Goal: Information Seeking & Learning: Learn about a topic

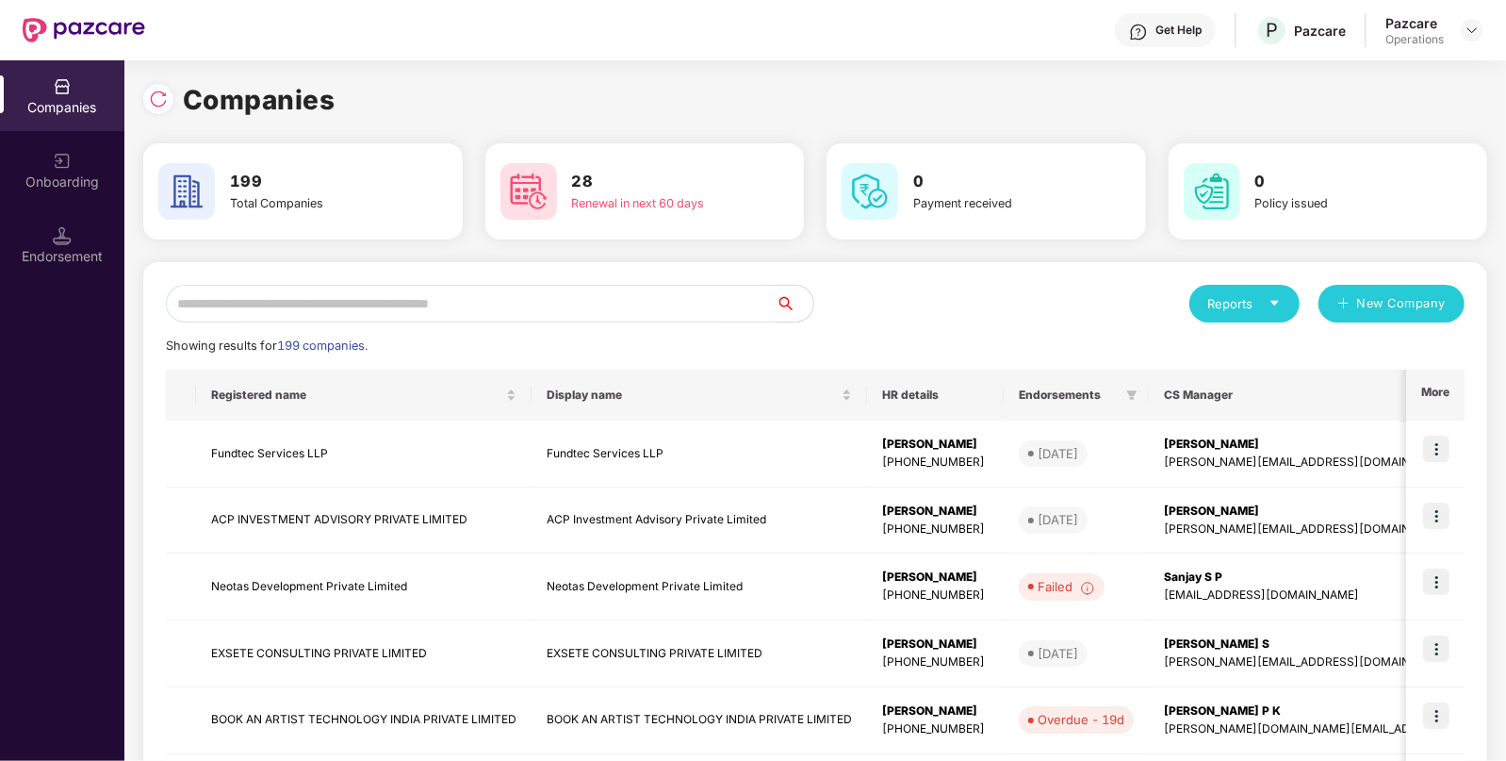
click at [1466, 44] on div "Pazcare Operations" at bounding box center [1435, 30] width 98 height 33
click at [1476, 27] on img at bounding box center [1472, 30] width 15 height 15
click at [1390, 119] on div "Logout" at bounding box center [1385, 109] width 245 height 37
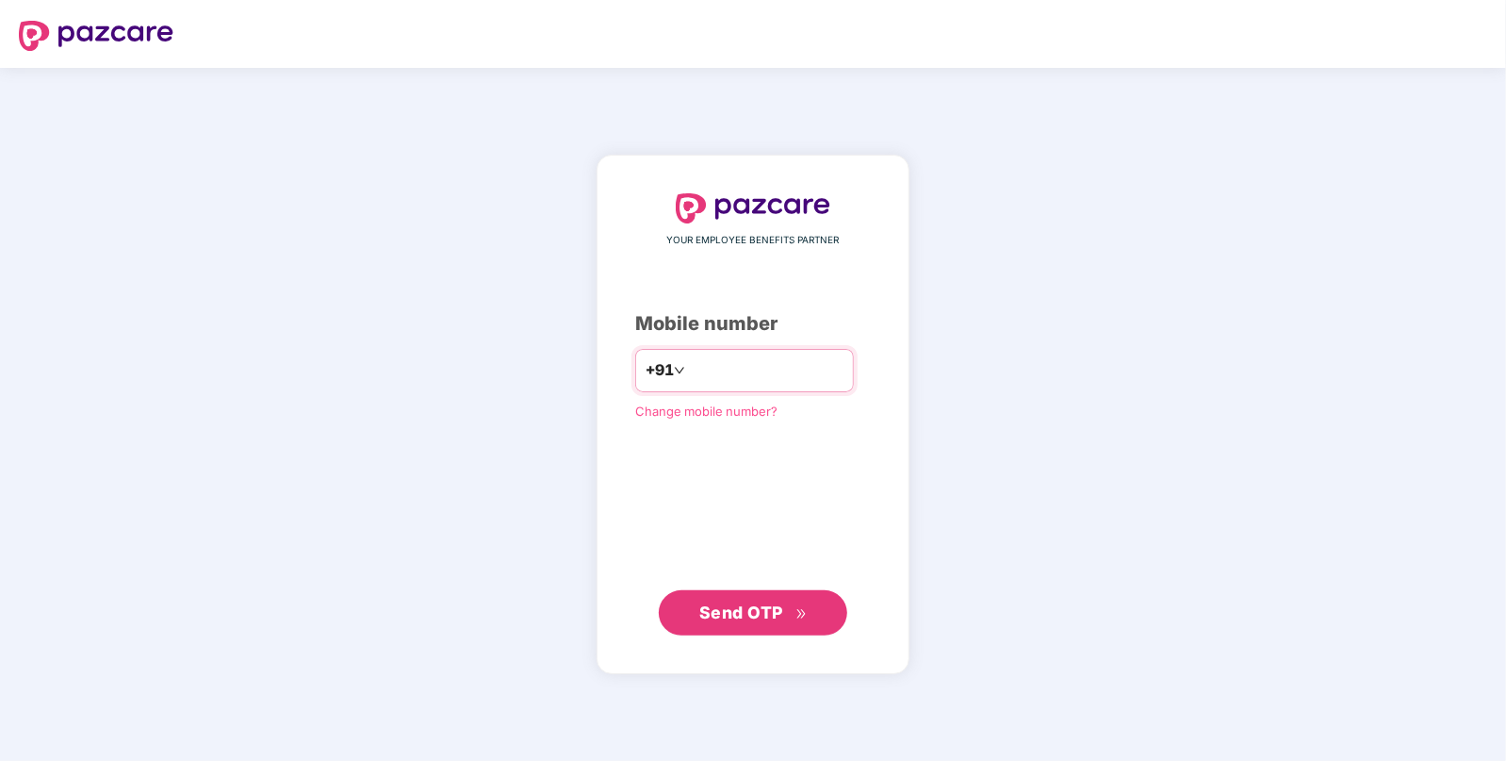
click at [763, 380] on input "number" at bounding box center [766, 370] width 155 height 30
type input "**********"
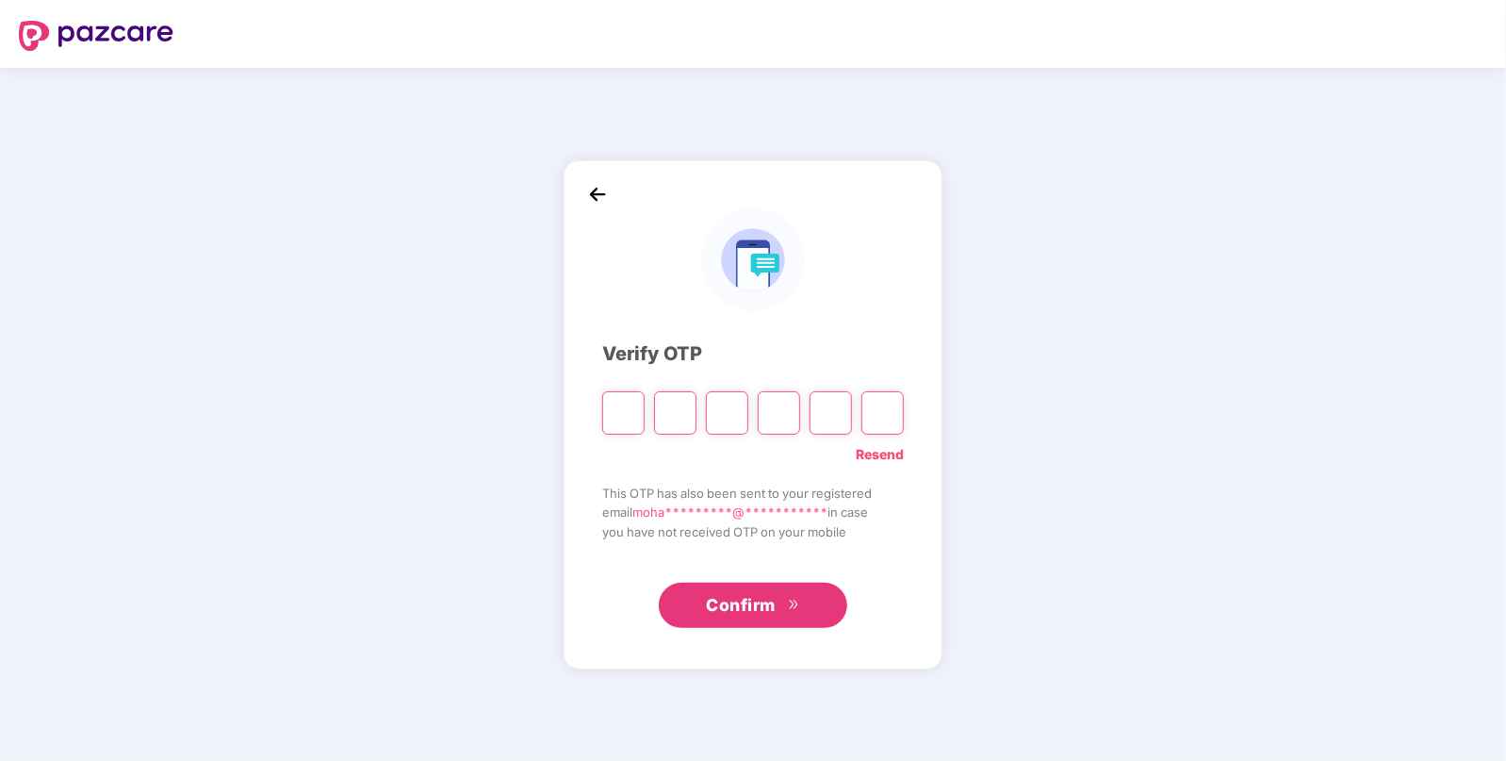
paste input "*"
type input "*"
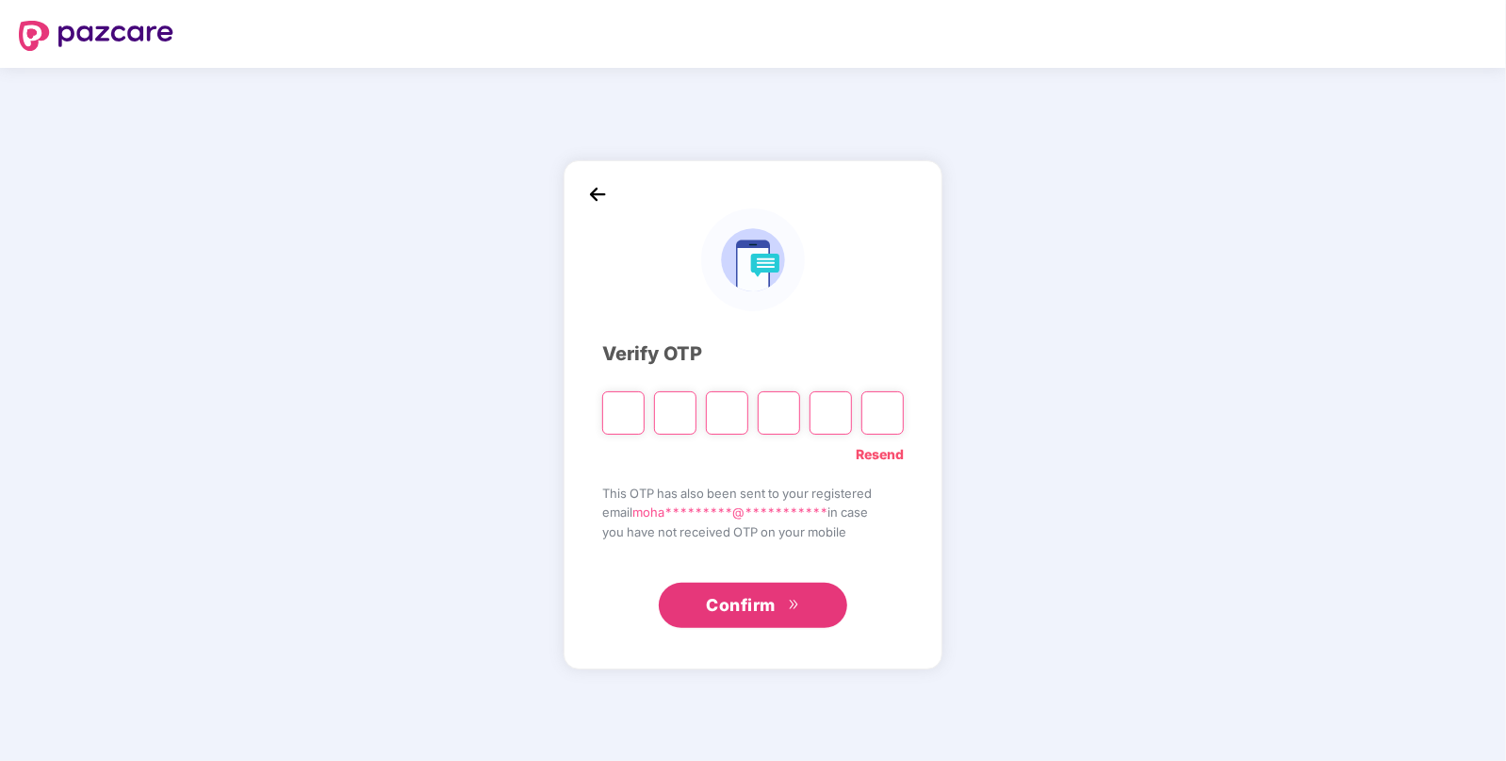
type input "*"
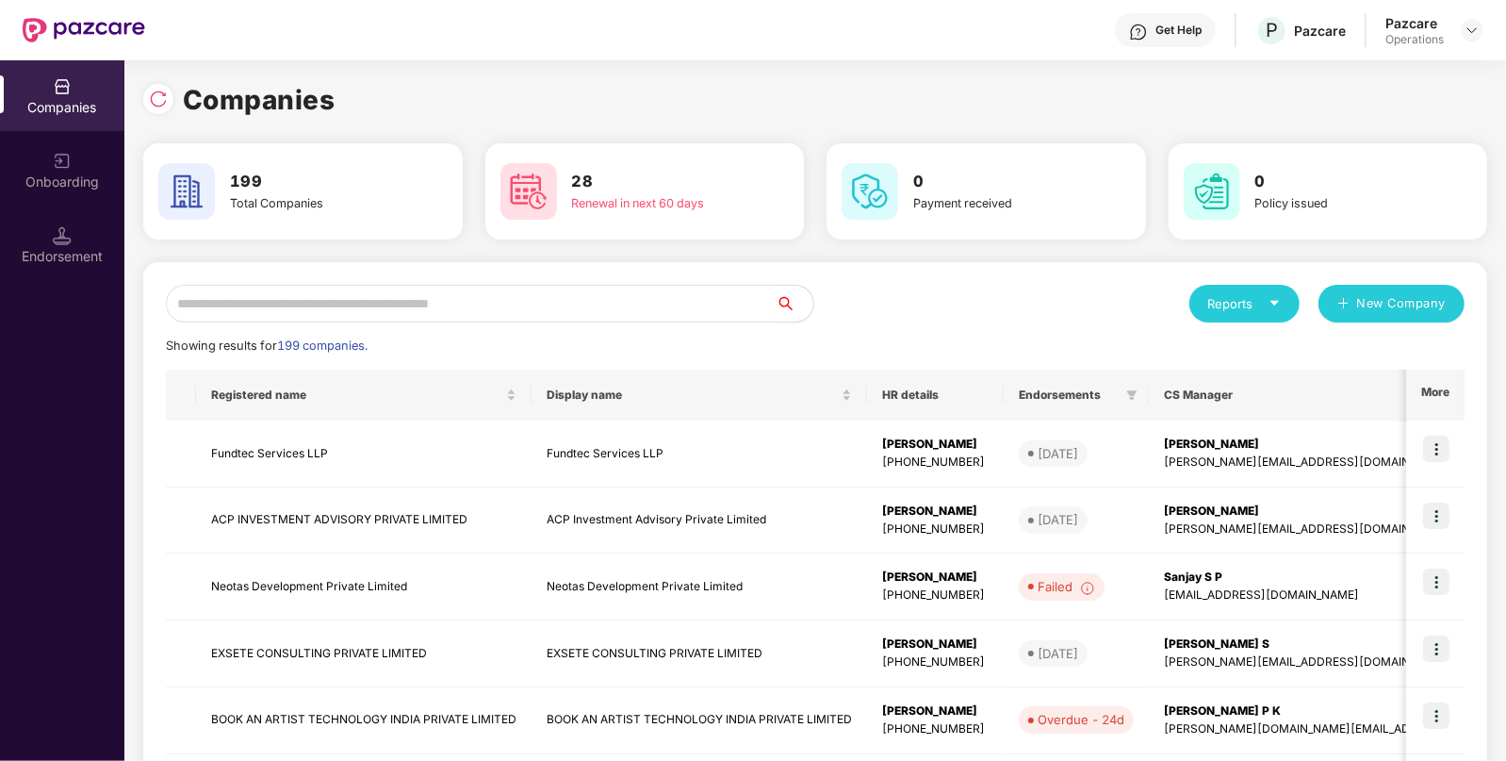
click at [624, 306] on input "text" at bounding box center [471, 304] width 610 height 38
paste input "**********"
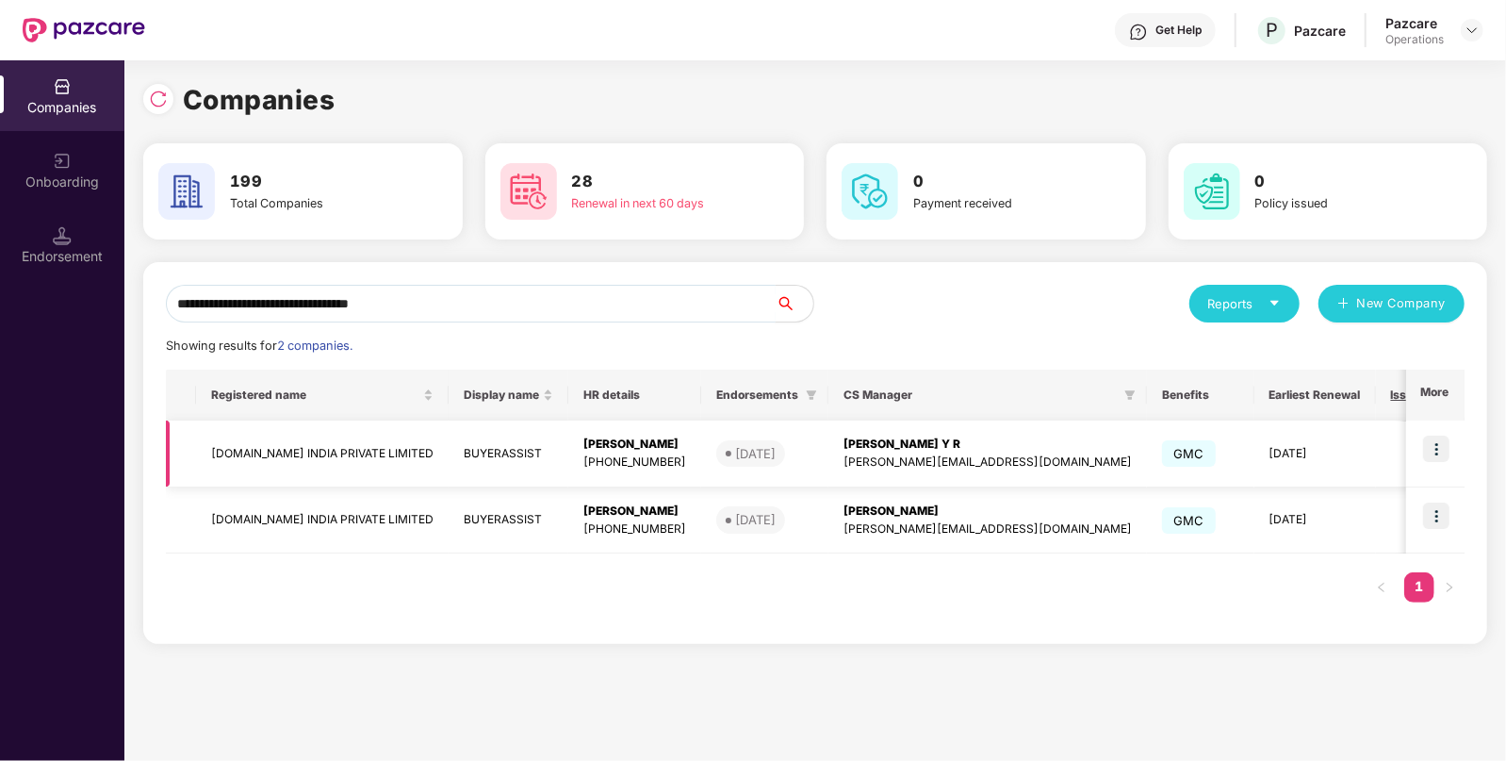
type input "**********"
click at [1437, 461] on img at bounding box center [1436, 448] width 26 height 26
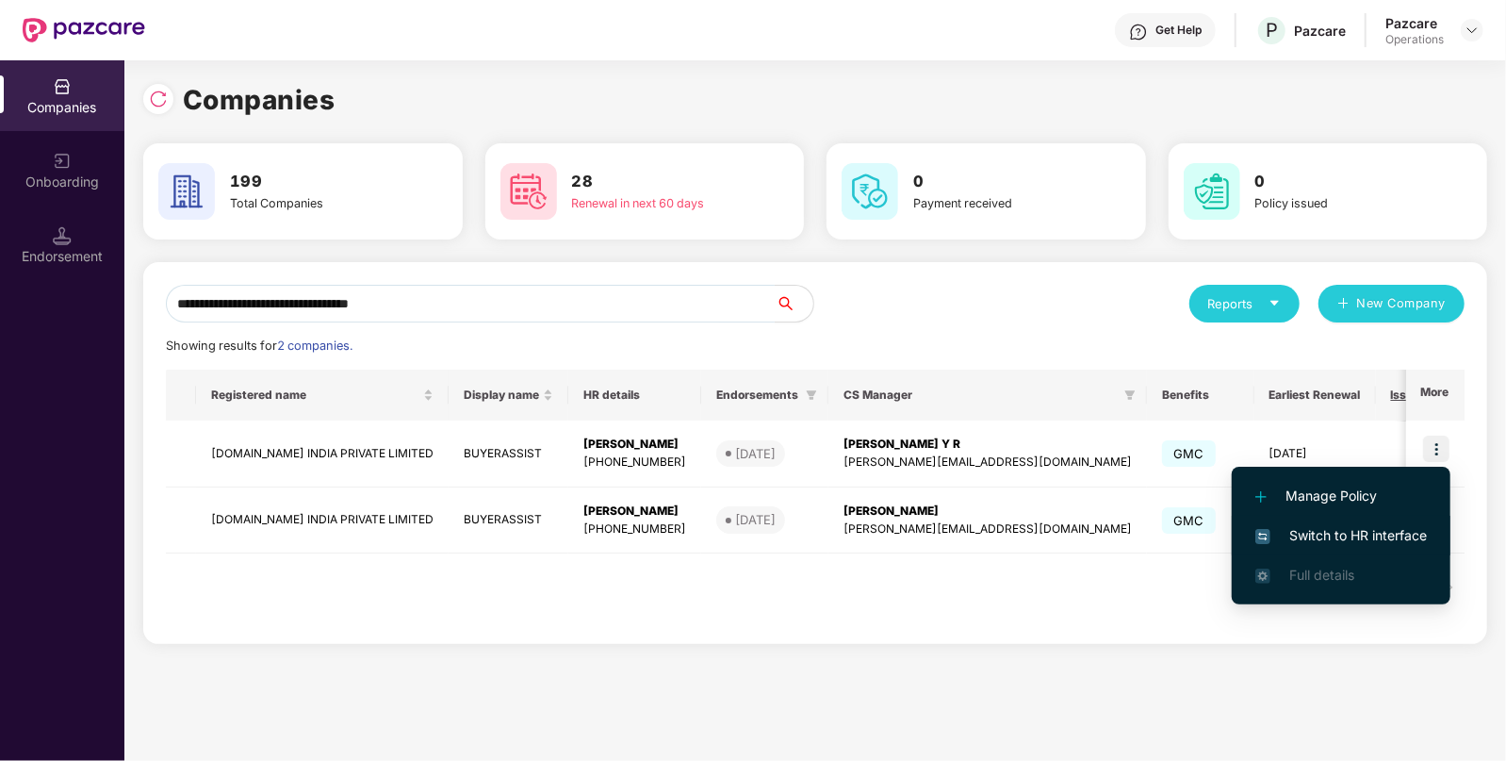
click at [1335, 525] on span "Switch to HR interface" at bounding box center [1342, 535] width 172 height 21
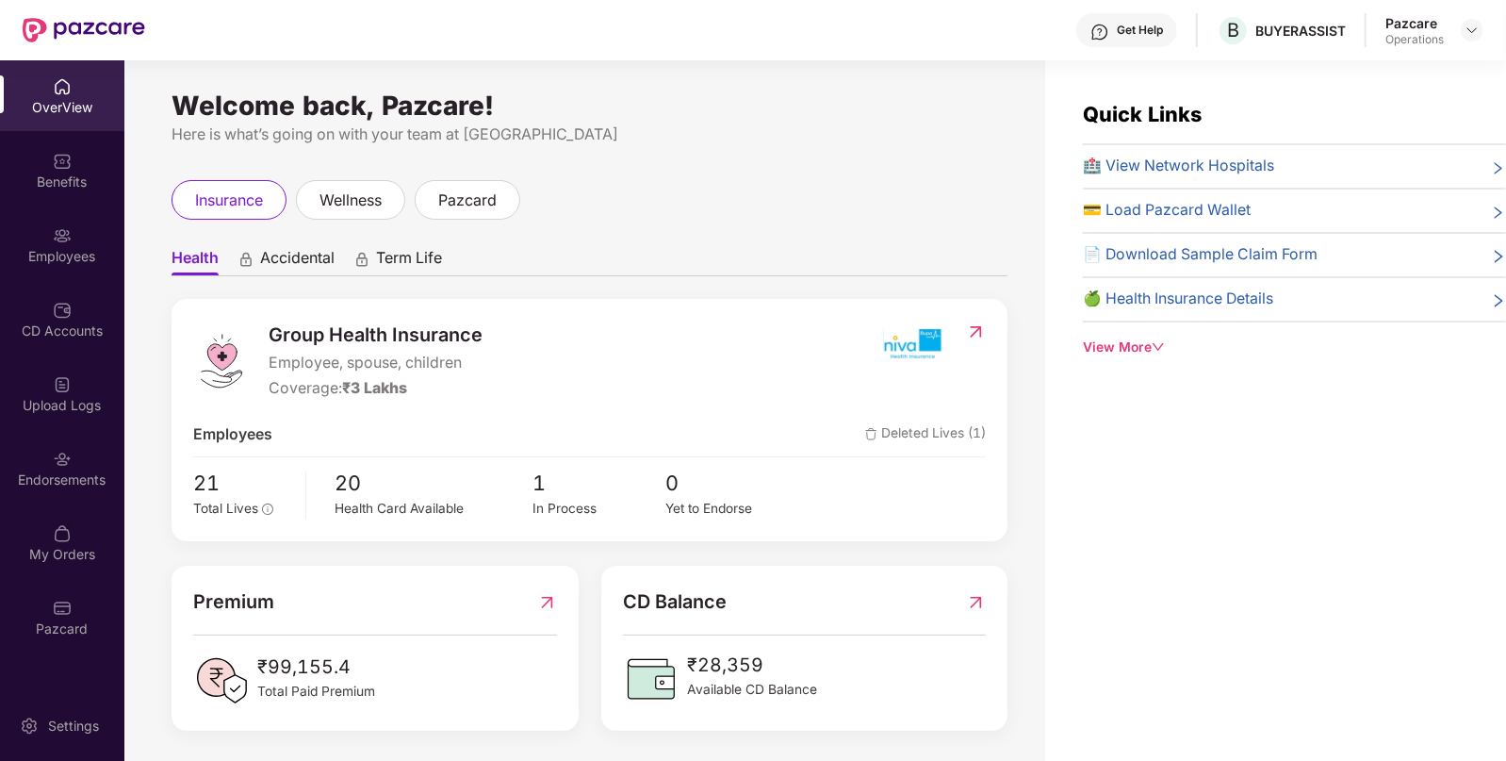
click at [93, 500] on div "Endorsements" at bounding box center [62, 468] width 124 height 71
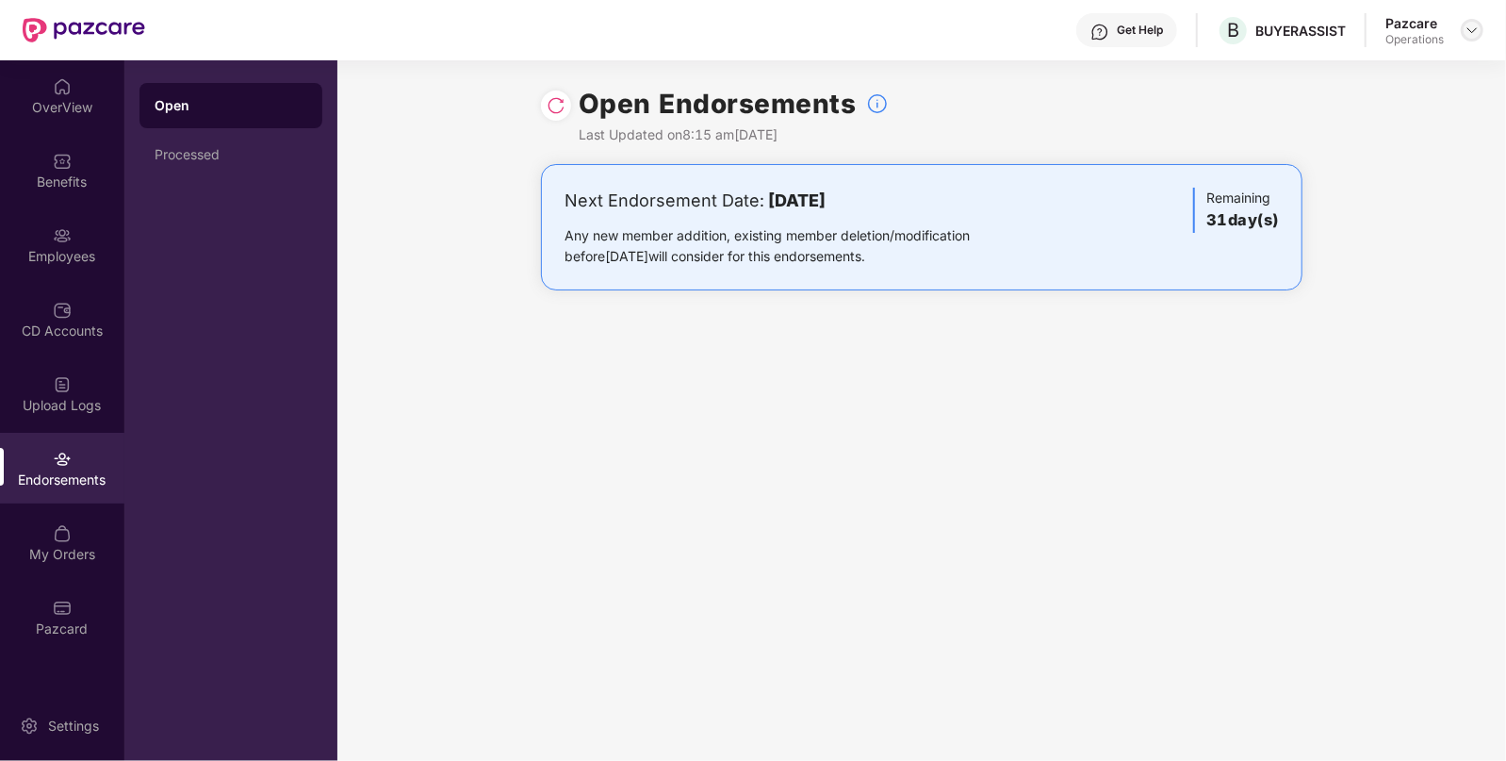
click at [1469, 27] on img at bounding box center [1472, 30] width 15 height 15
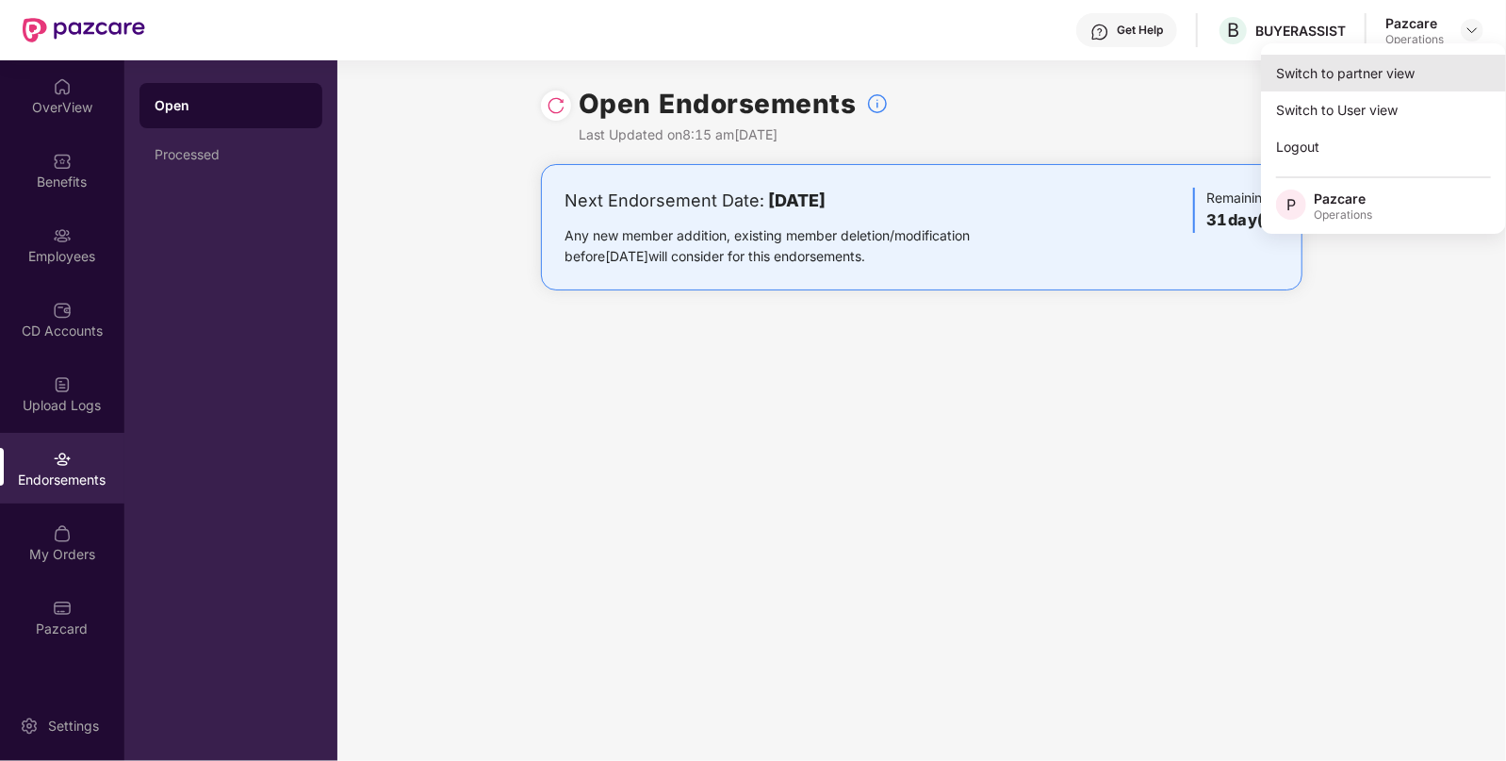
click at [1372, 63] on div "Switch to partner view" at bounding box center [1383, 73] width 245 height 37
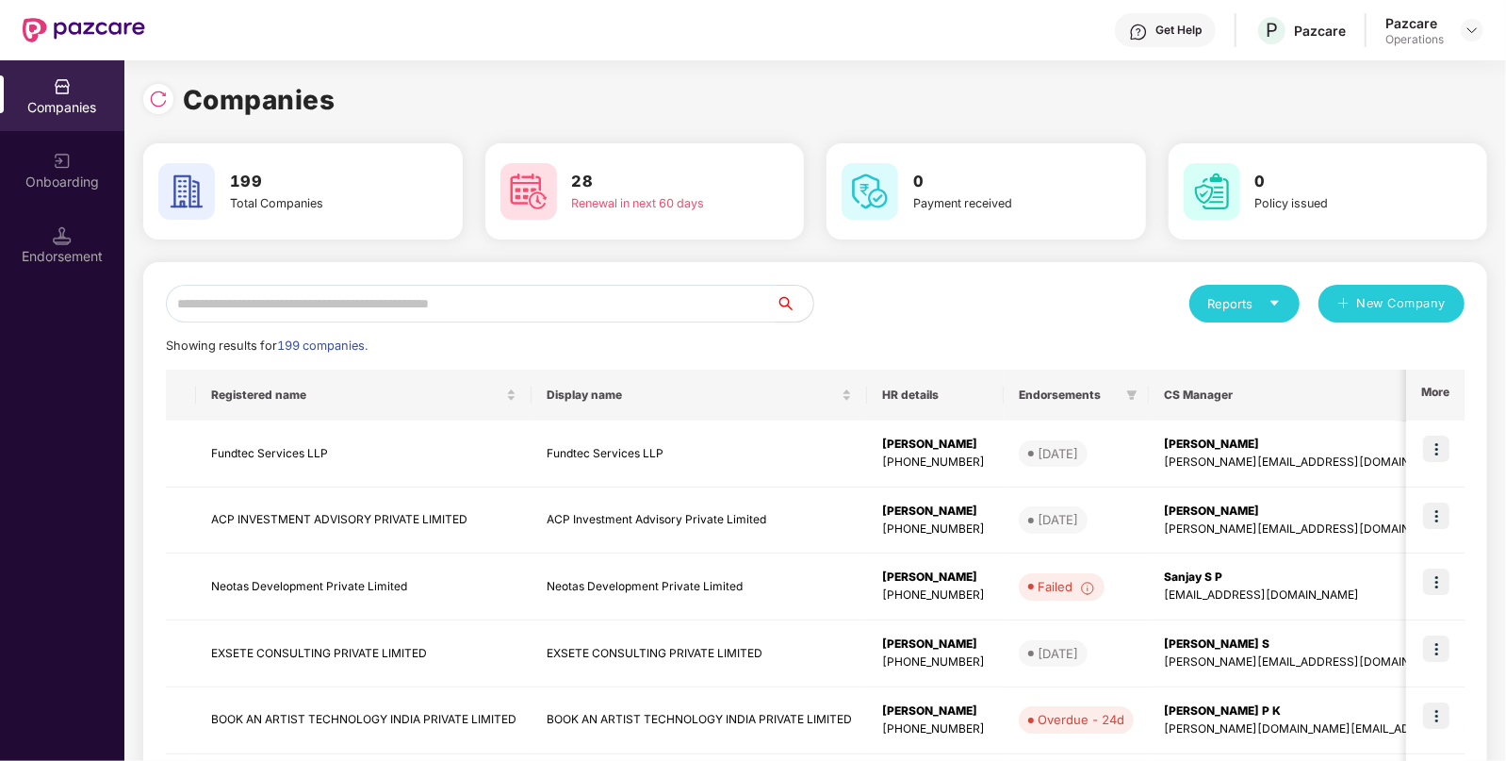
click at [712, 308] on input "text" at bounding box center [471, 304] width 610 height 38
paste input "**********"
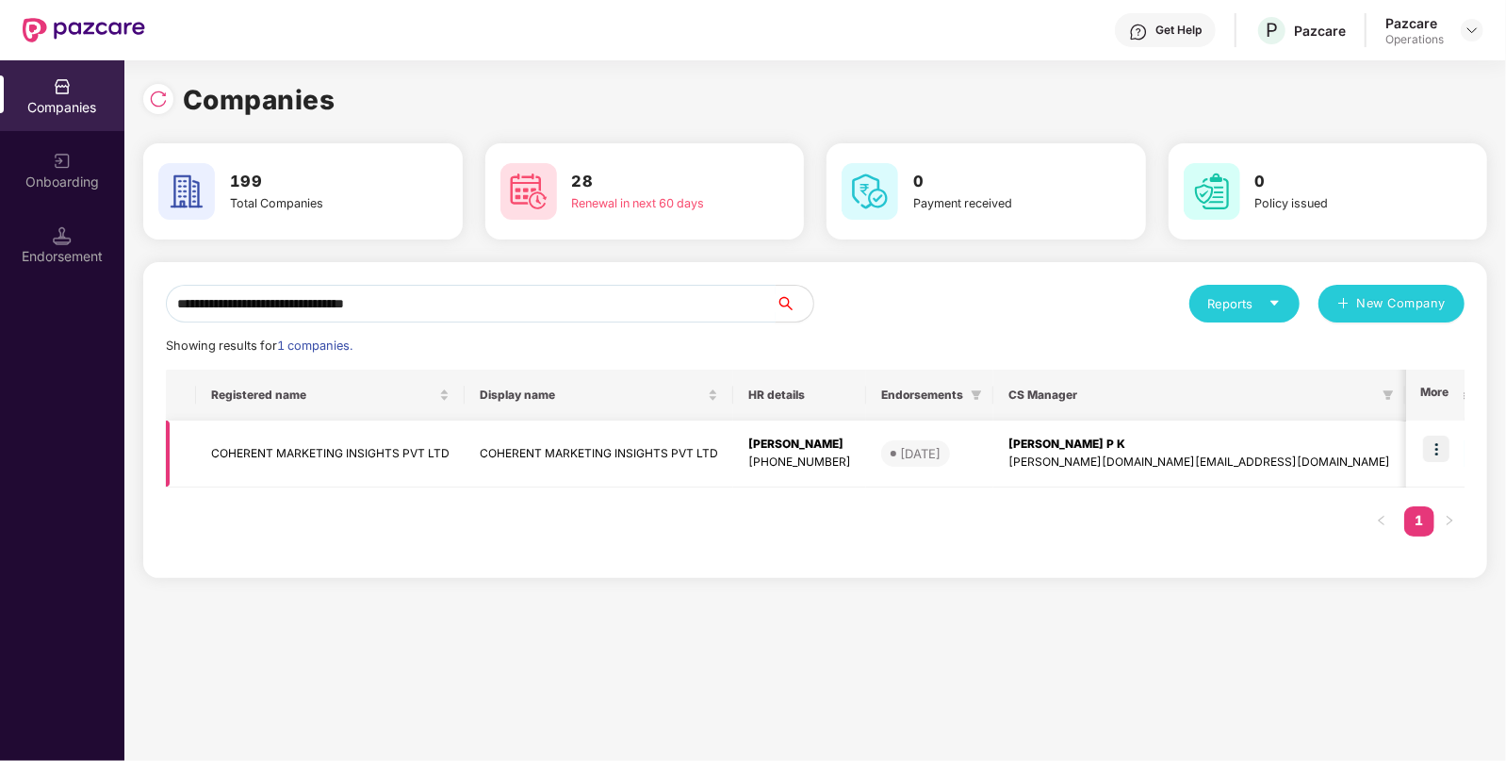
type input "**********"
click at [1437, 448] on img at bounding box center [1436, 448] width 26 height 26
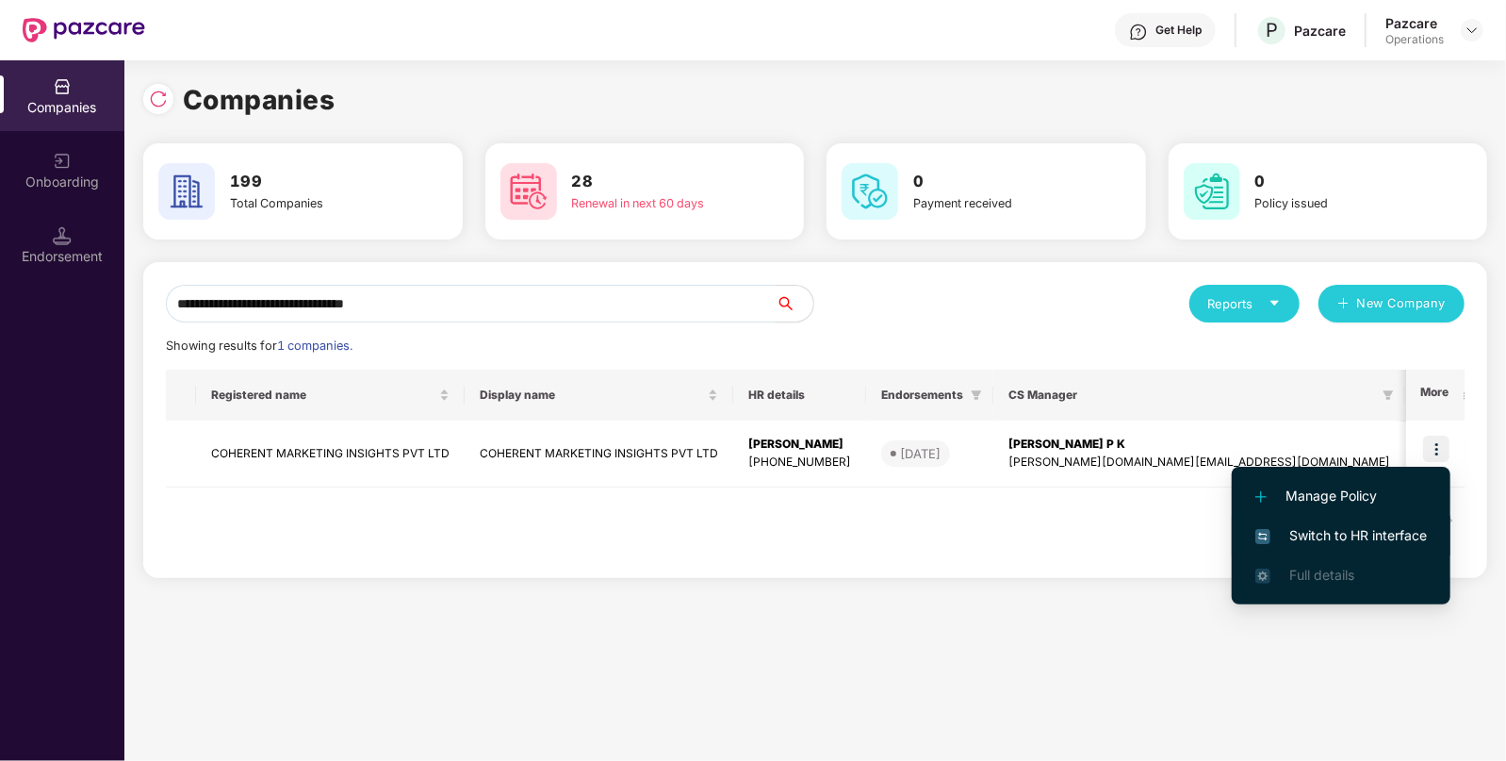
click at [1377, 536] on span "Switch to HR interface" at bounding box center [1342, 535] width 172 height 21
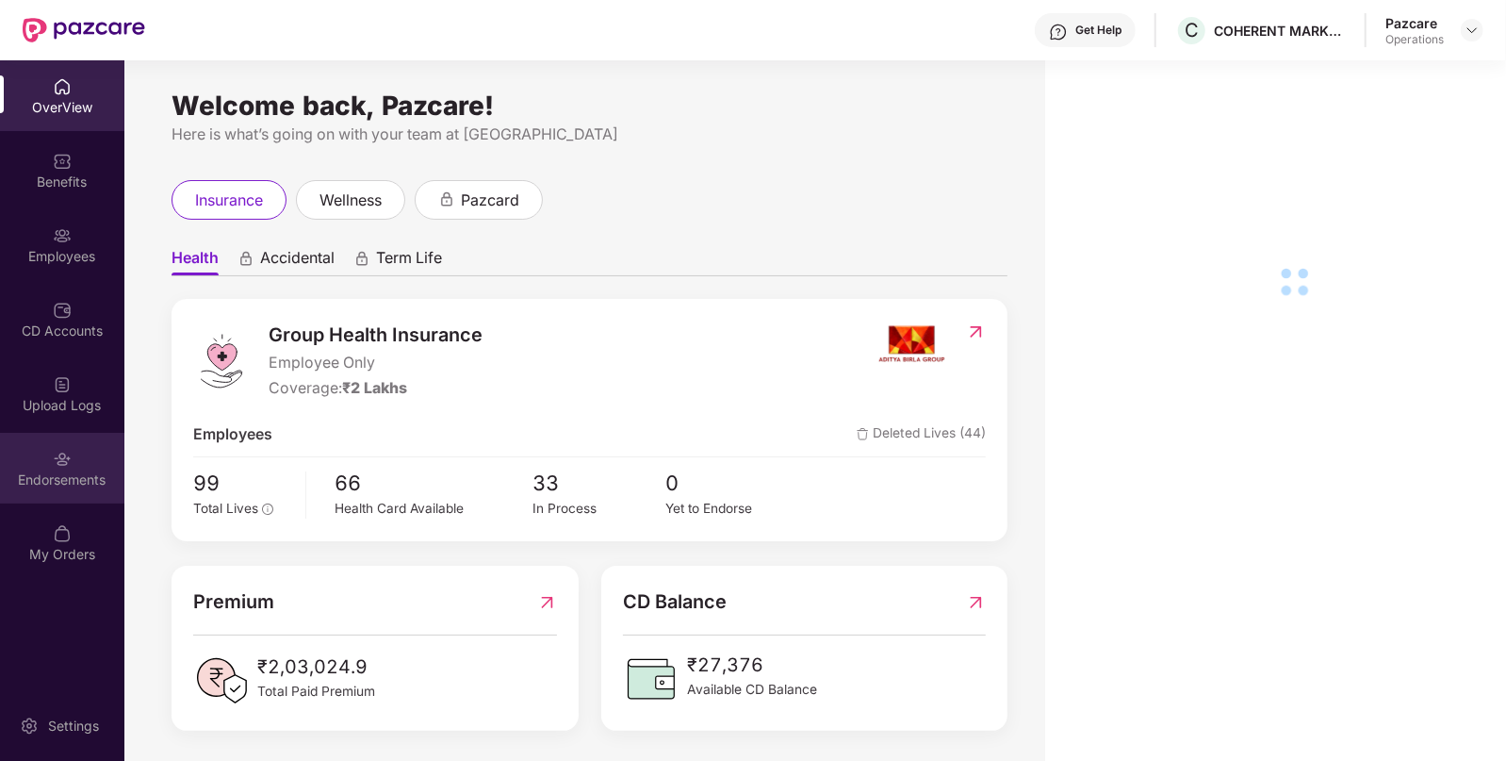
click at [57, 486] on div "Endorsements" at bounding box center [62, 479] width 124 height 19
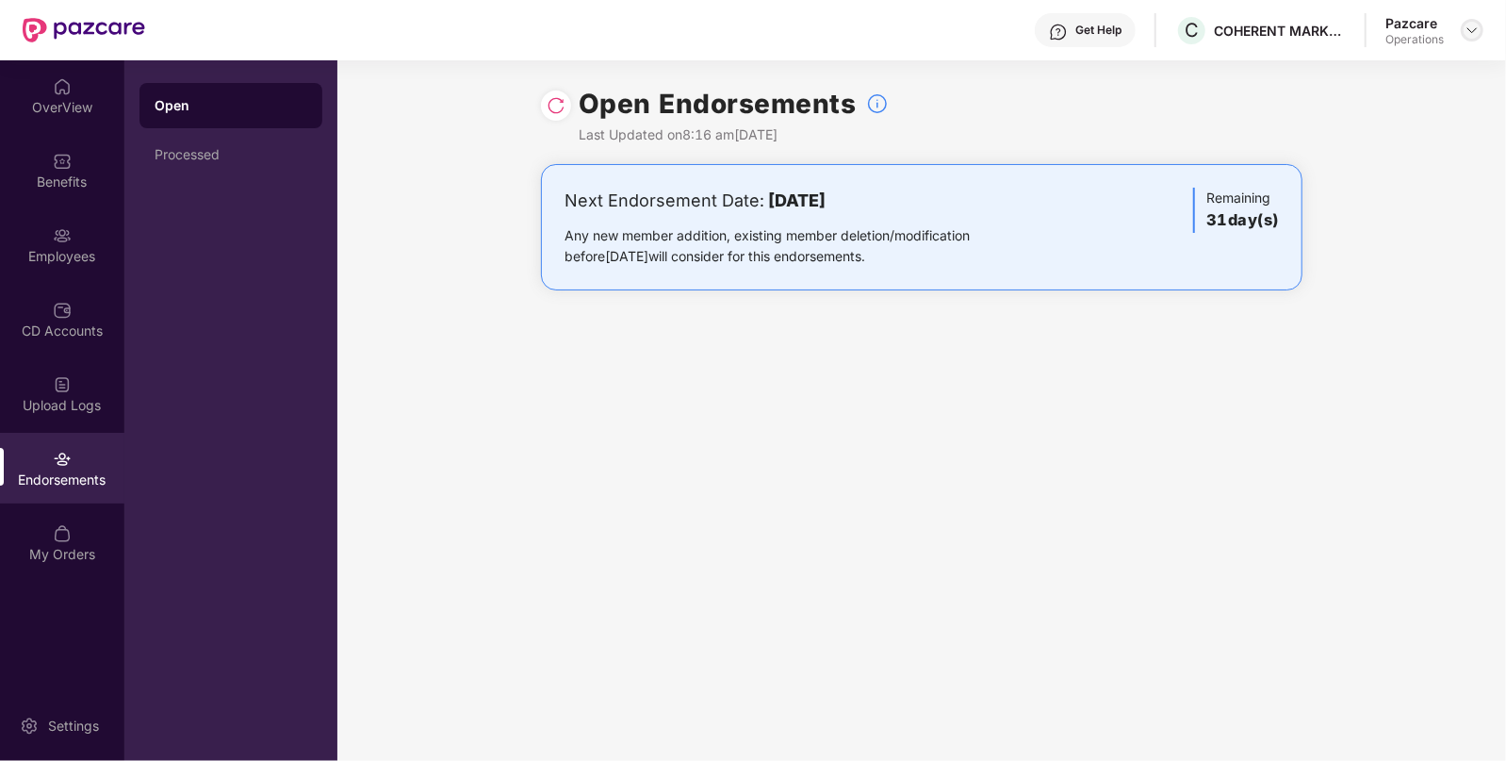
click at [1463, 25] on div at bounding box center [1472, 30] width 23 height 23
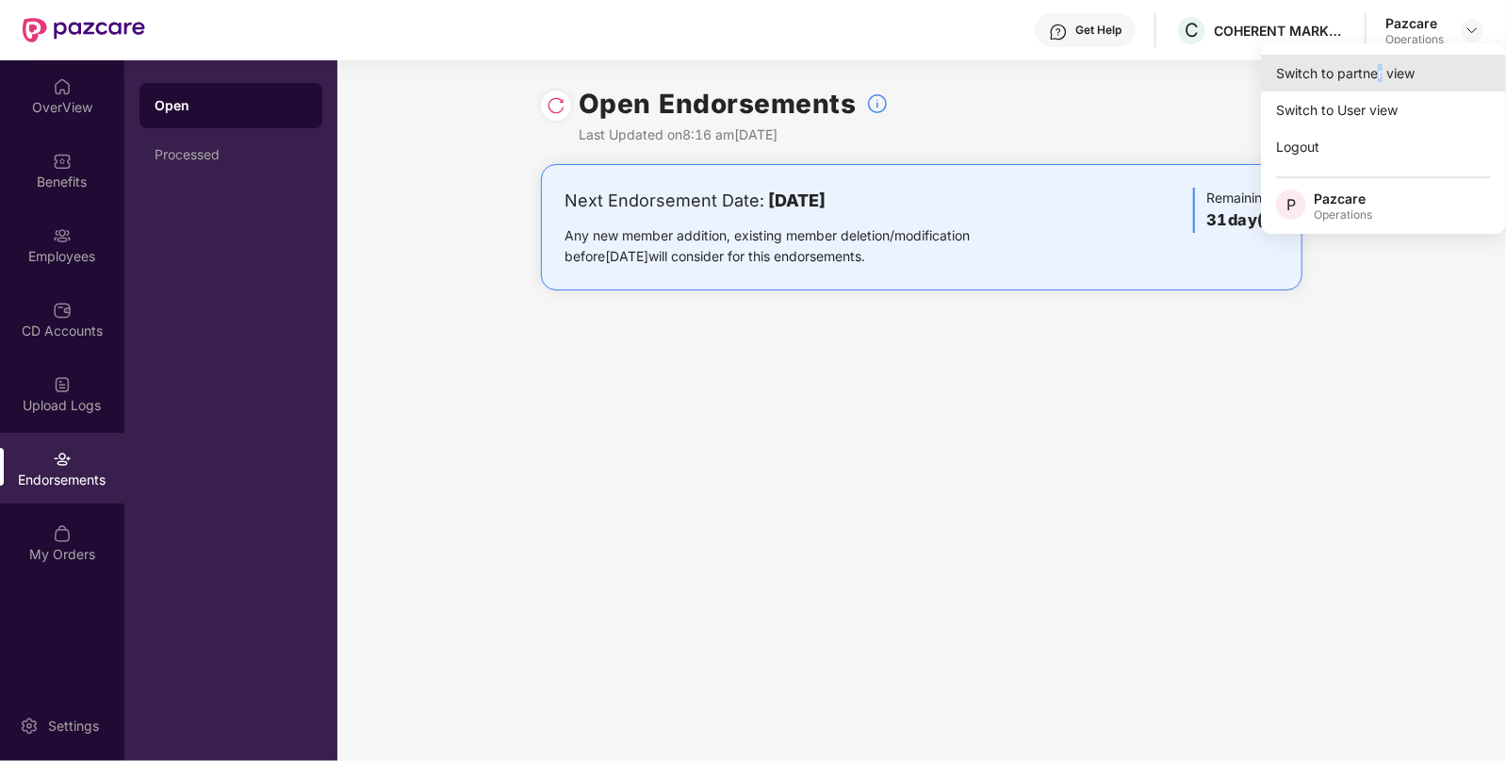
click at [1380, 69] on div "Switch to partner view" at bounding box center [1383, 73] width 245 height 37
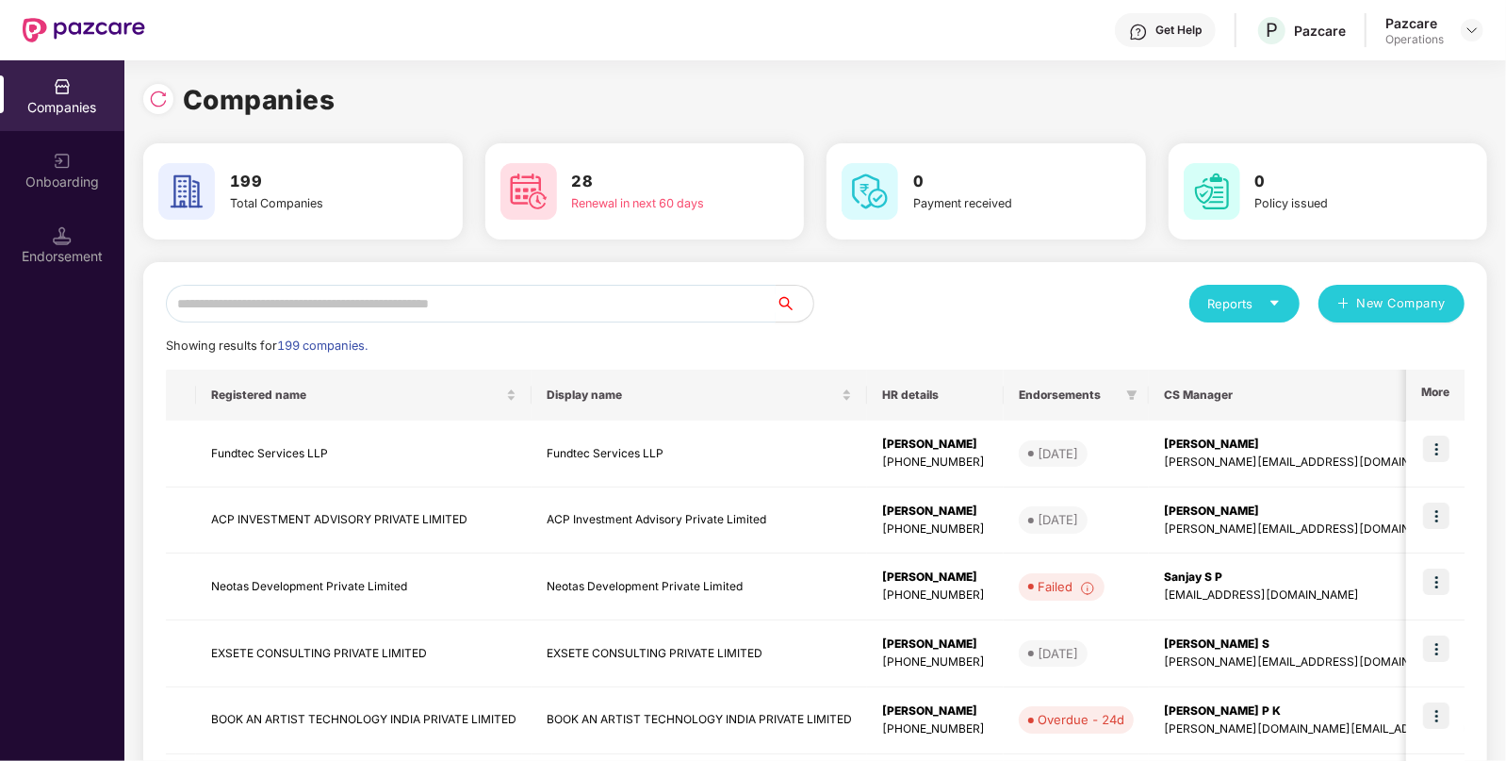
click at [591, 305] on input "text" at bounding box center [471, 304] width 610 height 38
paste input "****"
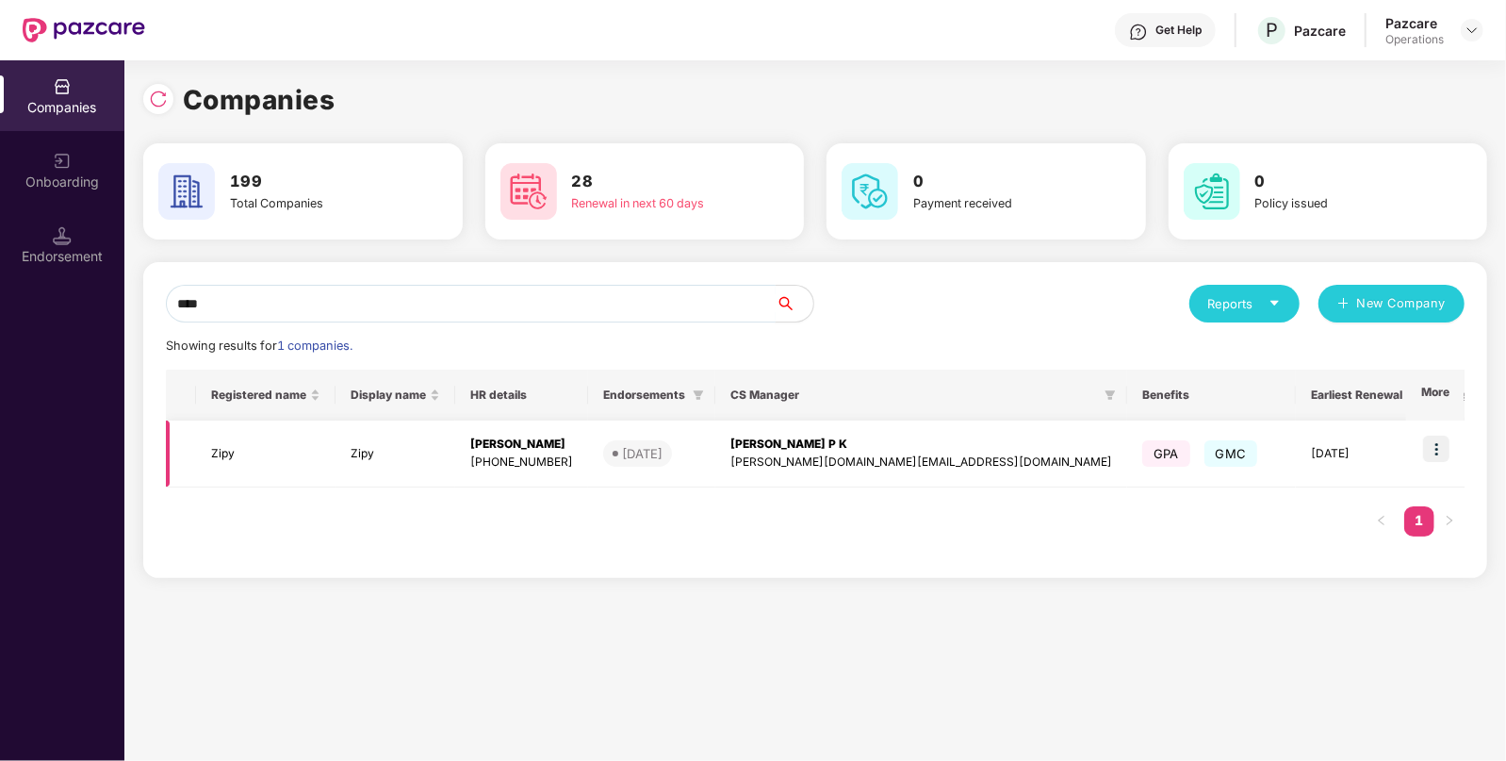
type input "****"
click at [1428, 448] on img at bounding box center [1436, 448] width 26 height 26
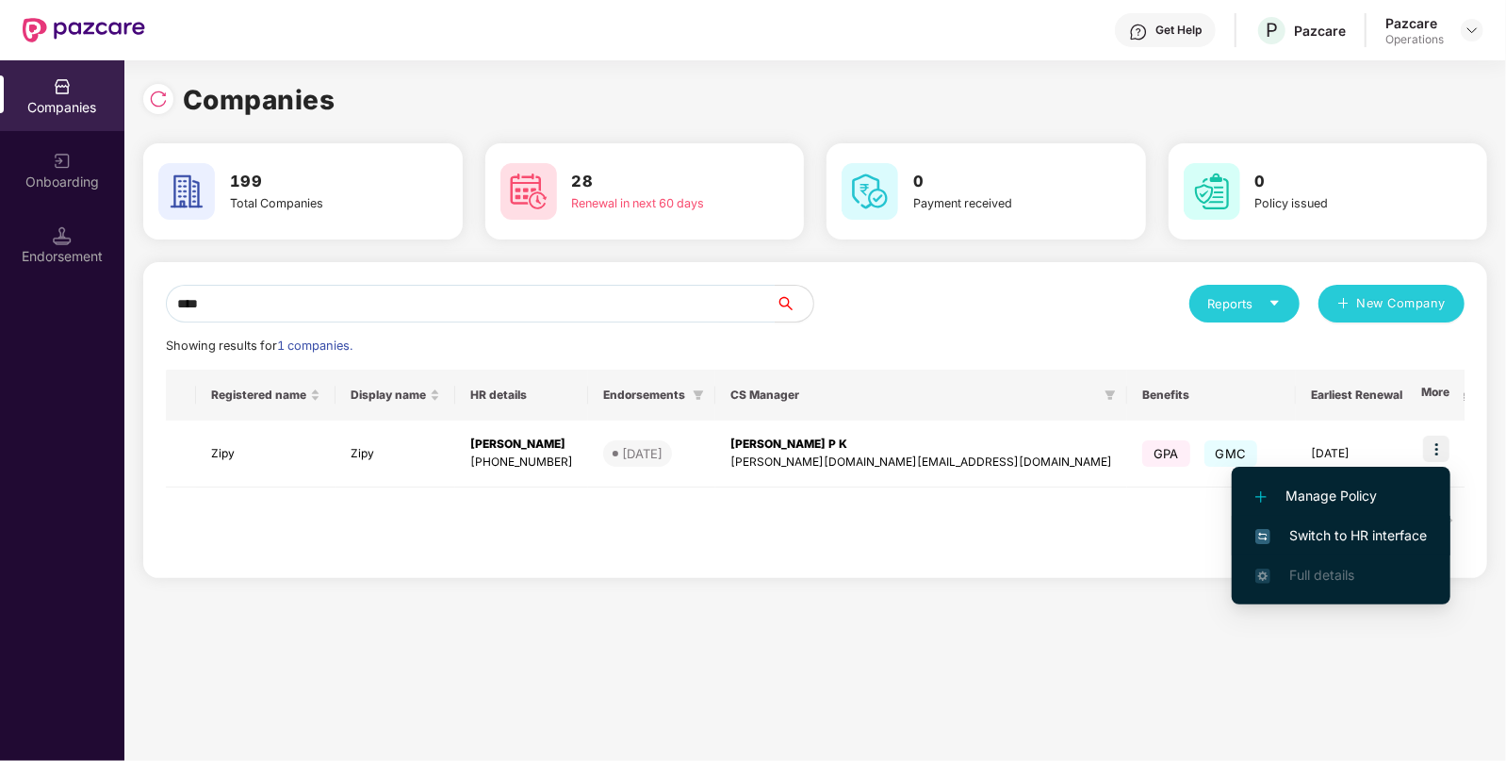
click at [1345, 534] on span "Switch to HR interface" at bounding box center [1342, 535] width 172 height 21
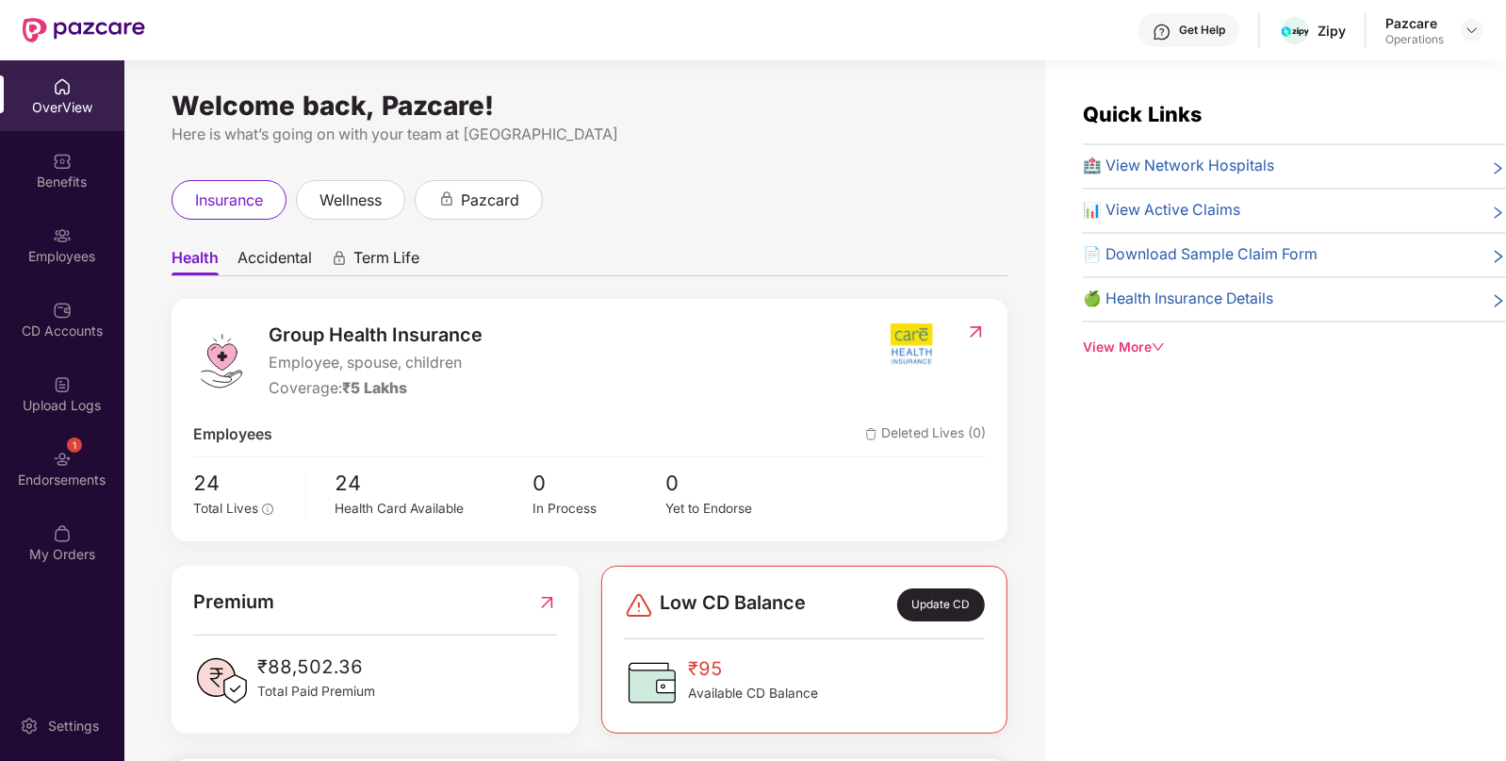
click at [32, 471] on div "Endorsements" at bounding box center [62, 479] width 124 height 19
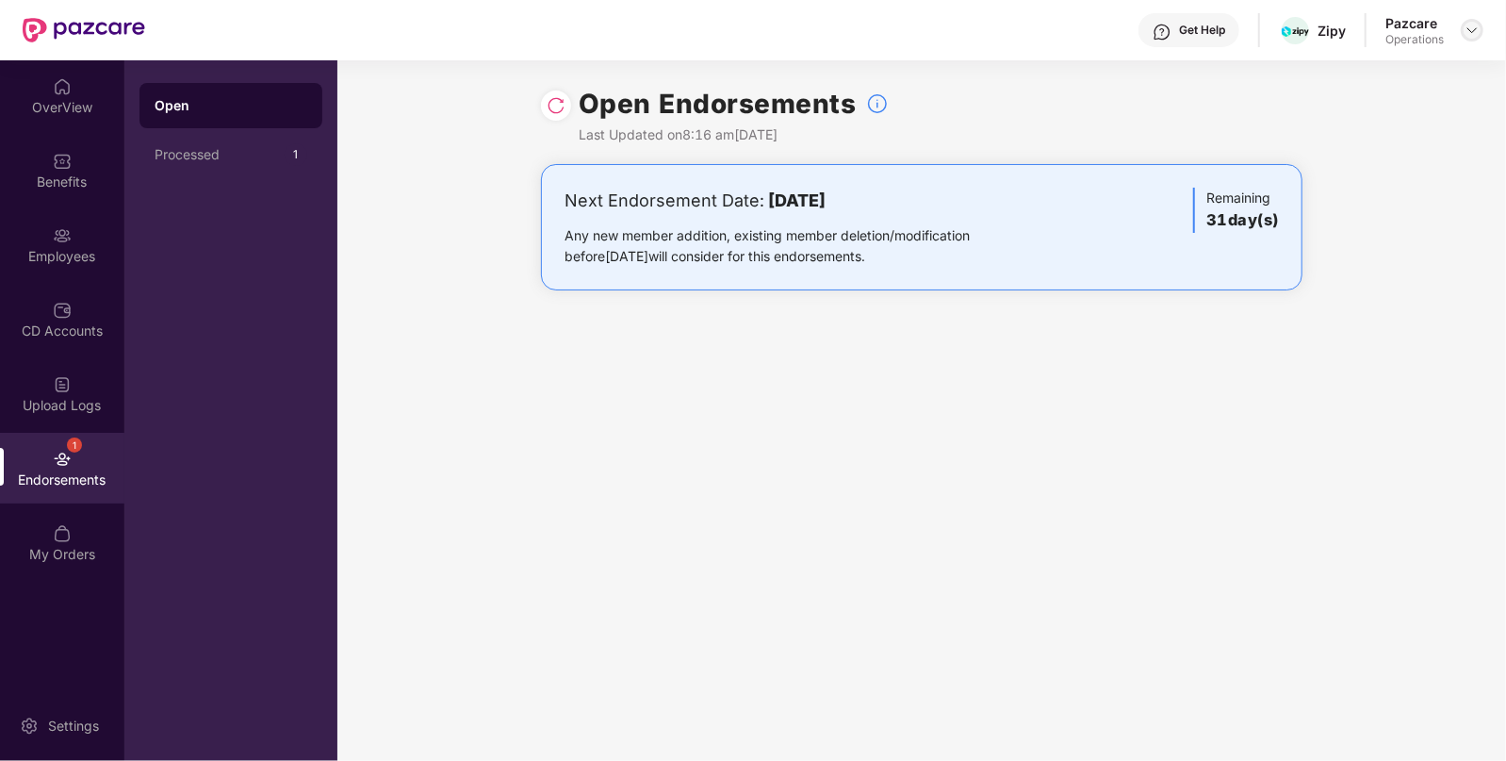
click at [1478, 33] on img at bounding box center [1472, 30] width 15 height 15
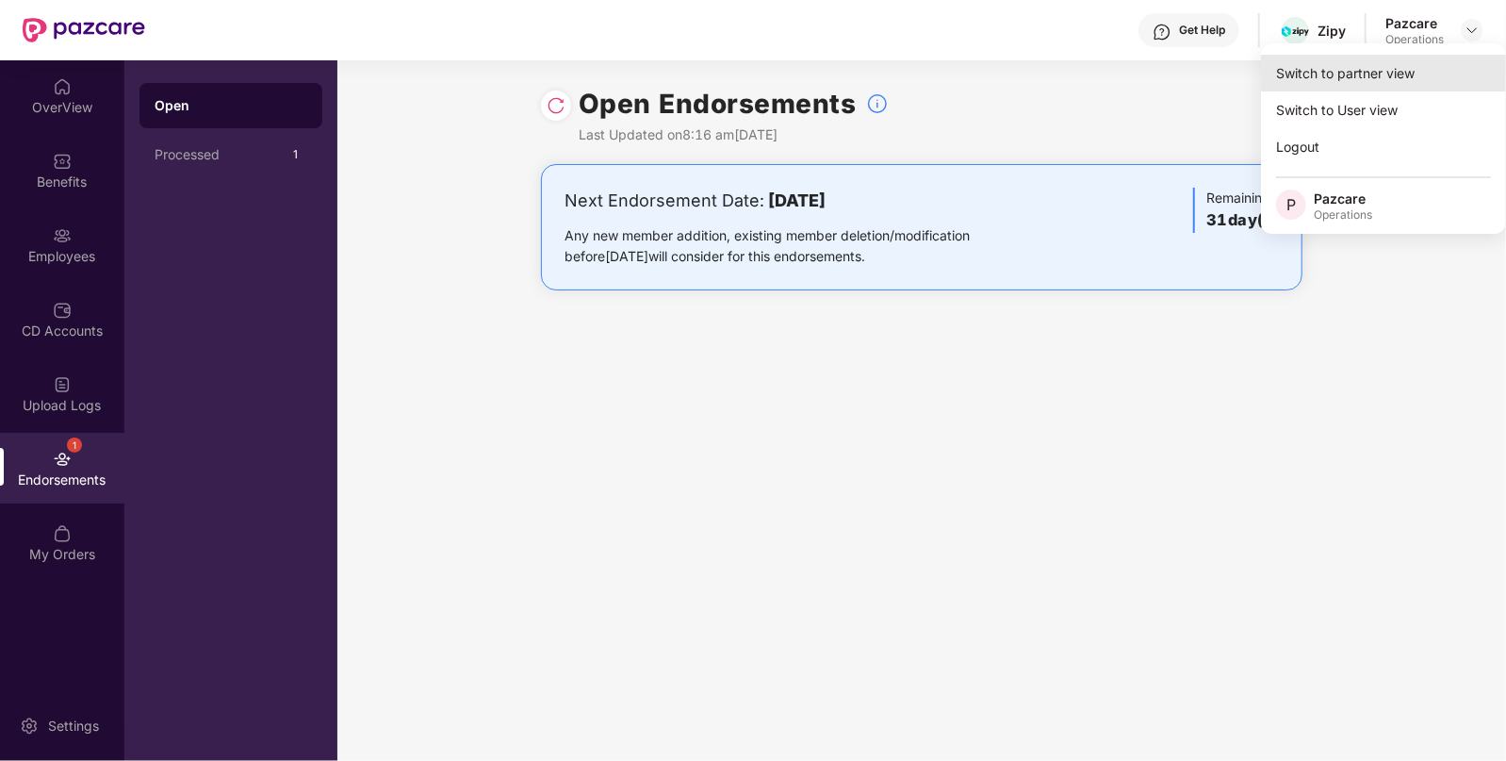
click at [1374, 76] on div "Switch to partner view" at bounding box center [1383, 73] width 245 height 37
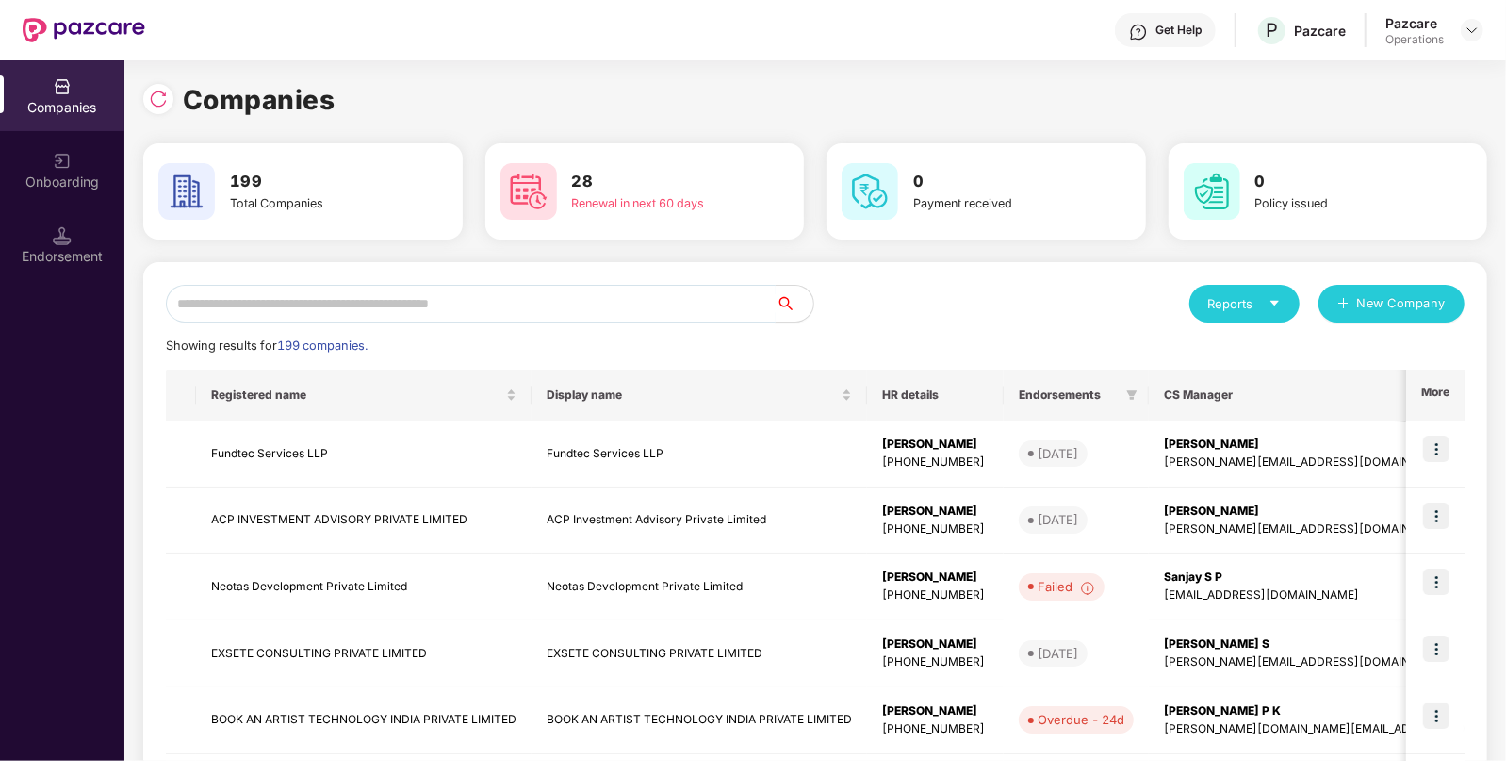
click at [391, 310] on input "text" at bounding box center [471, 304] width 610 height 38
paste input "**********"
type input "**********"
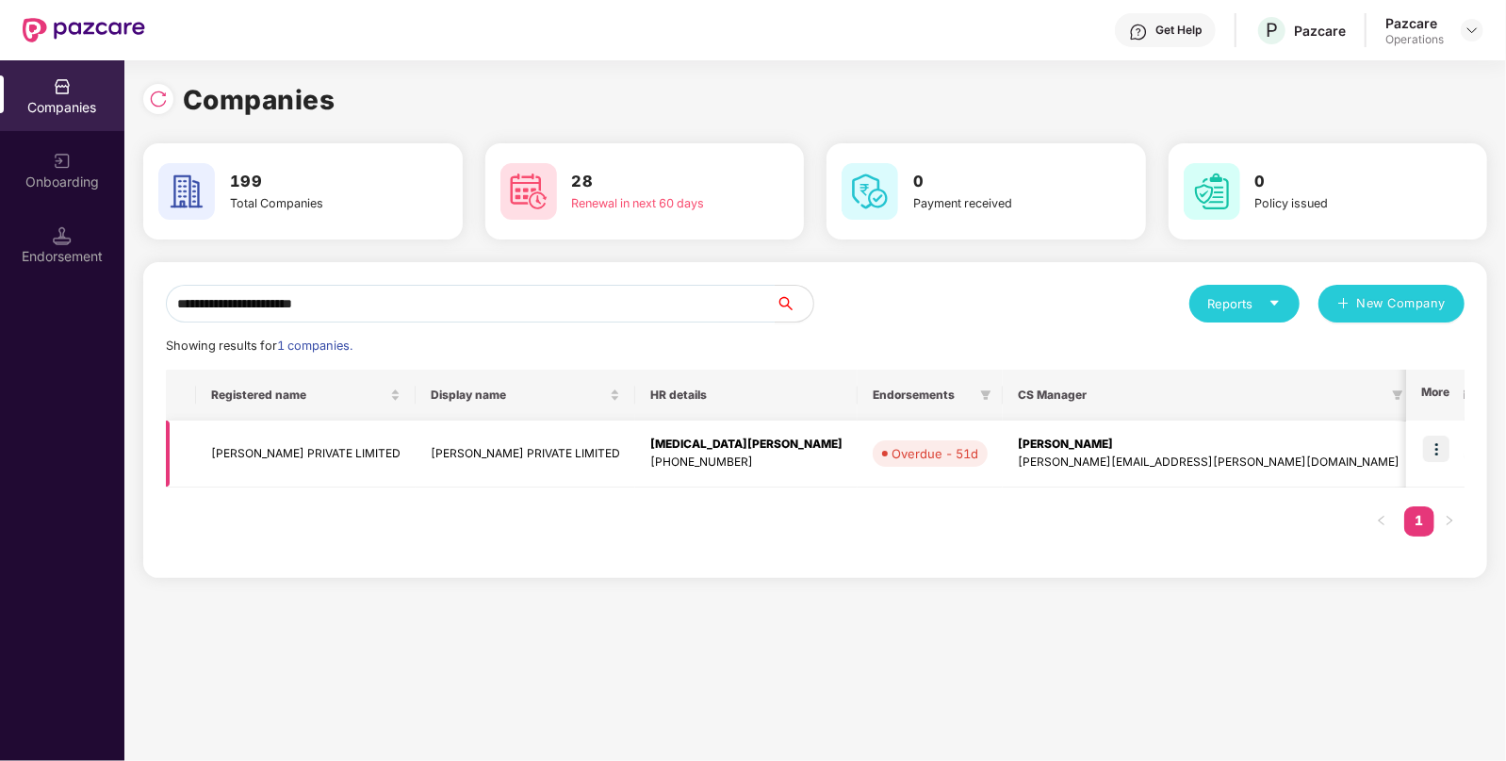
click at [355, 471] on td "[PERSON_NAME] PRIVATE LIMITED" at bounding box center [306, 453] width 220 height 67
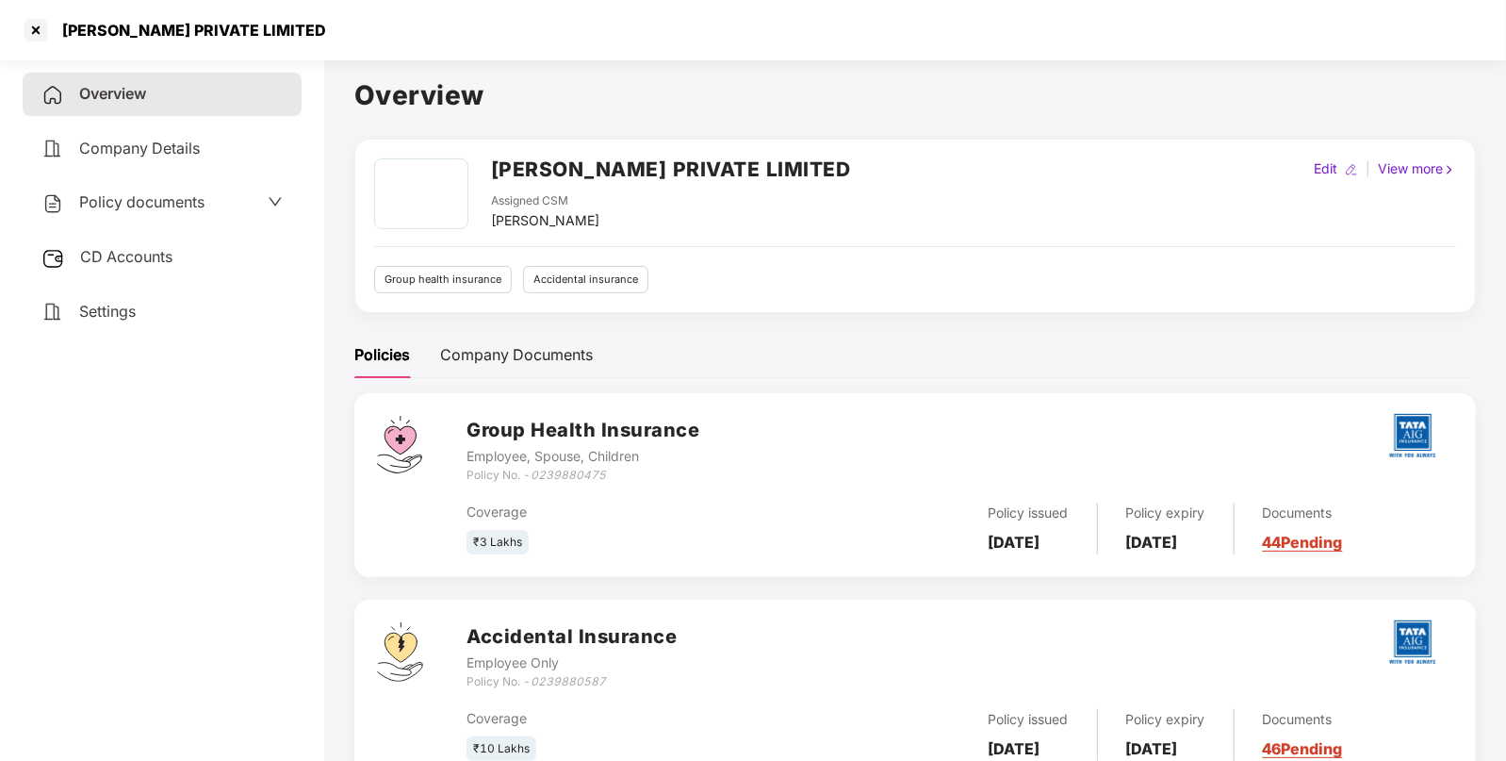
click at [235, 178] on div "Overview Company Details Policy documents CD Accounts Settings" at bounding box center [162, 203] width 279 height 260
click at [227, 221] on div "Policy documents" at bounding box center [162, 202] width 279 height 43
click at [287, 207] on div "Policy documents" at bounding box center [162, 202] width 279 height 43
click at [271, 201] on icon "down" at bounding box center [275, 201] width 15 height 15
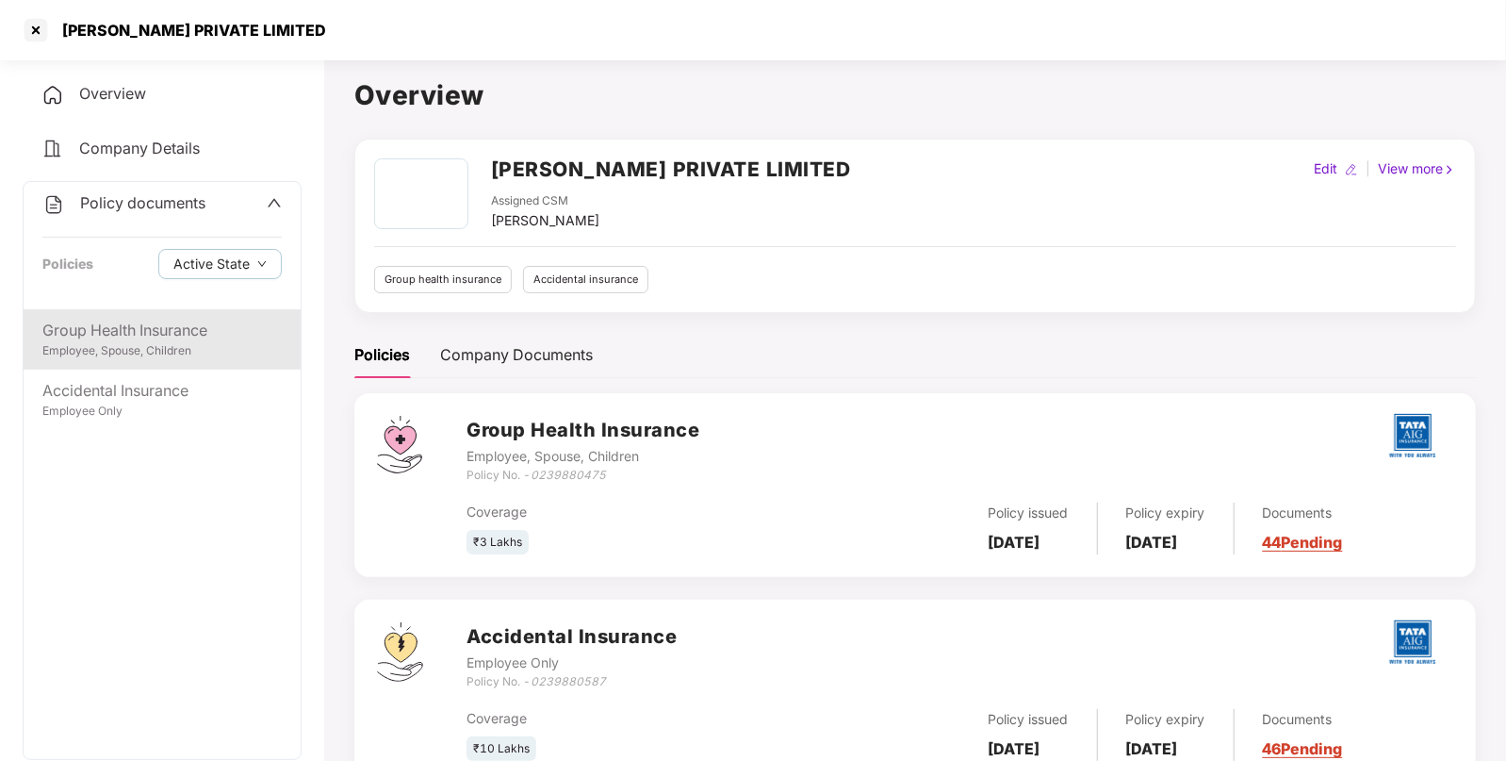
click at [190, 324] on div "Group Health Insurance" at bounding box center [161, 331] width 239 height 24
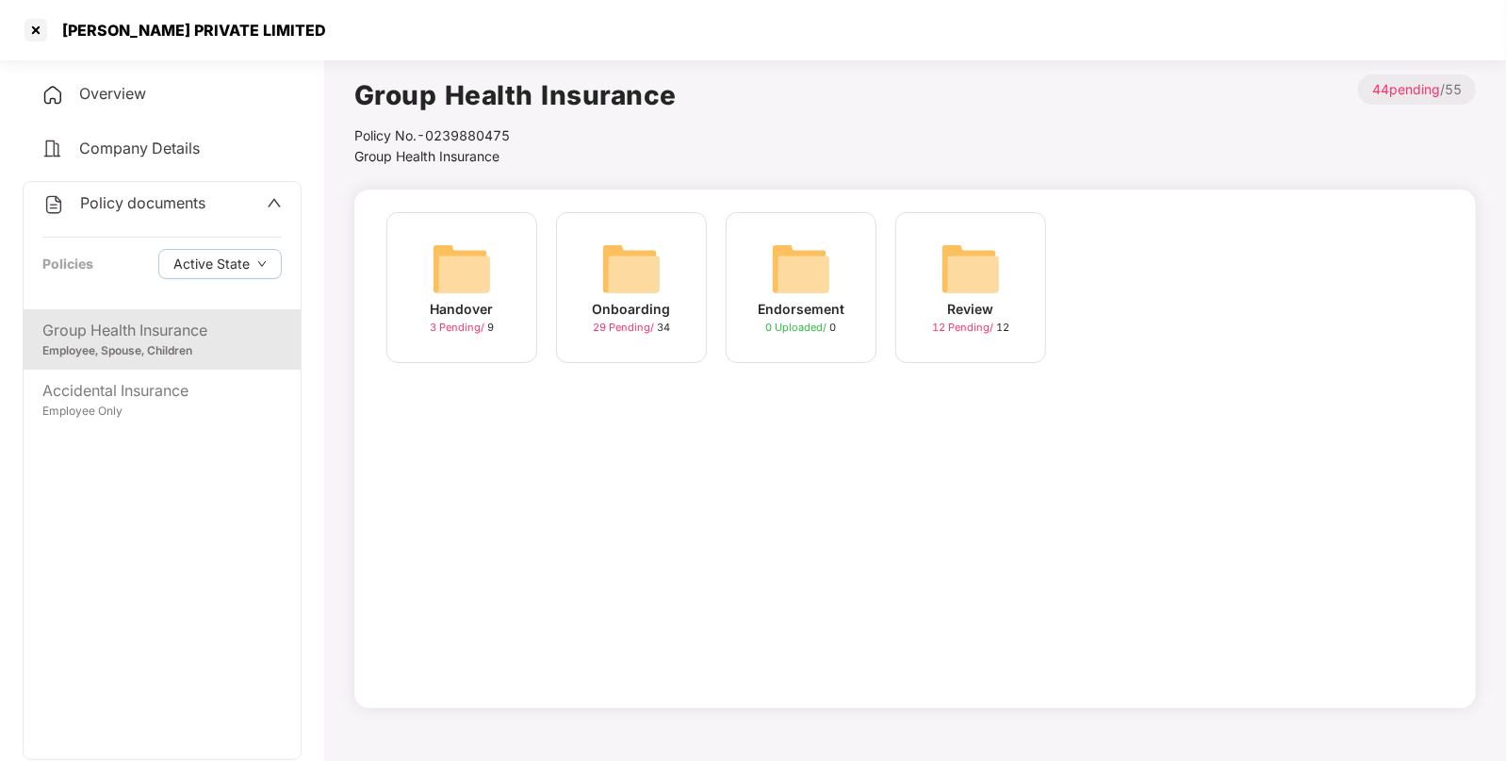
click at [438, 272] on img at bounding box center [462, 268] width 60 height 60
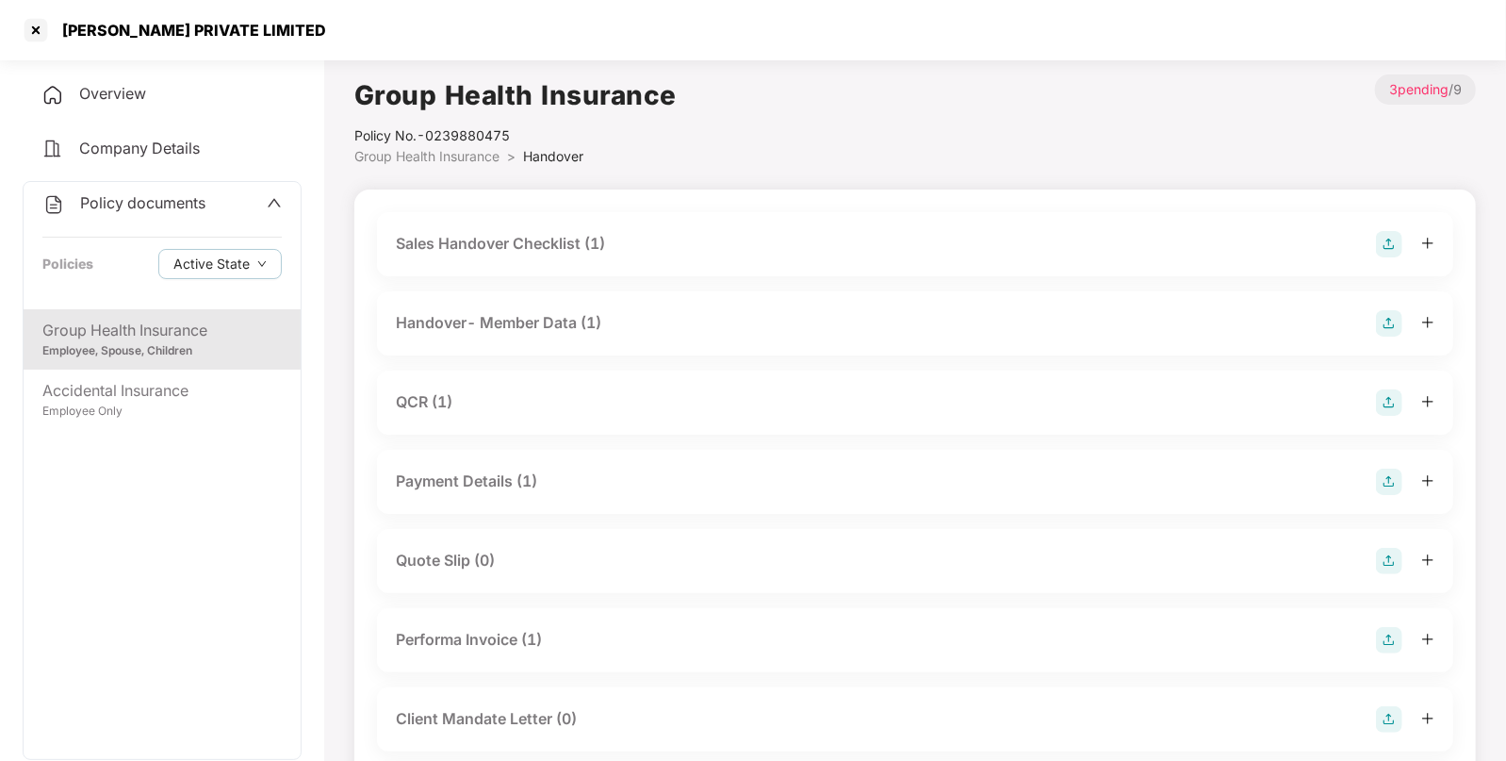
click at [577, 236] on div "Sales Handover Checklist (1)" at bounding box center [500, 244] width 209 height 24
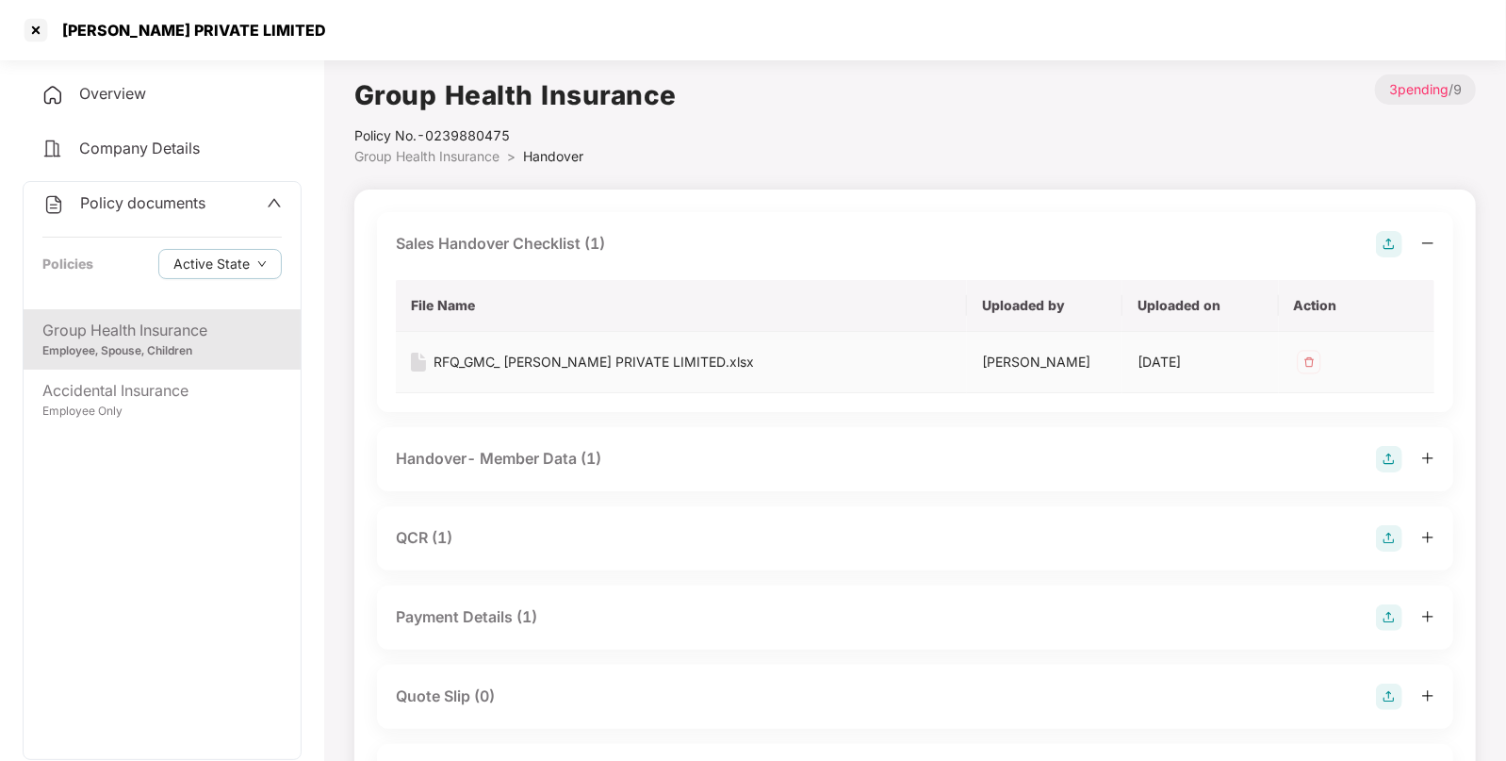
click at [557, 360] on div "RFQ_GMC_ [PERSON_NAME] PRIVATE LIMITED.xlsx" at bounding box center [594, 362] width 320 height 21
click at [547, 454] on div "Handover- Member Data (1)" at bounding box center [498, 459] width 205 height 24
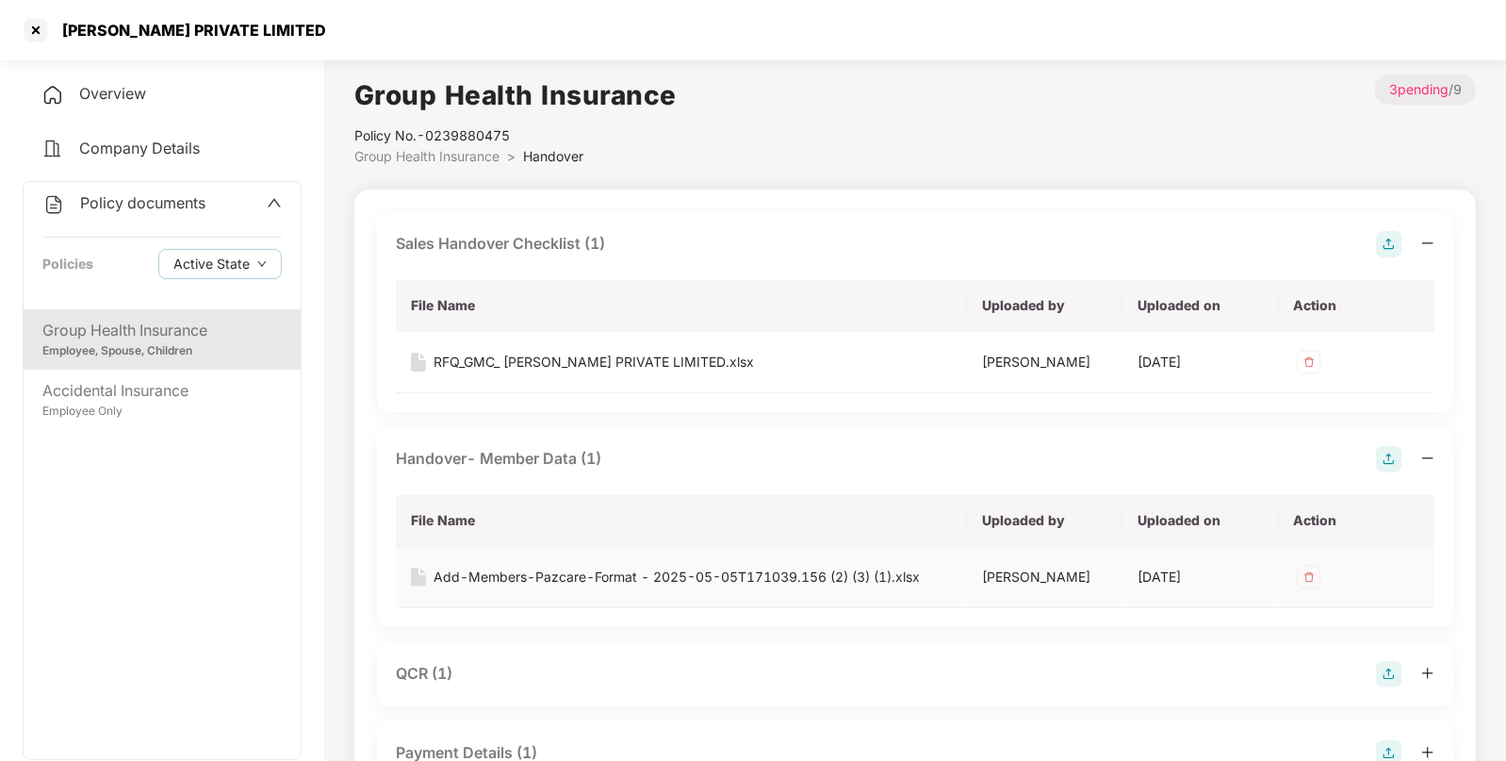
click at [583, 575] on div "Add-Members-Pazcare-Format - 2025-05-05T171039.156 (2) (3) (1).xlsx" at bounding box center [677, 576] width 486 height 21
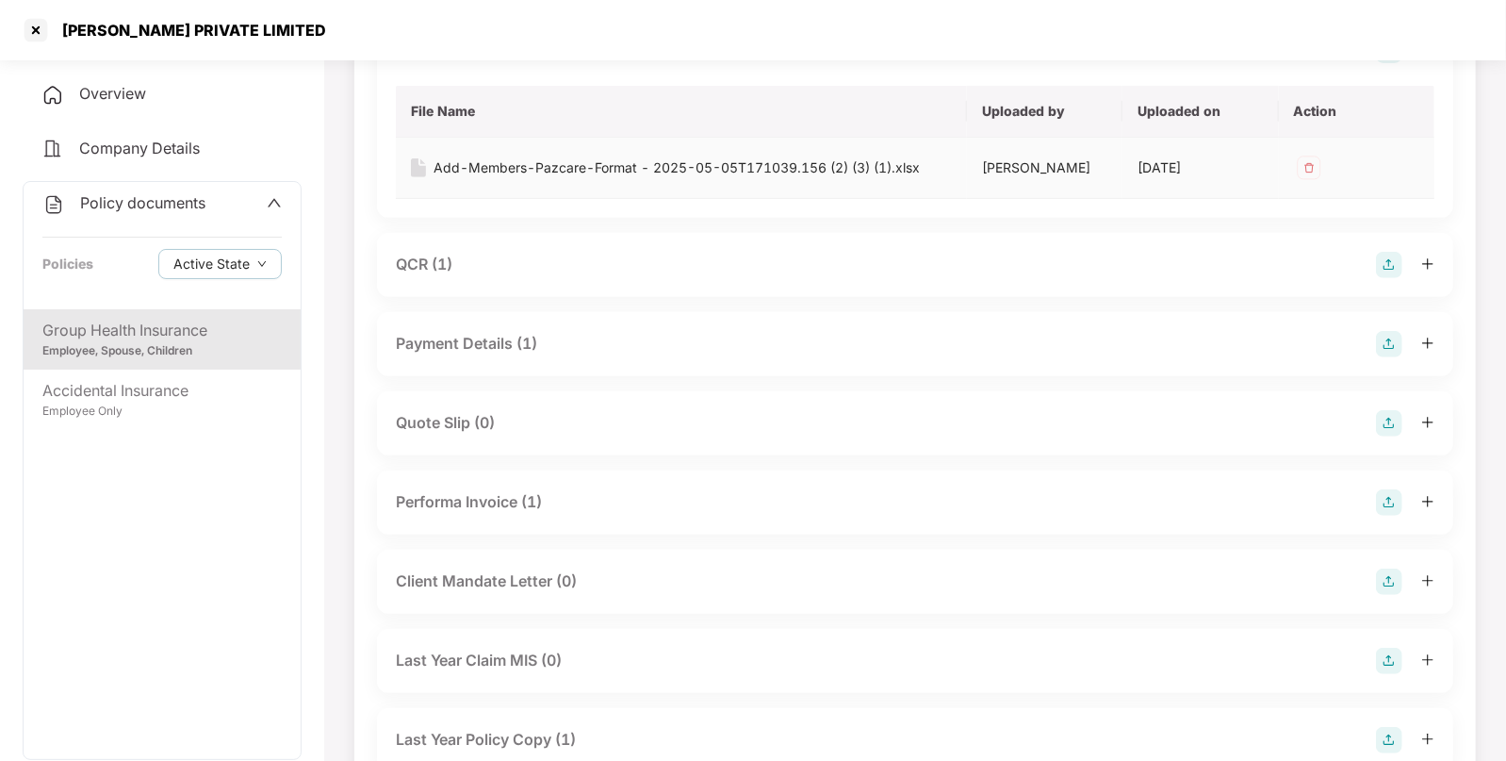
scroll to position [411, 0]
click at [460, 264] on div "QCR (1)" at bounding box center [915, 263] width 1039 height 26
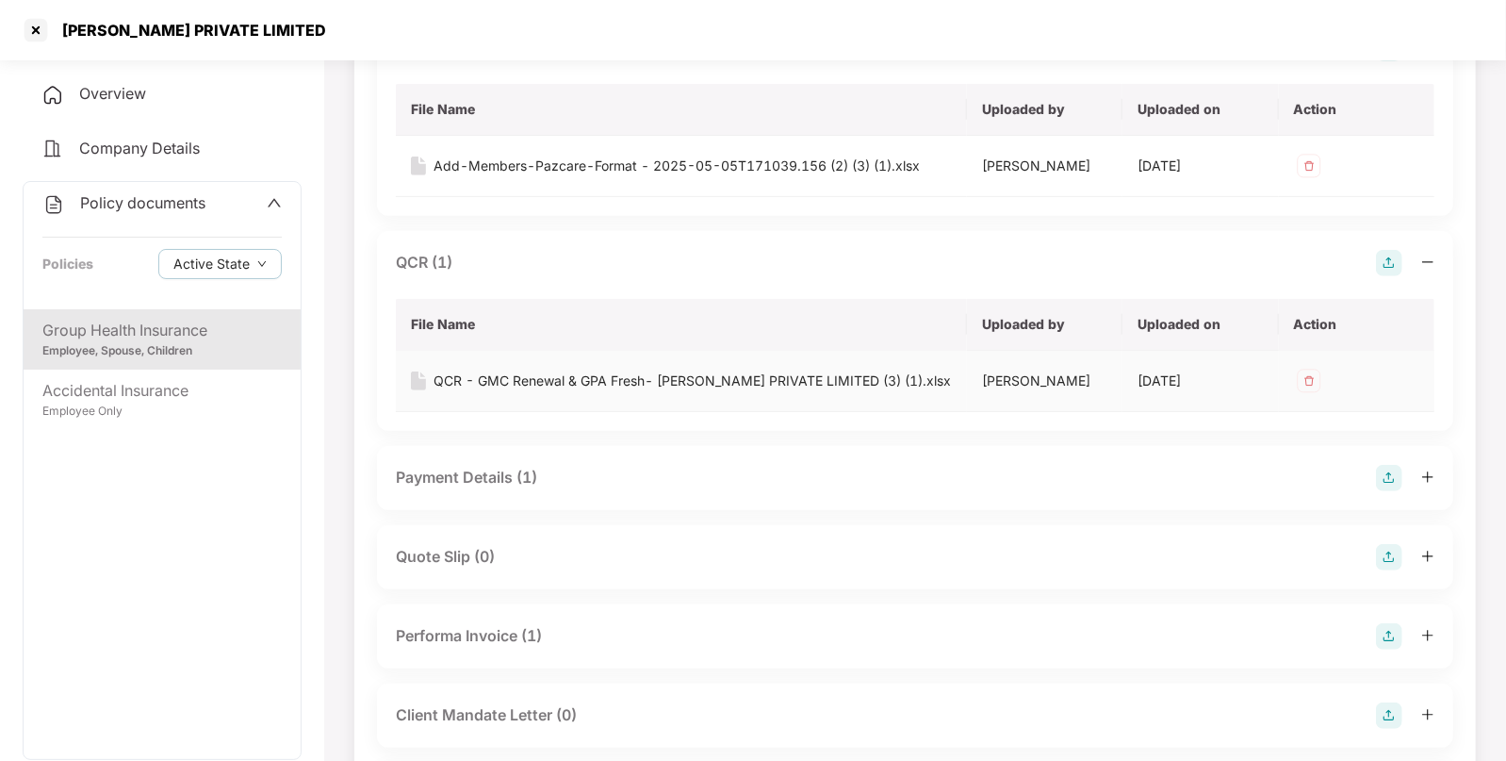
click at [554, 390] on td "QCR - GMC Renewal & GPA Fresh- [PERSON_NAME] PRIVATE LIMITED (3) (1).xlsx" at bounding box center [681, 381] width 571 height 61
click at [592, 381] on div "QCR - GMC Renewal & GPA Fresh- [PERSON_NAME] PRIVATE LIMITED (3) (1).xlsx" at bounding box center [692, 380] width 517 height 21
click at [513, 476] on div "Payment Details (1)" at bounding box center [466, 478] width 141 height 24
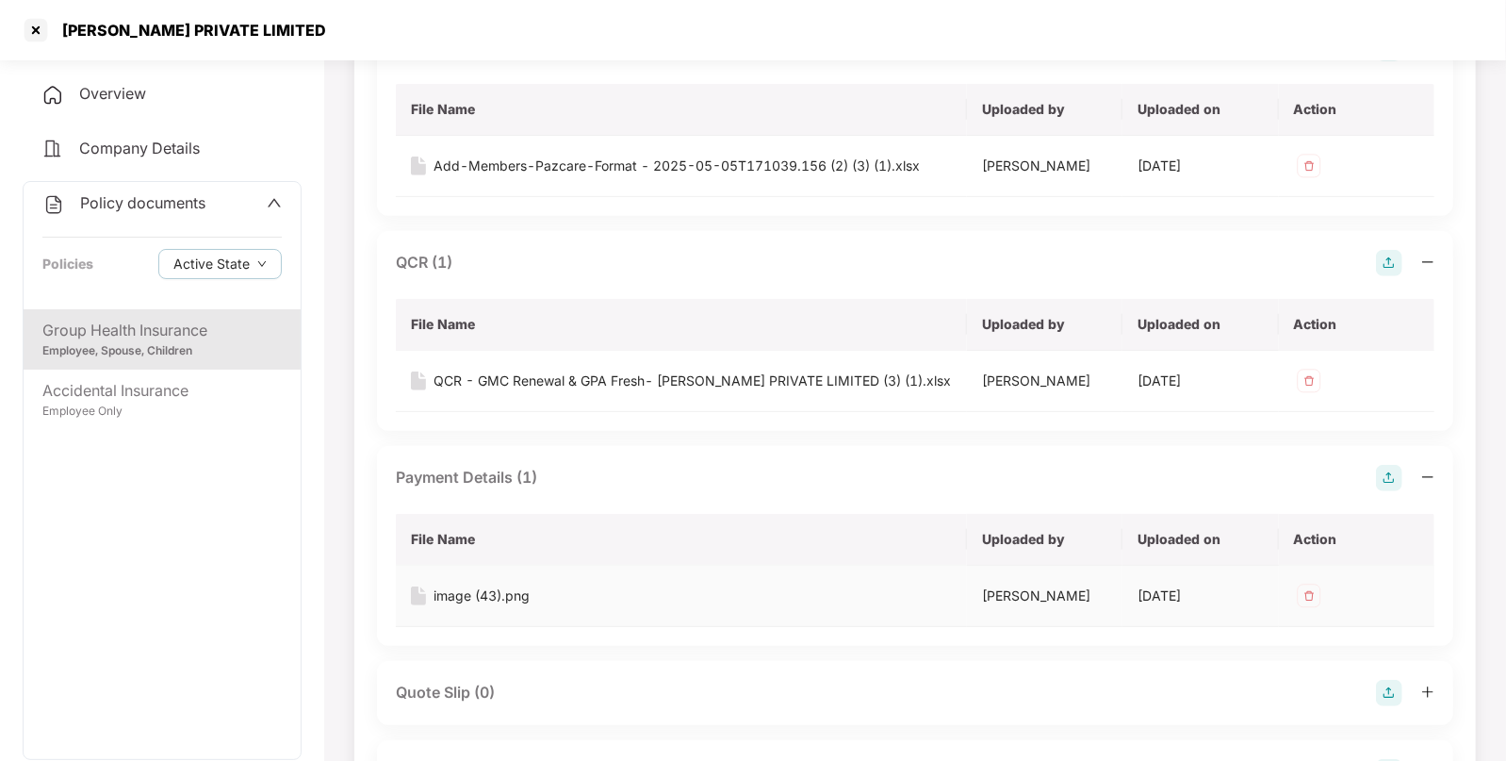
click at [515, 593] on div "image (43).png" at bounding box center [482, 595] width 96 height 21
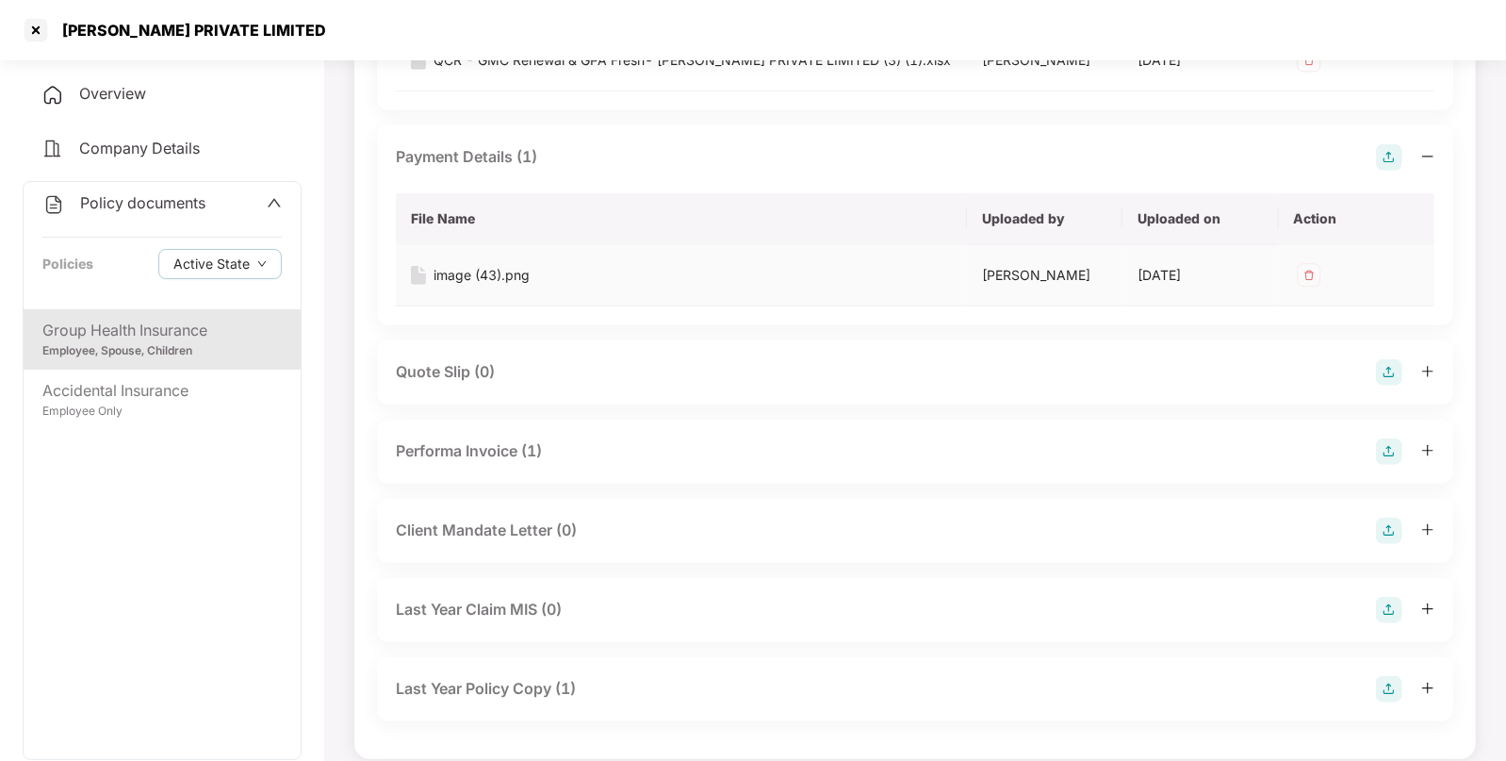
scroll to position [732, 0]
click at [462, 443] on div "Performa Invoice (1)" at bounding box center [469, 450] width 146 height 24
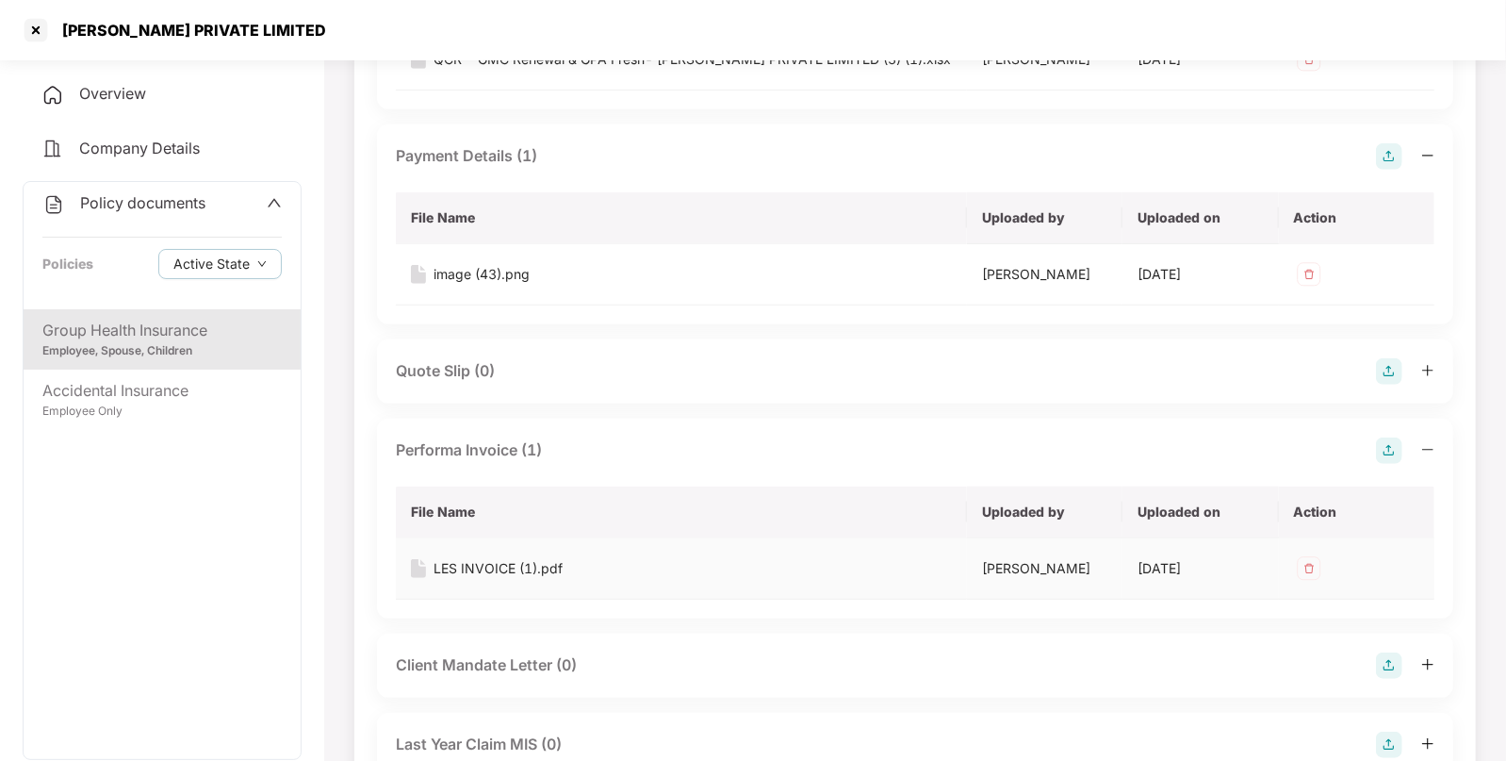
click at [490, 566] on div "LES INVOICE (1).pdf" at bounding box center [498, 568] width 129 height 21
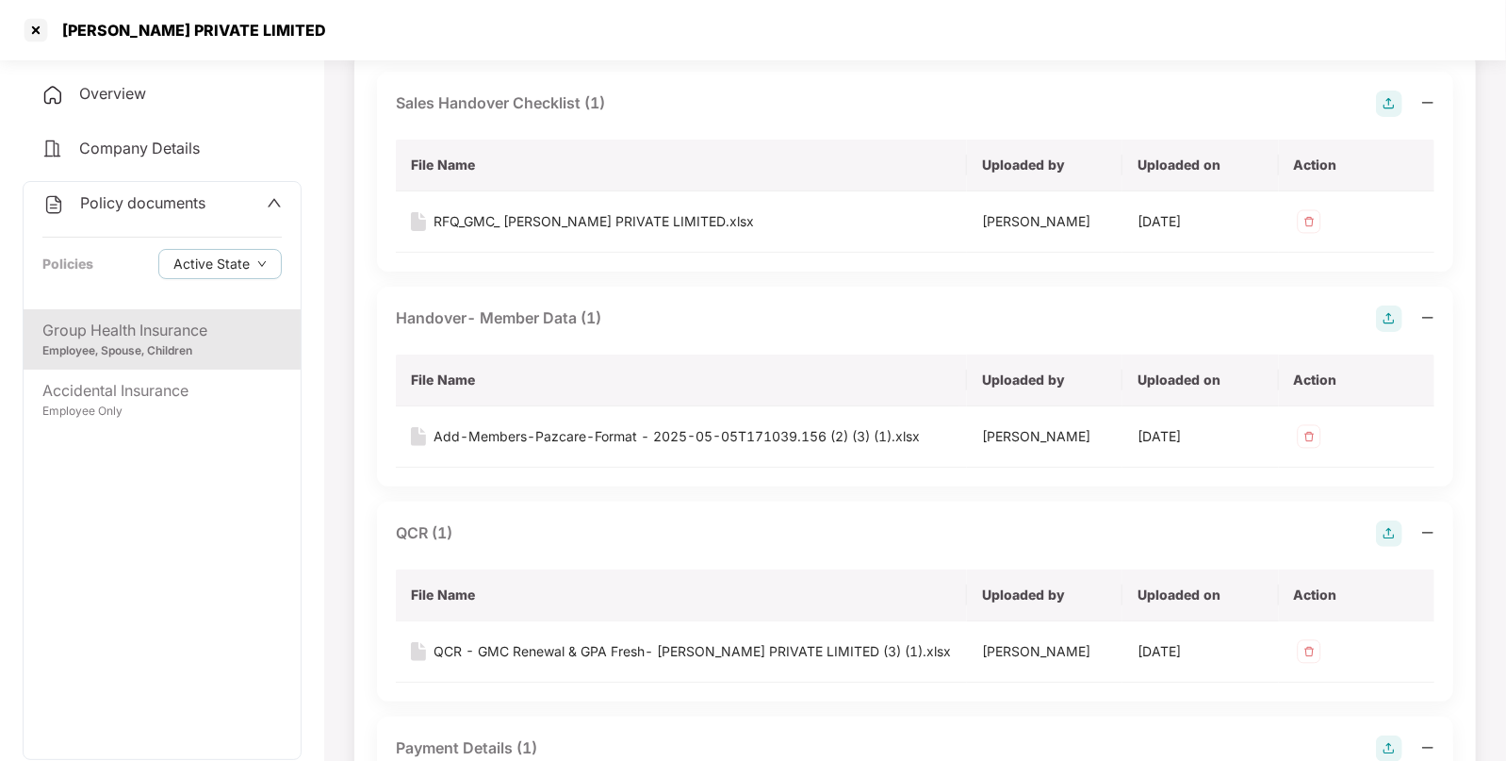
scroll to position [0, 0]
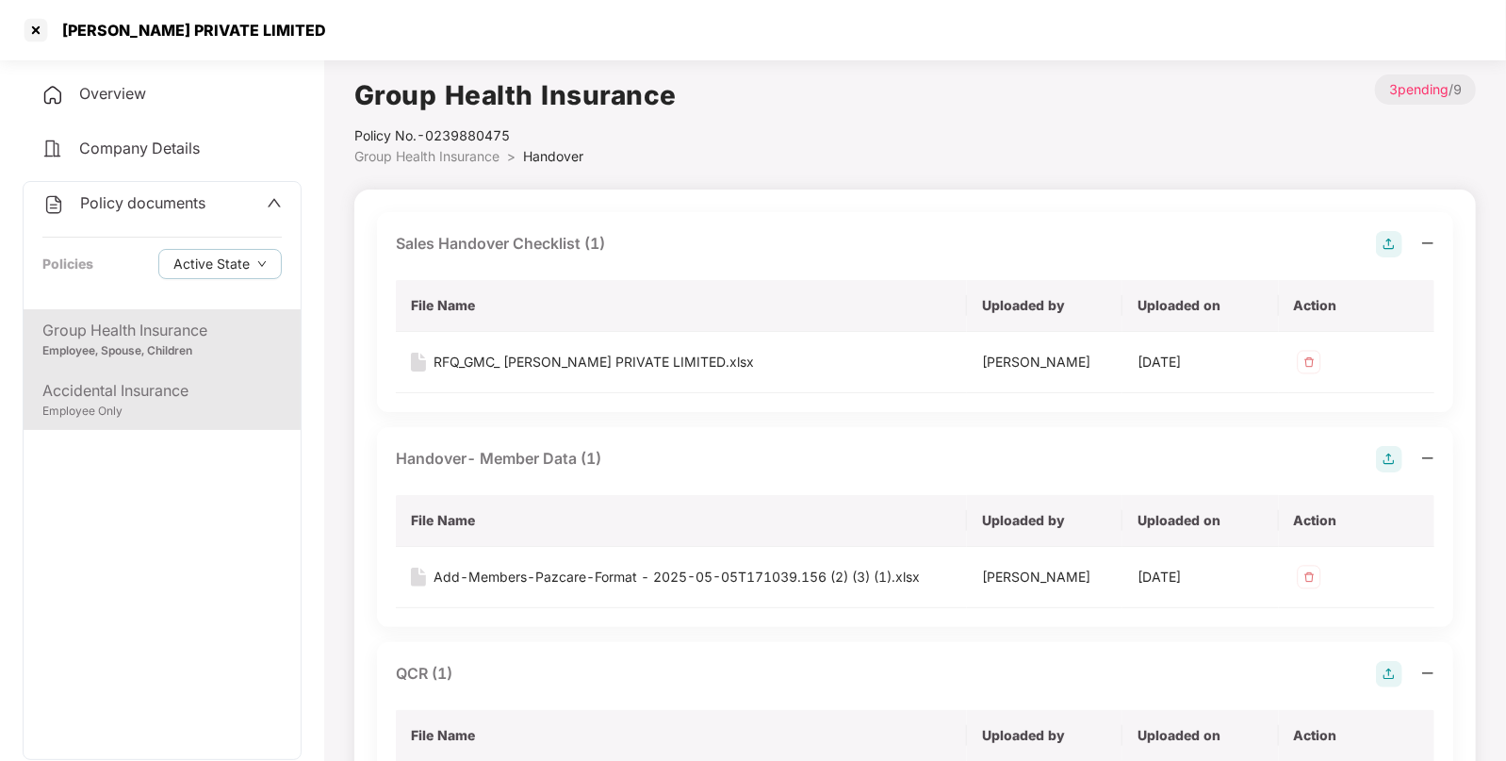
click at [173, 405] on div "Employee Only" at bounding box center [161, 411] width 239 height 18
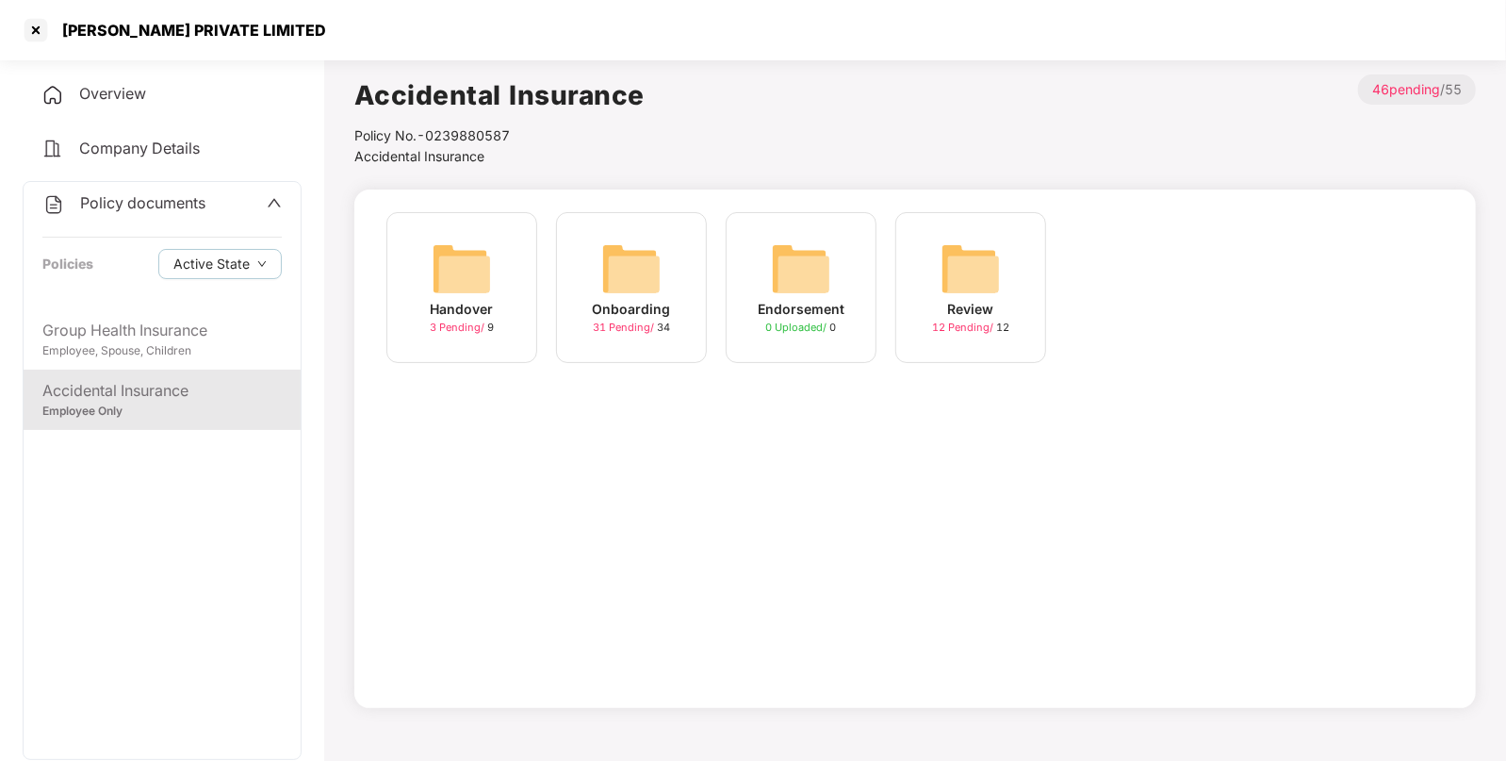
click at [469, 262] on img at bounding box center [462, 268] width 60 height 60
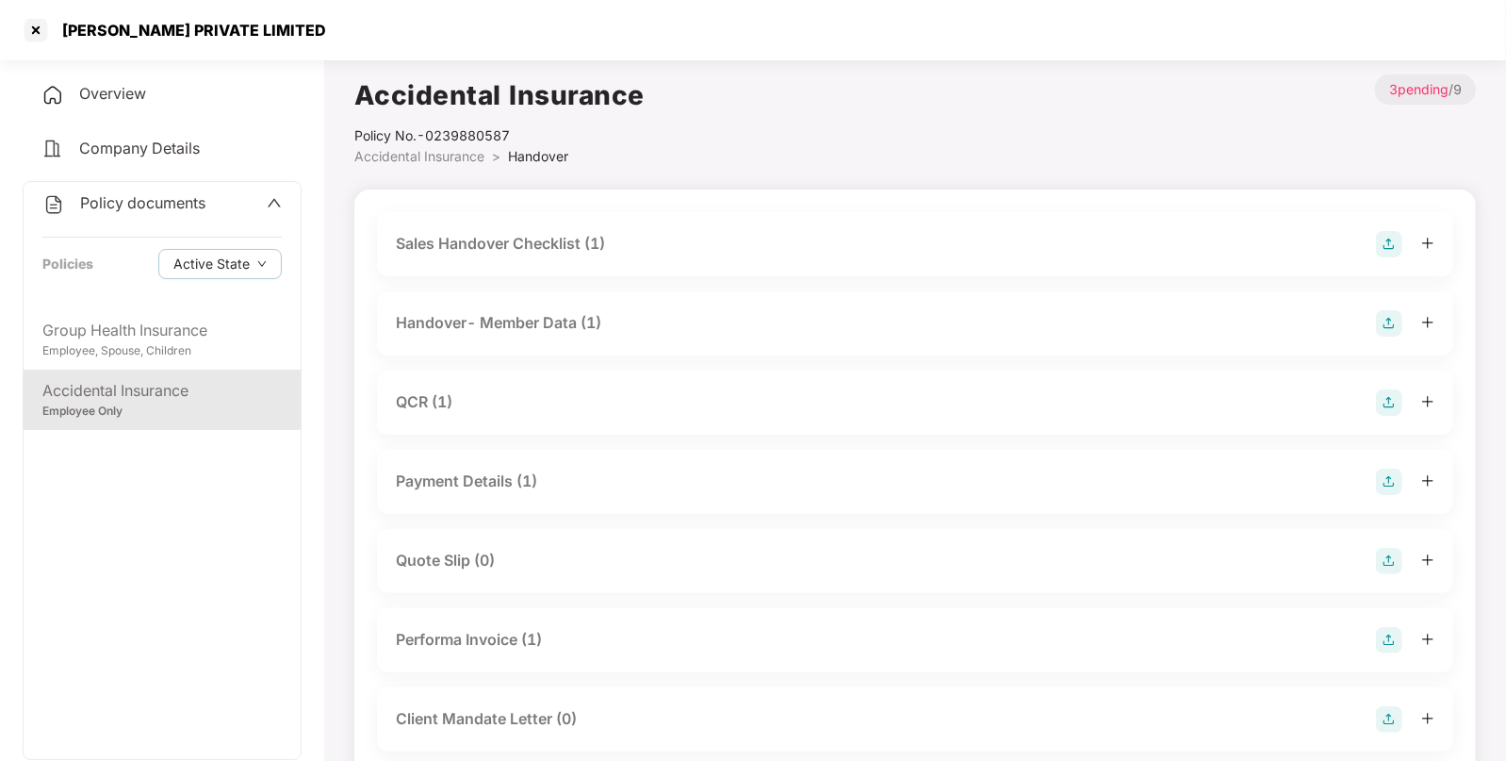
click at [622, 227] on div "Sales Handover Checklist (1)" at bounding box center [915, 244] width 1076 height 64
click at [597, 246] on div "Sales Handover Checklist (1)" at bounding box center [500, 244] width 209 height 24
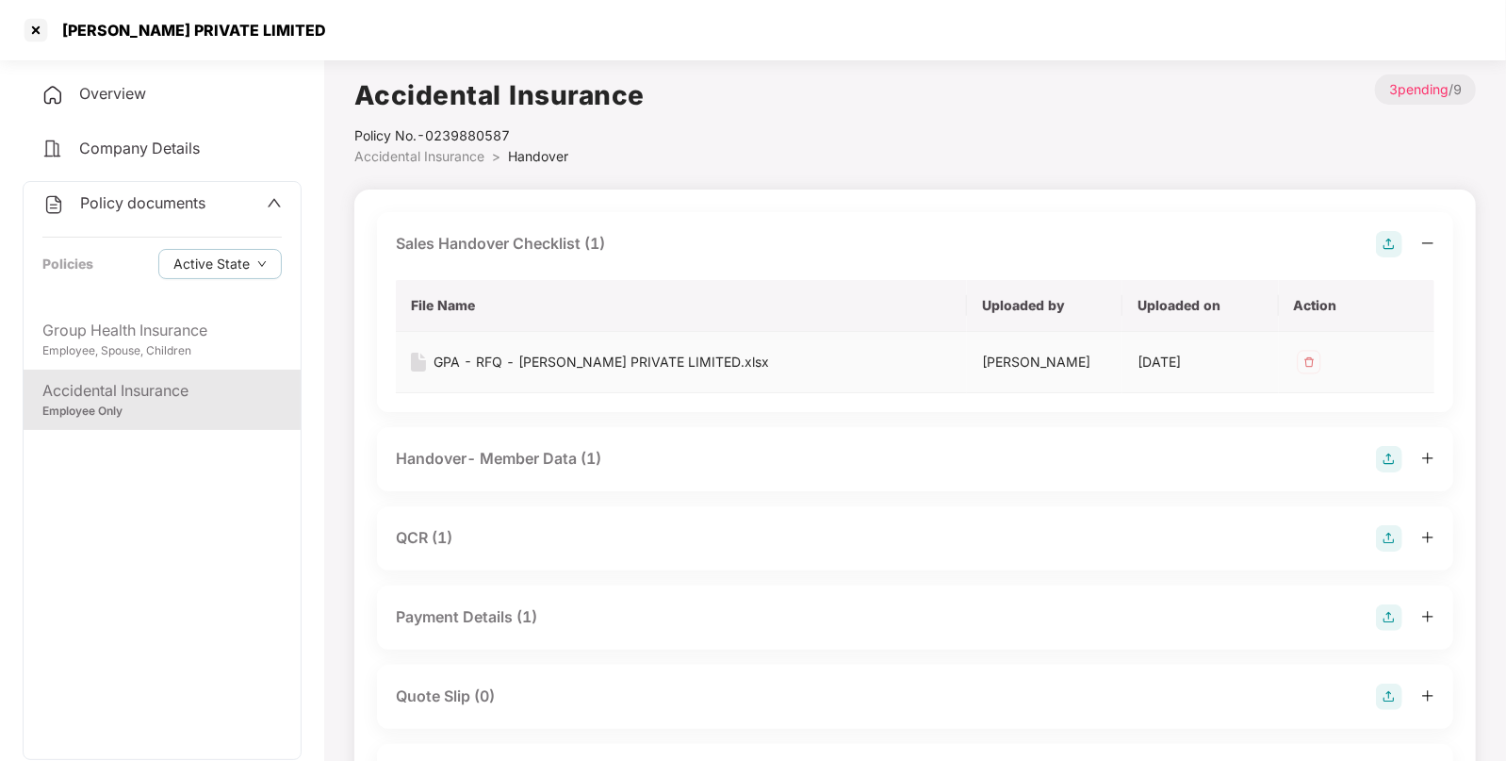
click at [572, 365] on div "GPA - RFQ - [PERSON_NAME] PRIVATE LIMITED.xlsx" at bounding box center [602, 362] width 336 height 21
click at [517, 455] on div "Handover- Member Data (1)" at bounding box center [498, 459] width 205 height 24
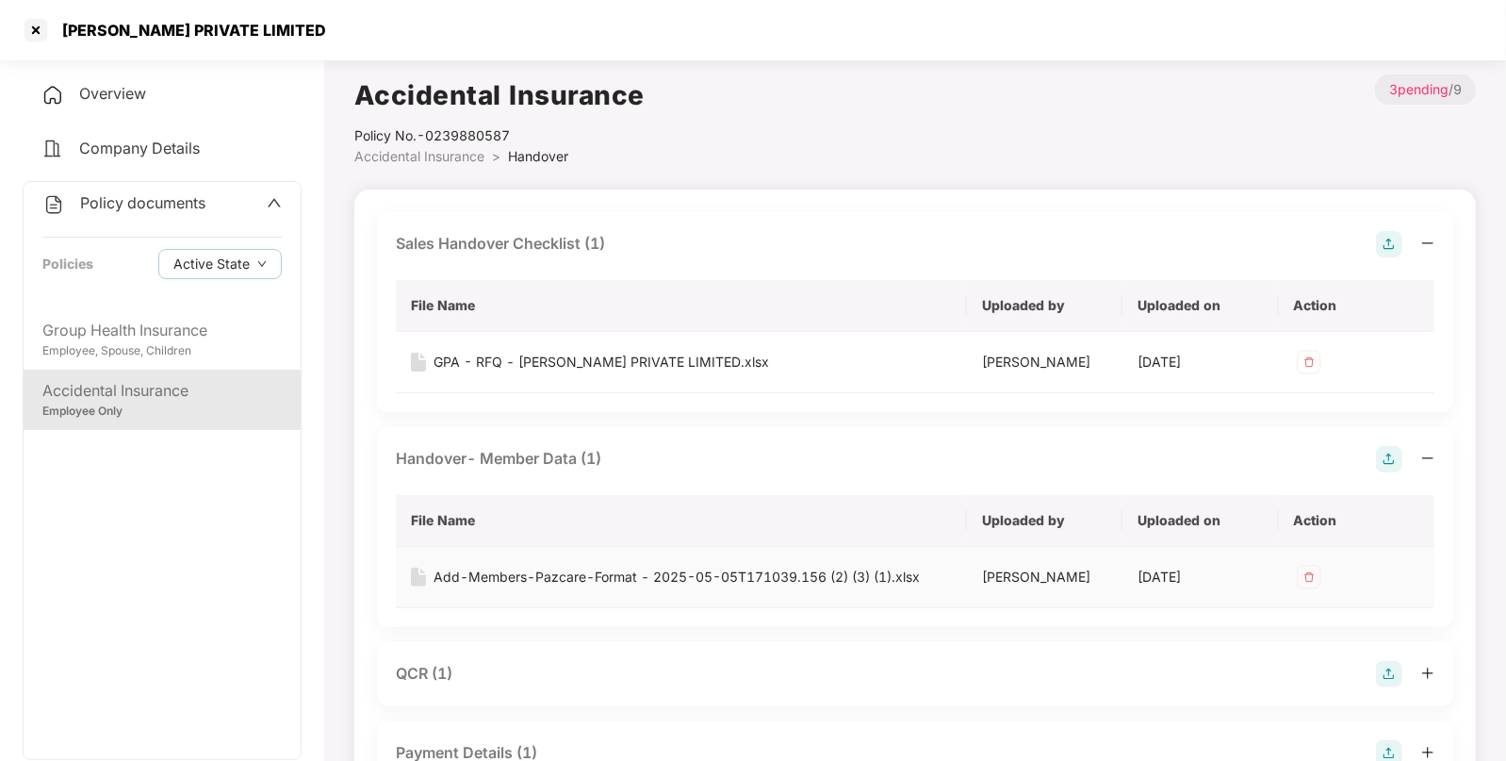
click at [517, 569] on div "Add-Members-Pazcare-Format - 2025-05-05T171039.156 (2) (3) (1).xlsx" at bounding box center [677, 576] width 486 height 21
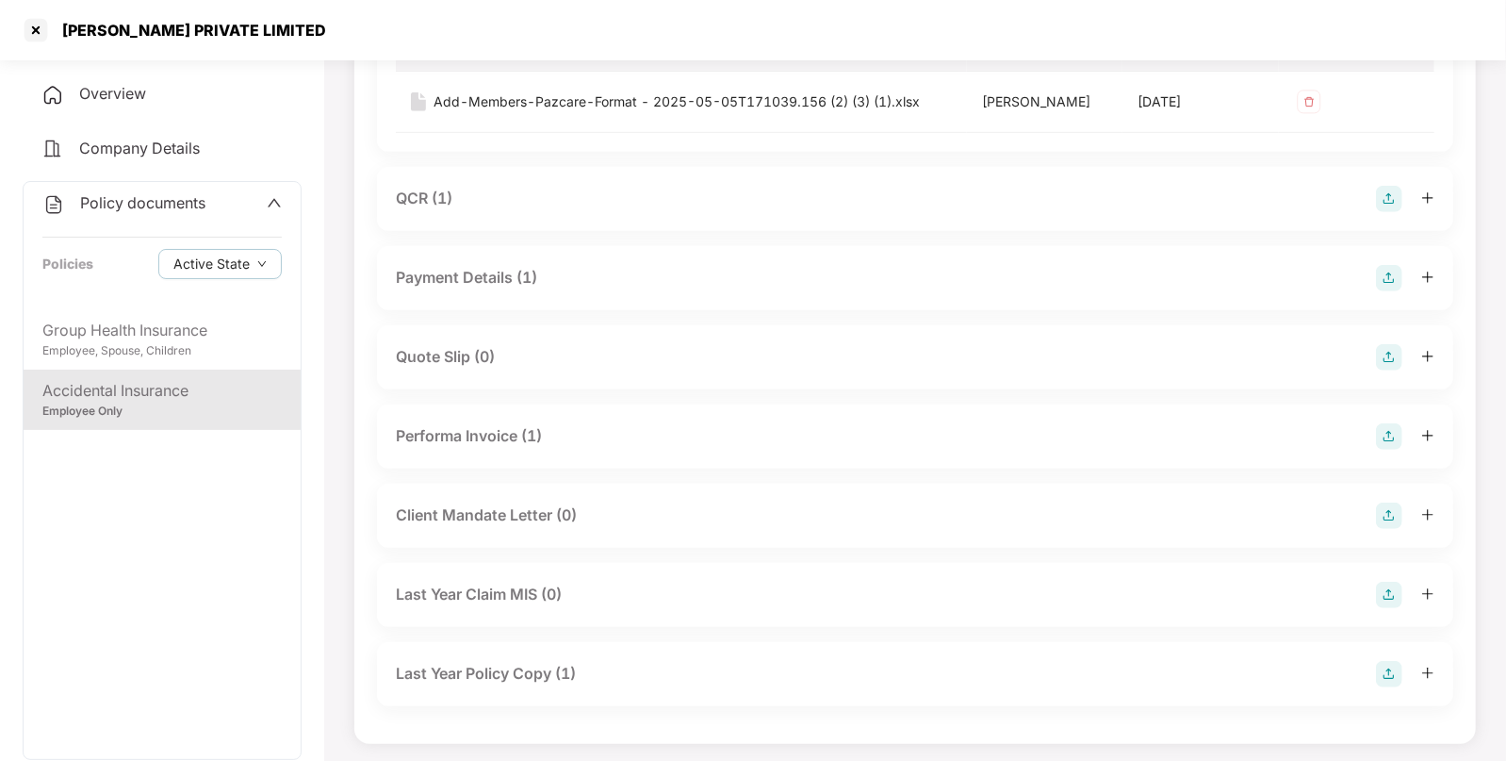
scroll to position [479, 0]
click at [452, 205] on div "QCR (1)" at bounding box center [915, 195] width 1039 height 26
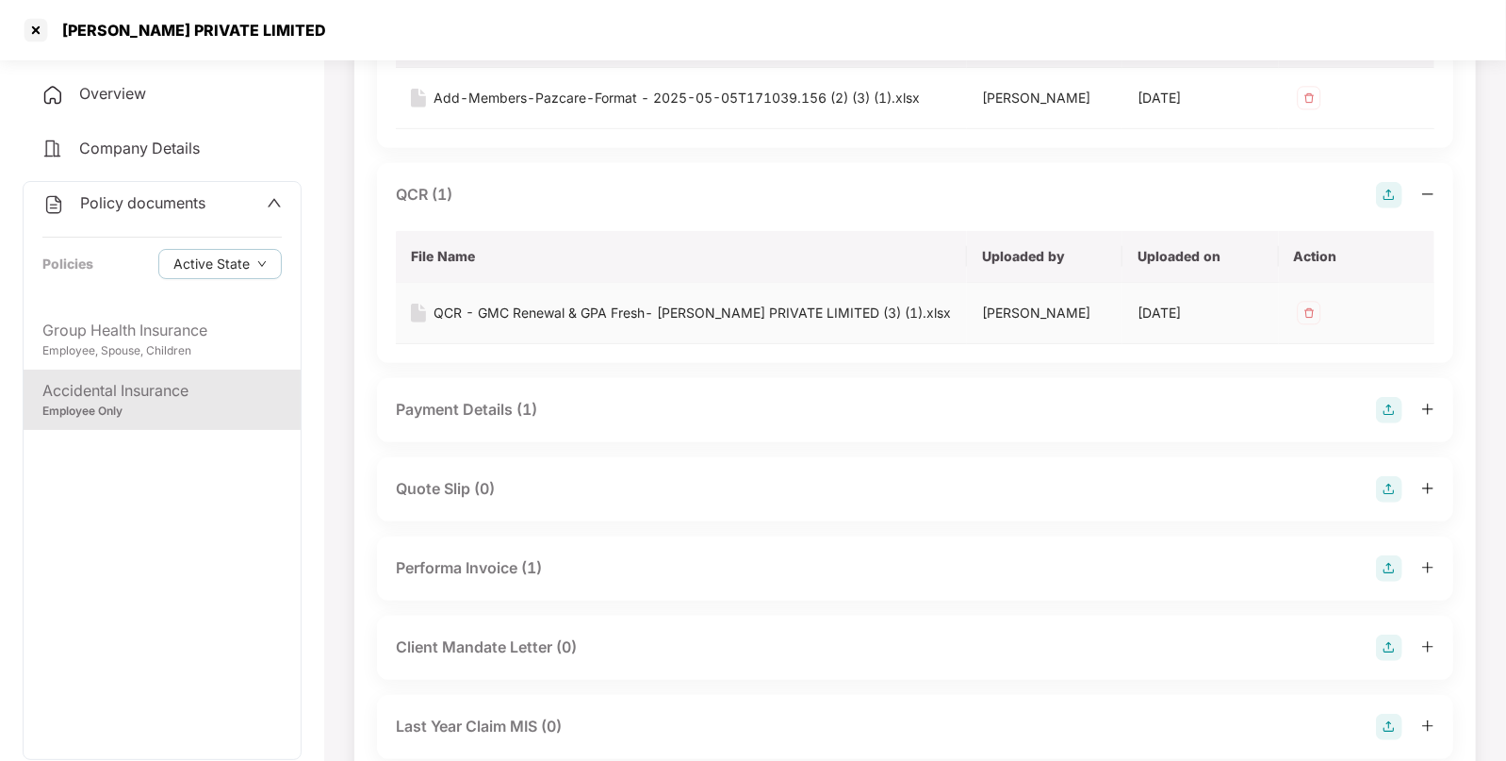
click at [522, 316] on div "QCR - GMC Renewal & GPA Fresh- [PERSON_NAME] PRIVATE LIMITED (3) (1).xlsx" at bounding box center [692, 313] width 517 height 21
click at [577, 402] on div "Payment Details (1)" at bounding box center [915, 410] width 1039 height 26
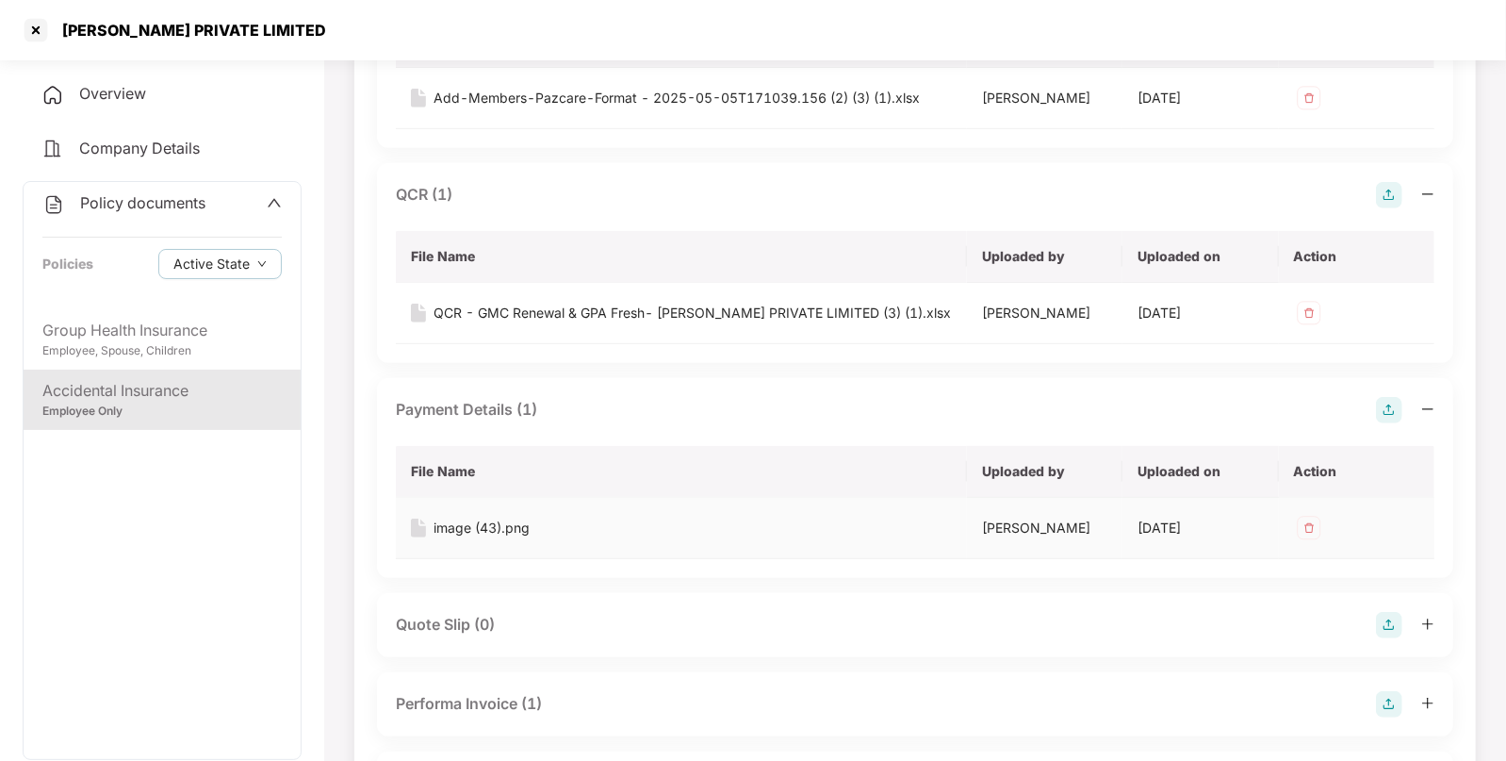
click at [518, 533] on div "image (43).png" at bounding box center [482, 527] width 96 height 21
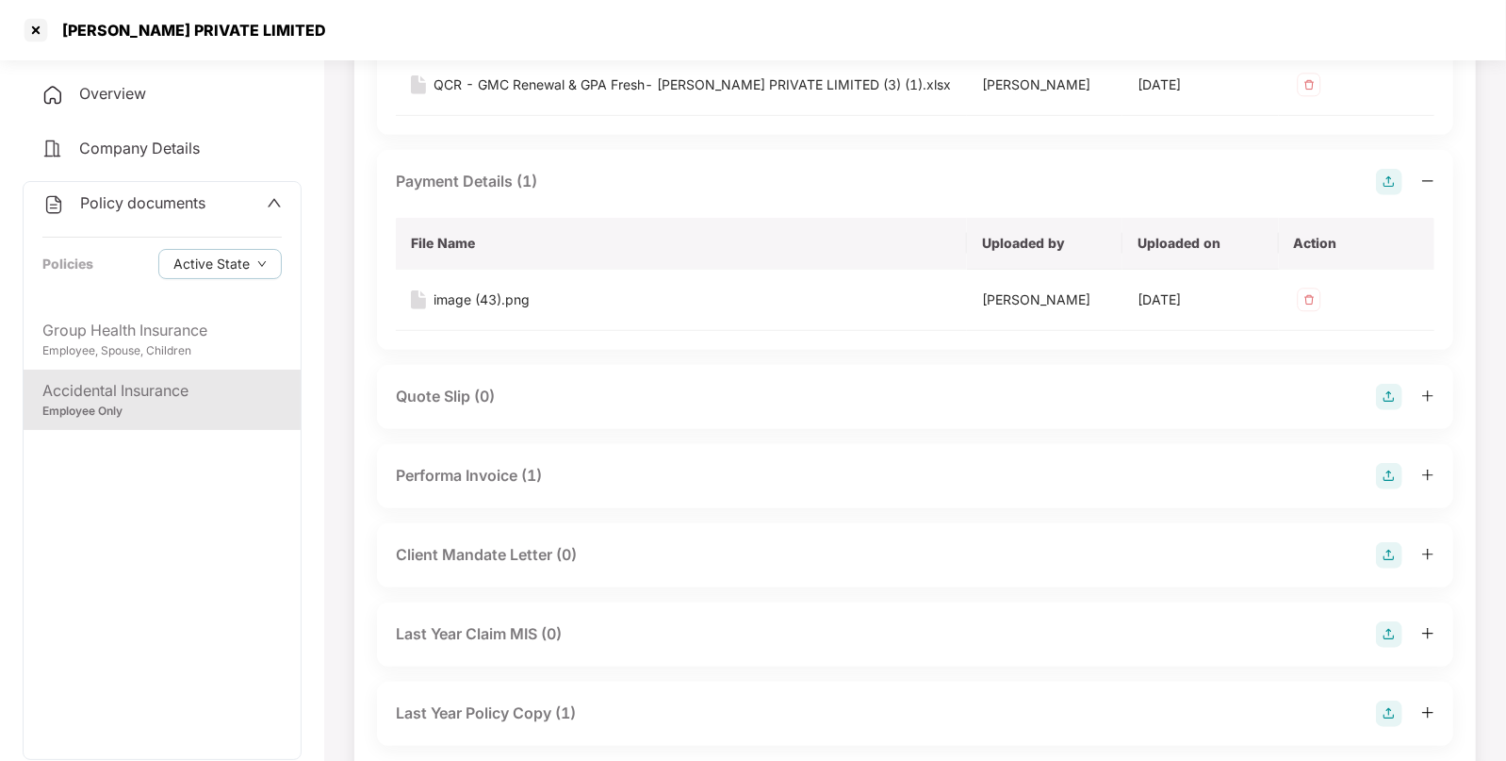
scroll to position [749, 0]
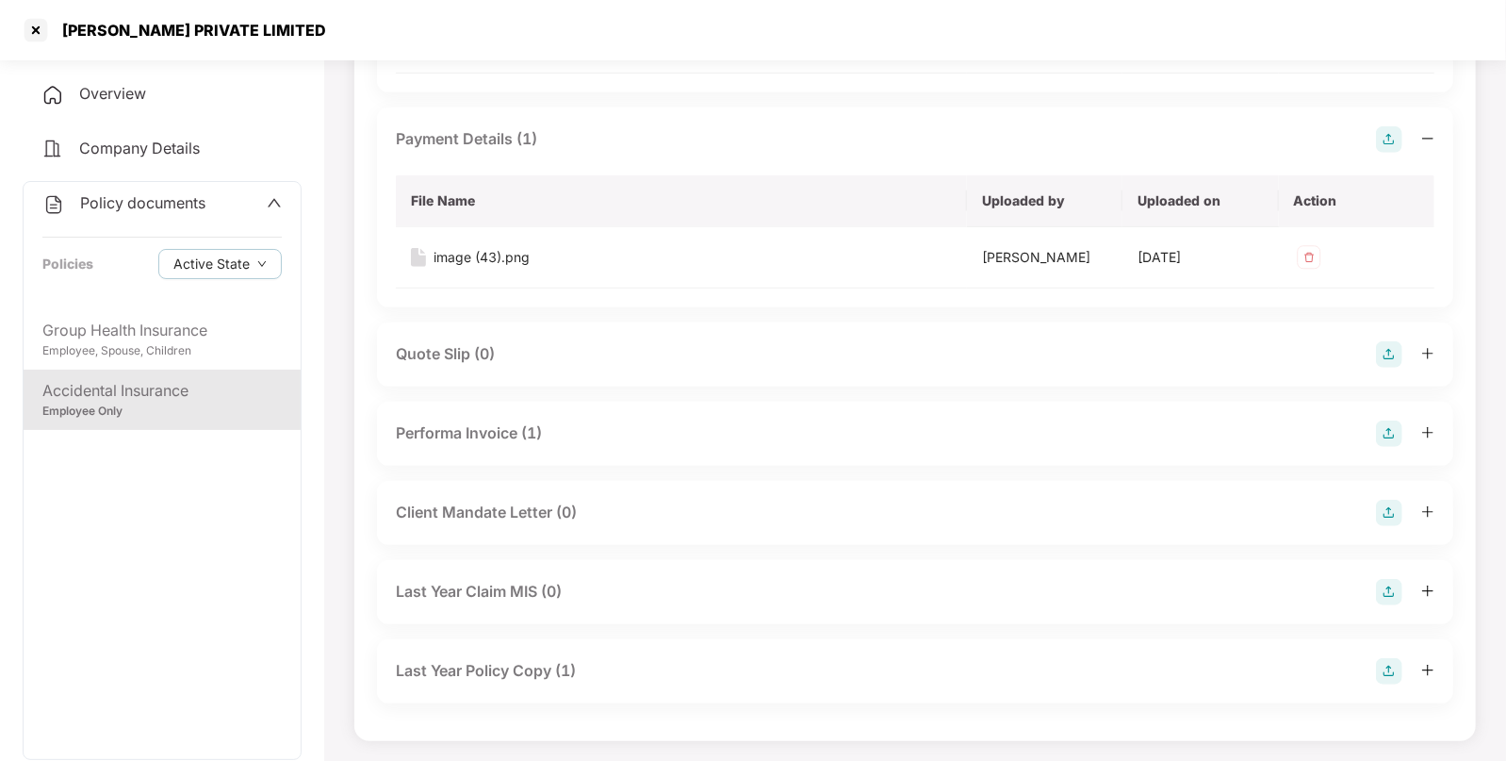
click at [515, 423] on div "Performa Invoice (1)" at bounding box center [469, 433] width 146 height 24
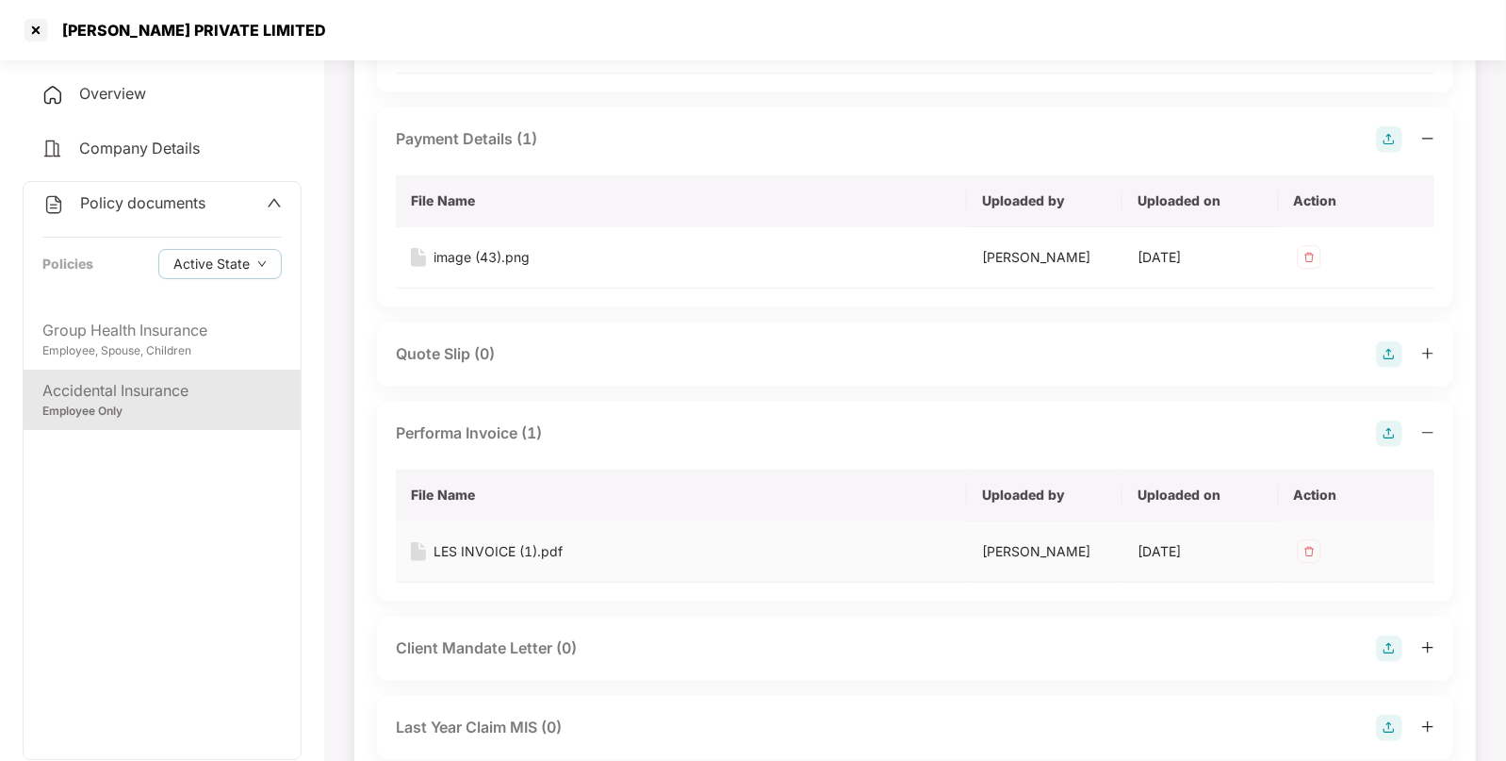
click at [489, 552] on div "LES INVOICE (1).pdf" at bounding box center [498, 551] width 129 height 21
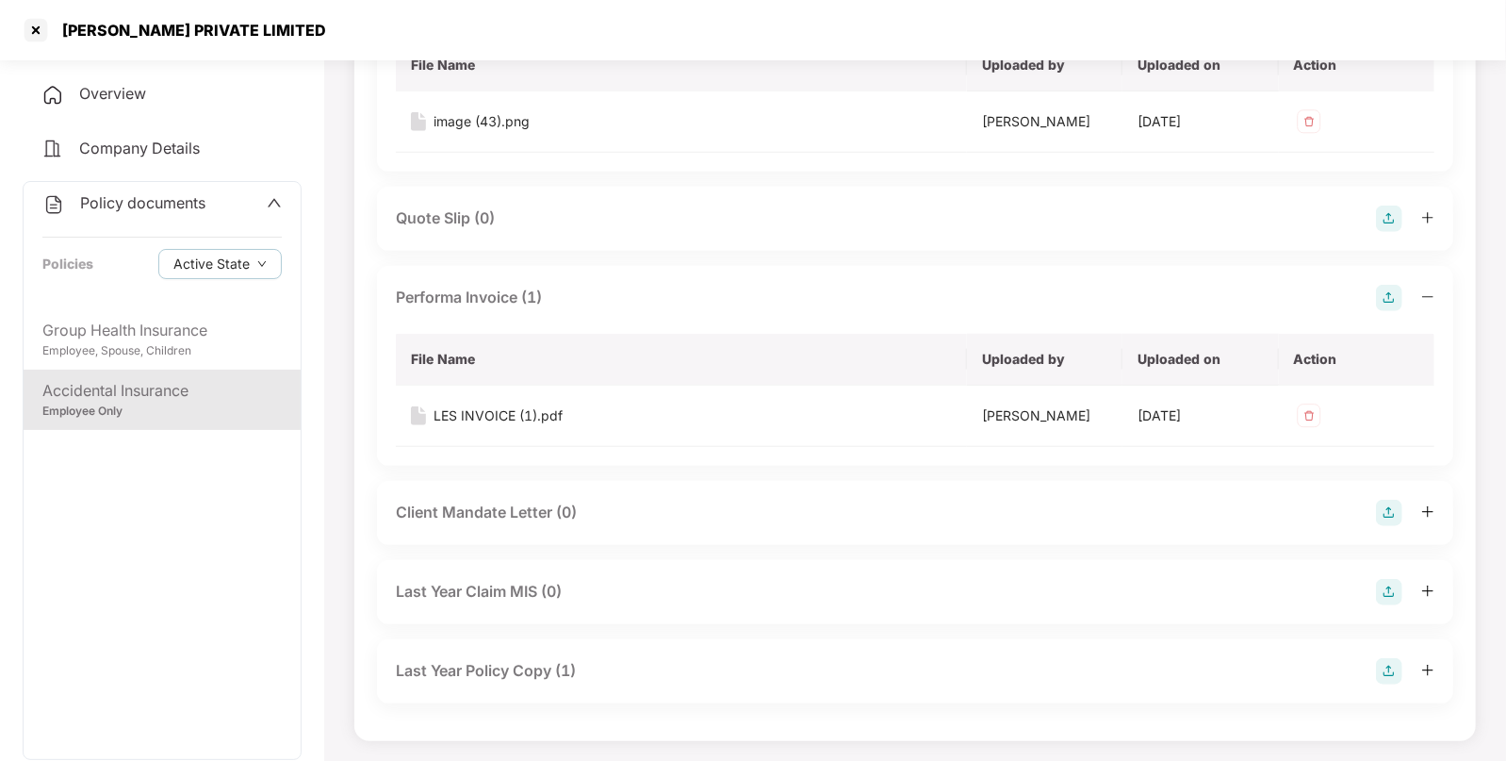
click at [557, 671] on div "Last Year Policy Copy (1)" at bounding box center [486, 671] width 180 height 24
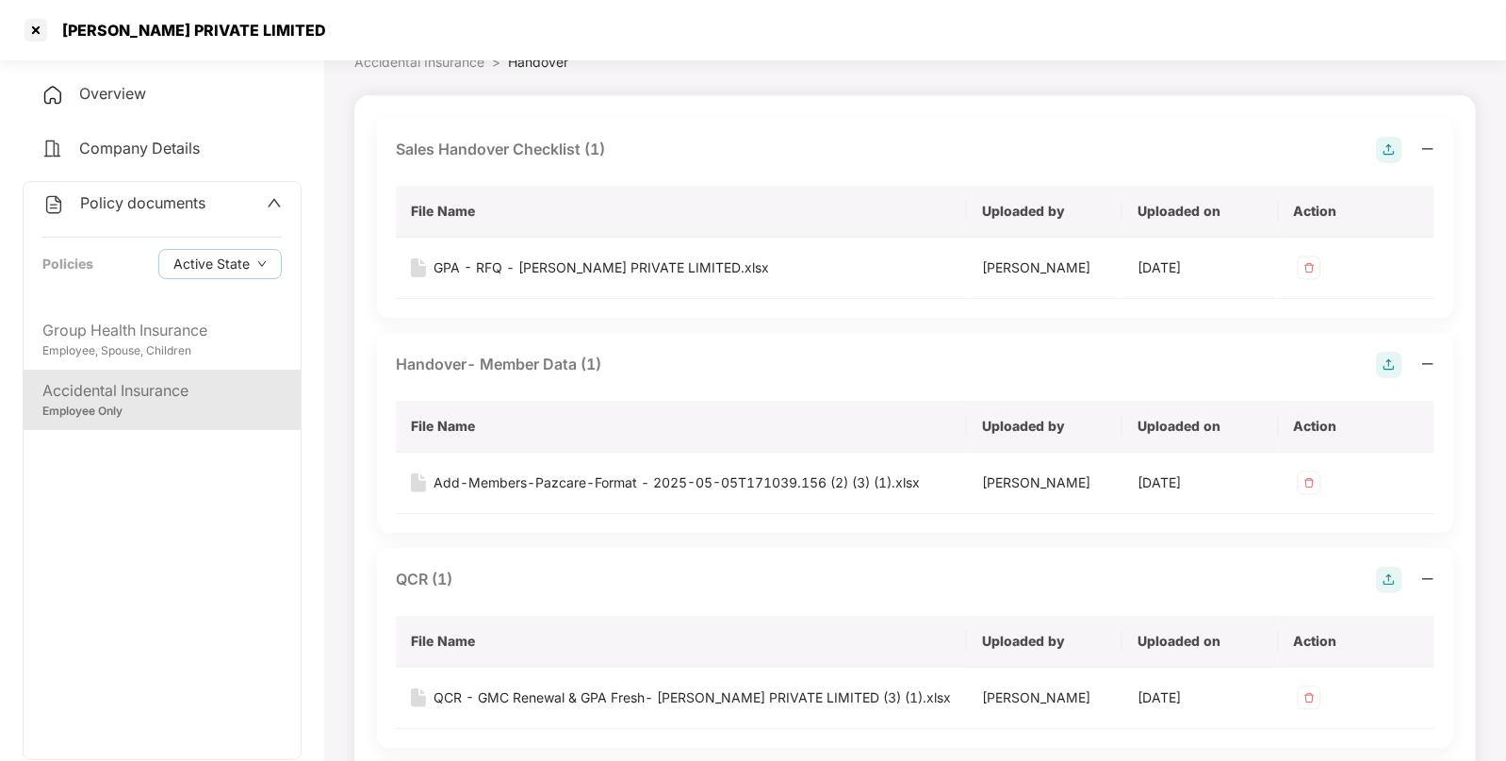
scroll to position [0, 0]
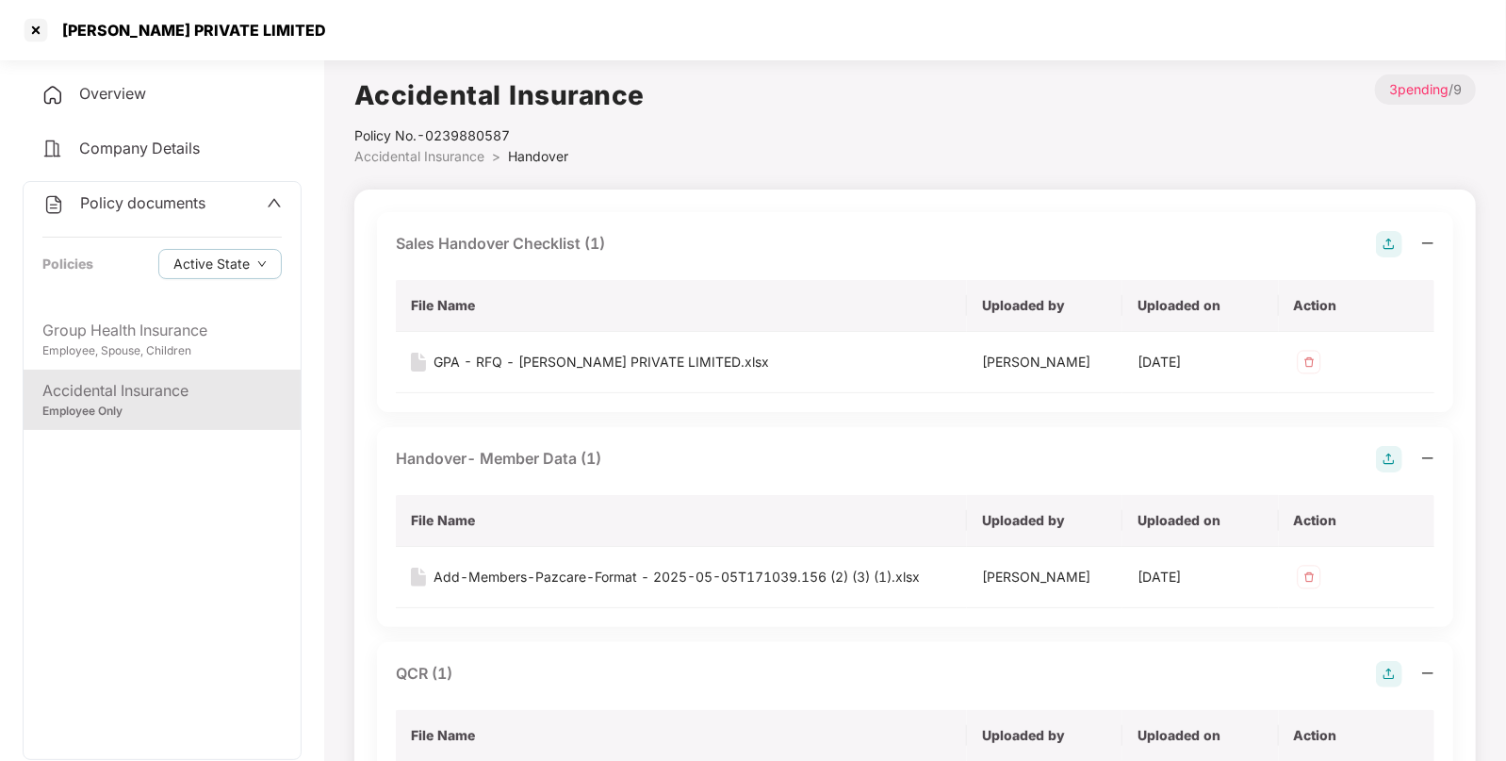
click at [174, 85] on div "Overview" at bounding box center [162, 94] width 279 height 43
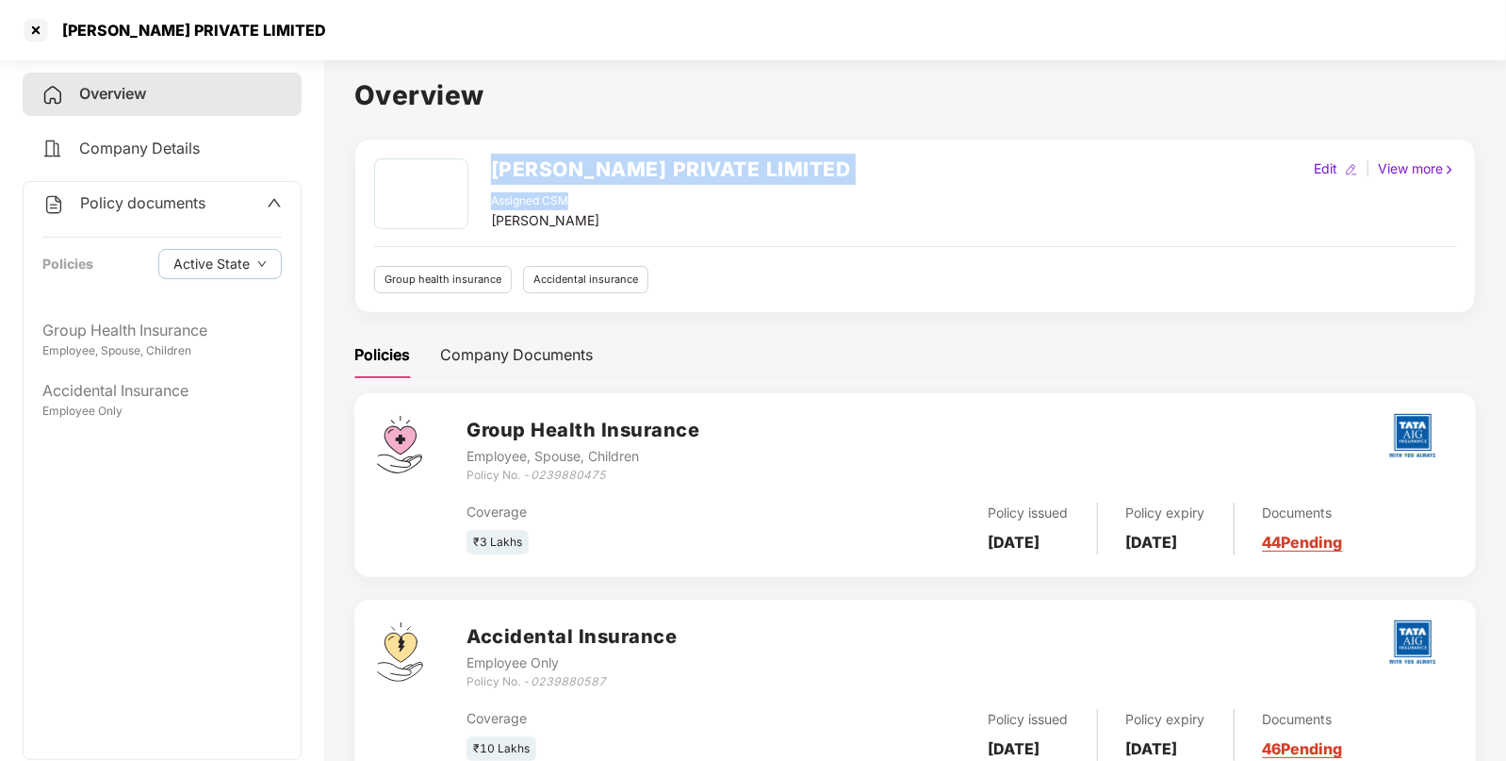
drag, startPoint x: 485, startPoint y: 168, endPoint x: 806, endPoint y: 193, distance: 321.5
click at [806, 193] on div "[PERSON_NAME] PRIVATE LIMITED Assigned CSM [PERSON_NAME] Edit | View more" at bounding box center [915, 194] width 1082 height 73
drag, startPoint x: 825, startPoint y: 171, endPoint x: 806, endPoint y: 170, distance: 18.9
click at [827, 170] on div "[PERSON_NAME] PRIVATE LIMITED Assigned CSM [PERSON_NAME] Edit | View more" at bounding box center [915, 194] width 1082 height 73
click at [489, 179] on div "[PERSON_NAME] PRIVATE LIMITED Assigned CSM [PERSON_NAME]" at bounding box center [612, 194] width 477 height 73
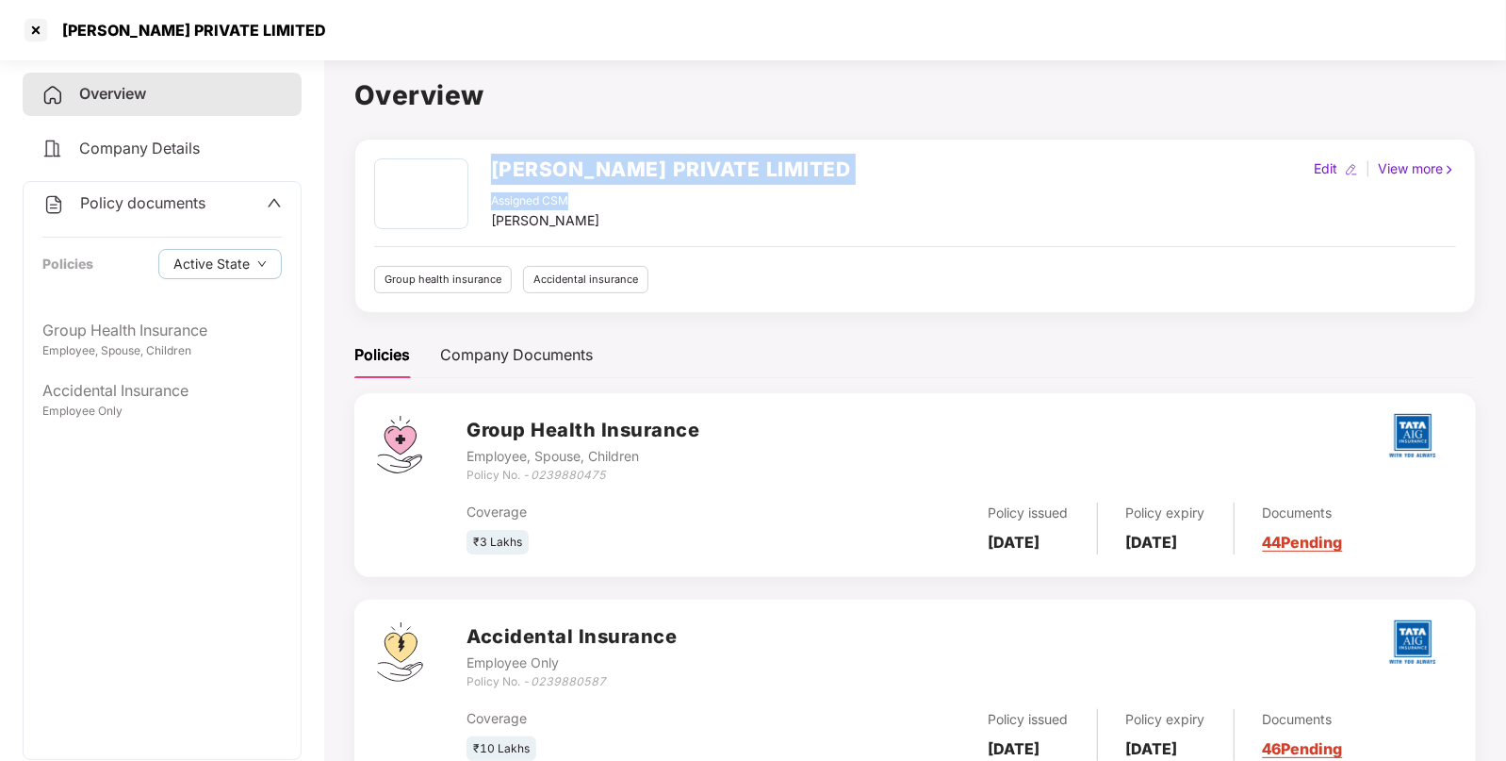
click at [498, 166] on h2 "[PERSON_NAME] PRIVATE LIMITED" at bounding box center [671, 169] width 360 height 31
drag, startPoint x: 489, startPoint y: 165, endPoint x: 800, endPoint y: 146, distance: 311.6
click at [800, 146] on div "[PERSON_NAME] PRIVATE LIMITED Assigned CSM [PERSON_NAME] Edit | View more Group…" at bounding box center [915, 226] width 1122 height 174
copy h2 "[PERSON_NAME] PRIVATE LIMITED"
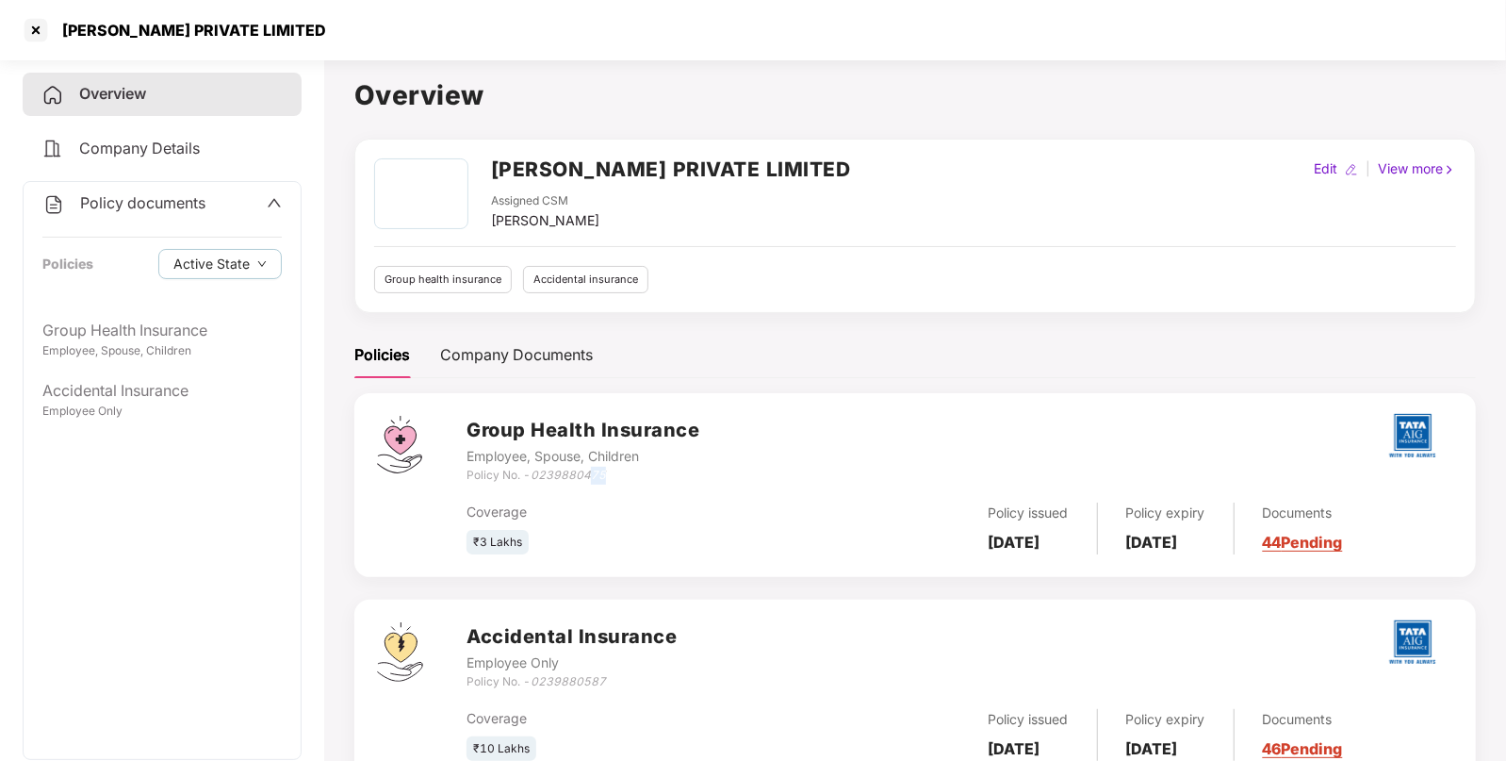
drag, startPoint x: 616, startPoint y: 466, endPoint x: 594, endPoint y: 467, distance: 22.6
click at [594, 467] on div "Policy No. - 0239880475" at bounding box center [583, 476] width 233 height 18
click at [630, 487] on div "Coverage ₹3 Lakhs Policy issued [DATE] Policy expiry [DATE] Documents 44 Pending" at bounding box center [960, 519] width 987 height 71
drag, startPoint x: 612, startPoint y: 476, endPoint x: 536, endPoint y: 481, distance: 75.6
click at [536, 481] on div "Policy No. - 0239880475" at bounding box center [583, 476] width 233 height 18
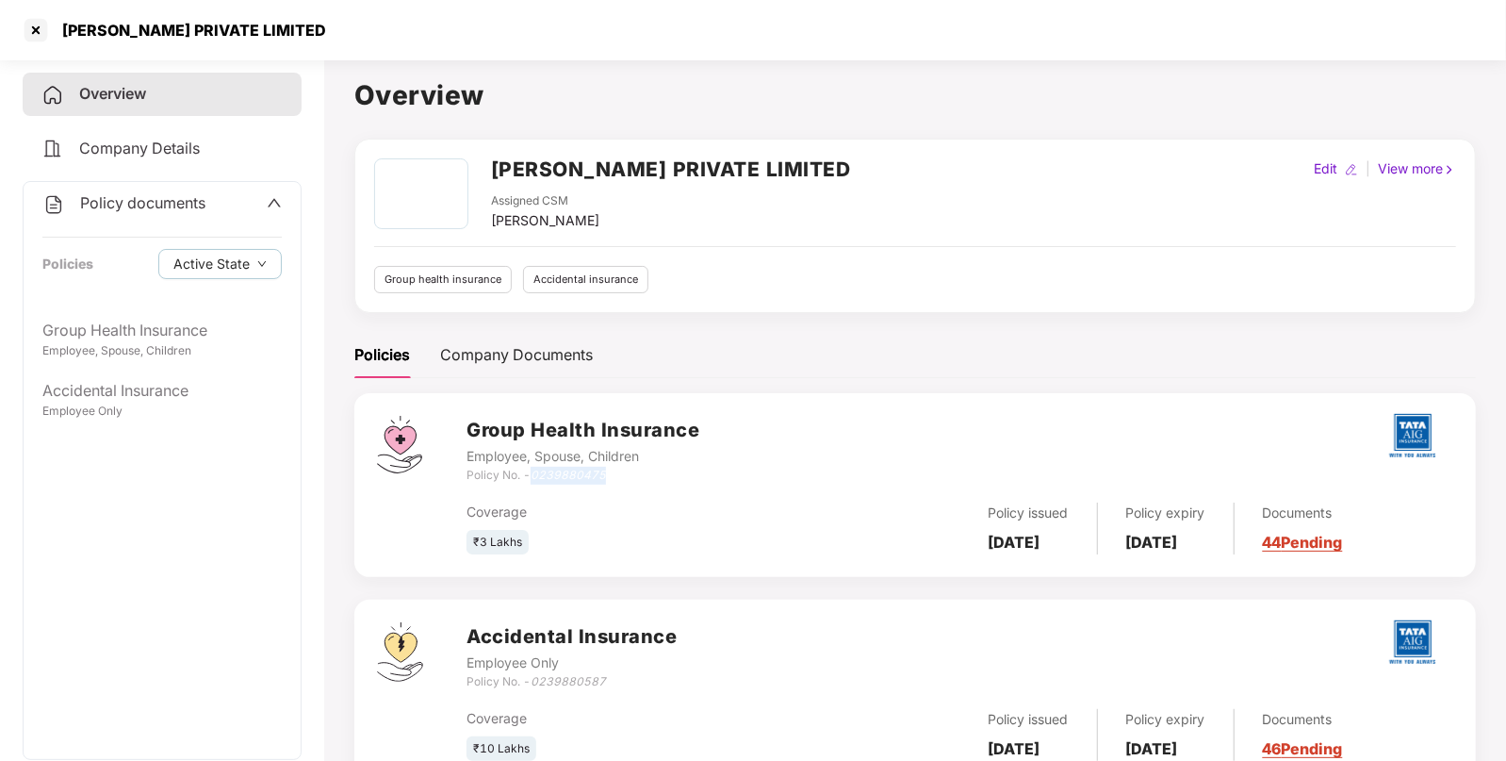
copy icon "0239880475"
drag, startPoint x: 612, startPoint y: 679, endPoint x: 534, endPoint y: 683, distance: 77.4
click at [534, 683] on div "Policy No. - 0239880587" at bounding box center [572, 682] width 210 height 18
copy icon "0239880587"
drag, startPoint x: 490, startPoint y: 172, endPoint x: 779, endPoint y: 174, distance: 288.4
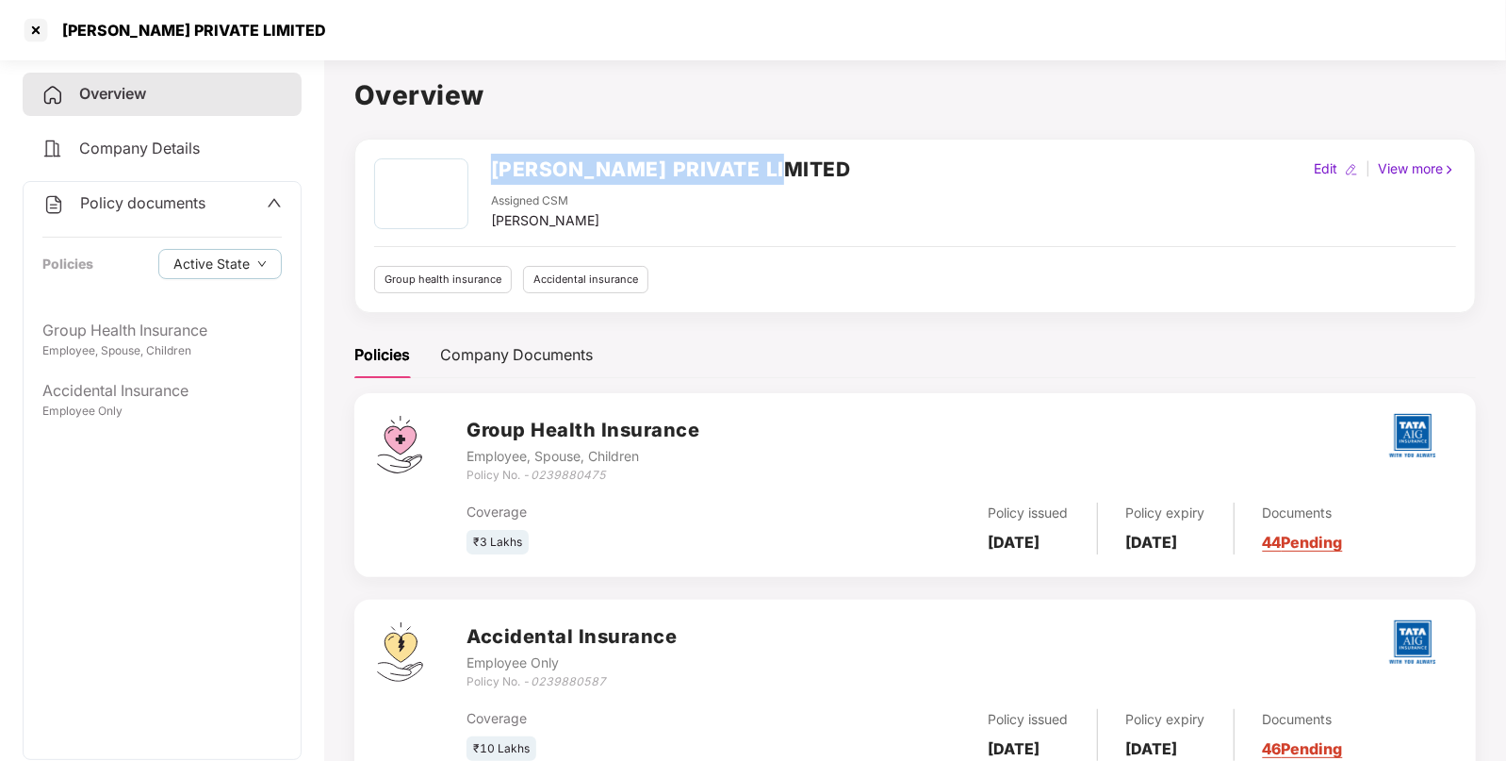
click at [779, 174] on div "[PERSON_NAME] PRIVATE LIMITED Assigned CSM [PERSON_NAME] Edit | View more" at bounding box center [915, 194] width 1082 height 73
copy h2 "[PERSON_NAME] PRIVATE LIMITED"
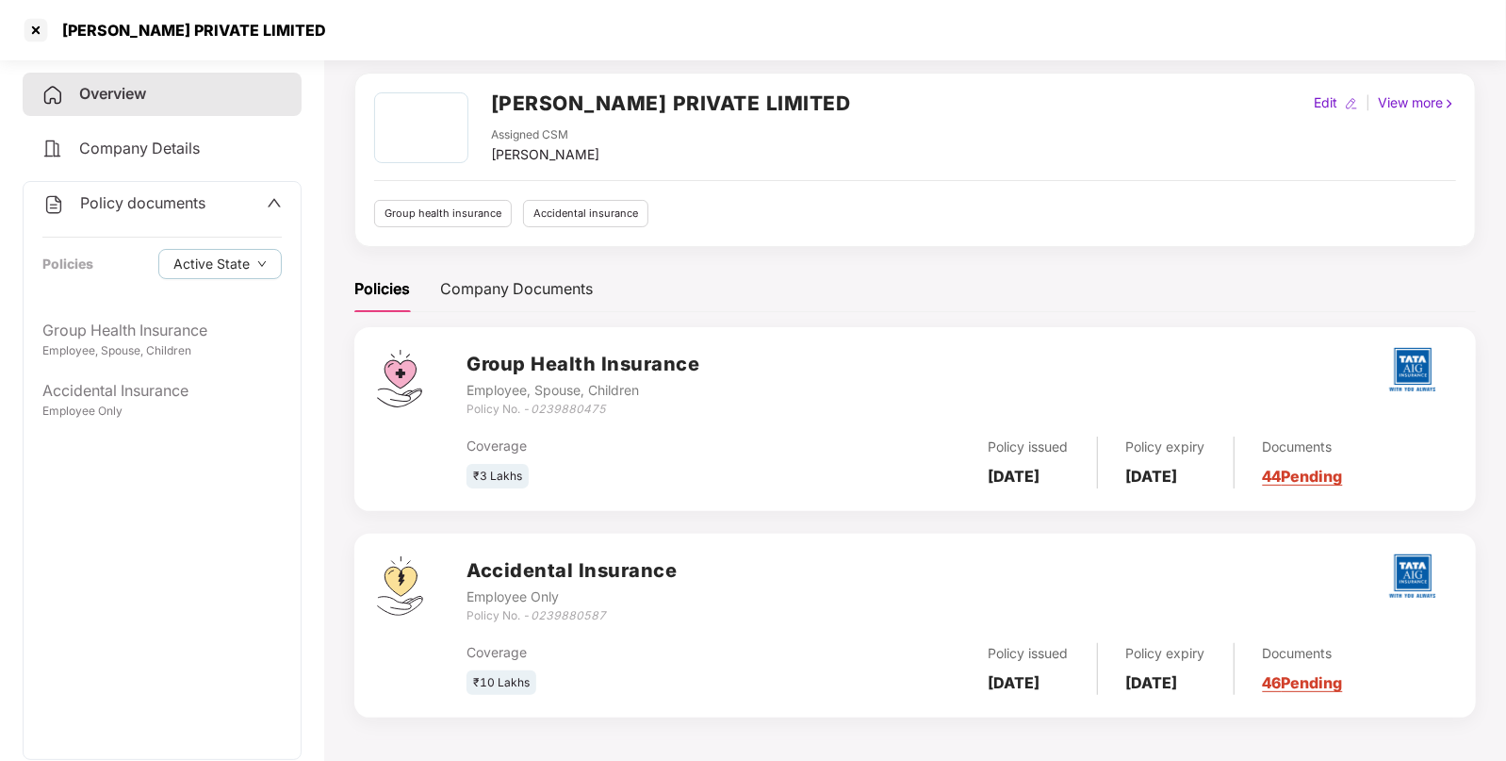
click at [189, 212] on span "Policy documents" at bounding box center [142, 202] width 125 height 19
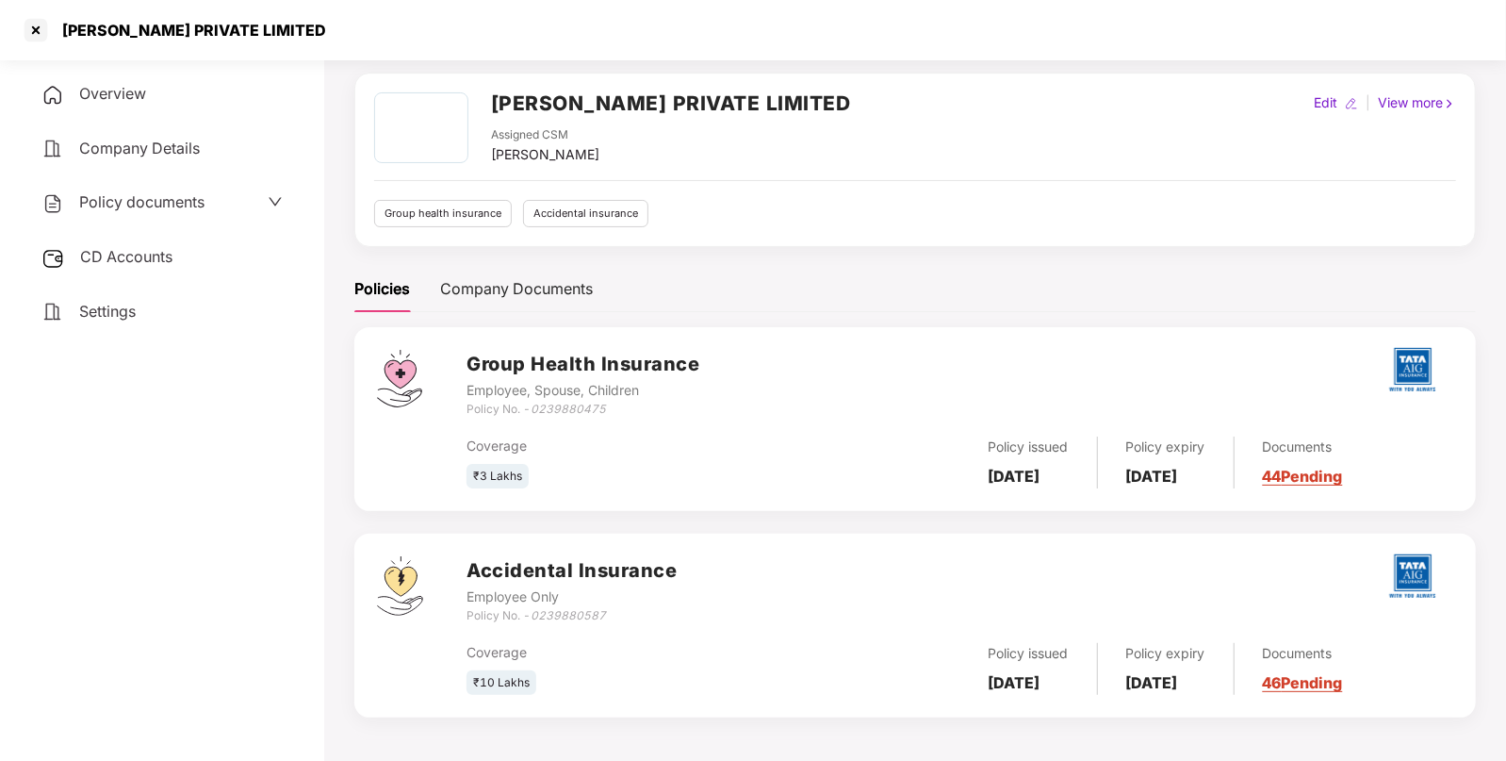
click at [129, 257] on span "CD Accounts" at bounding box center [126, 256] width 92 height 19
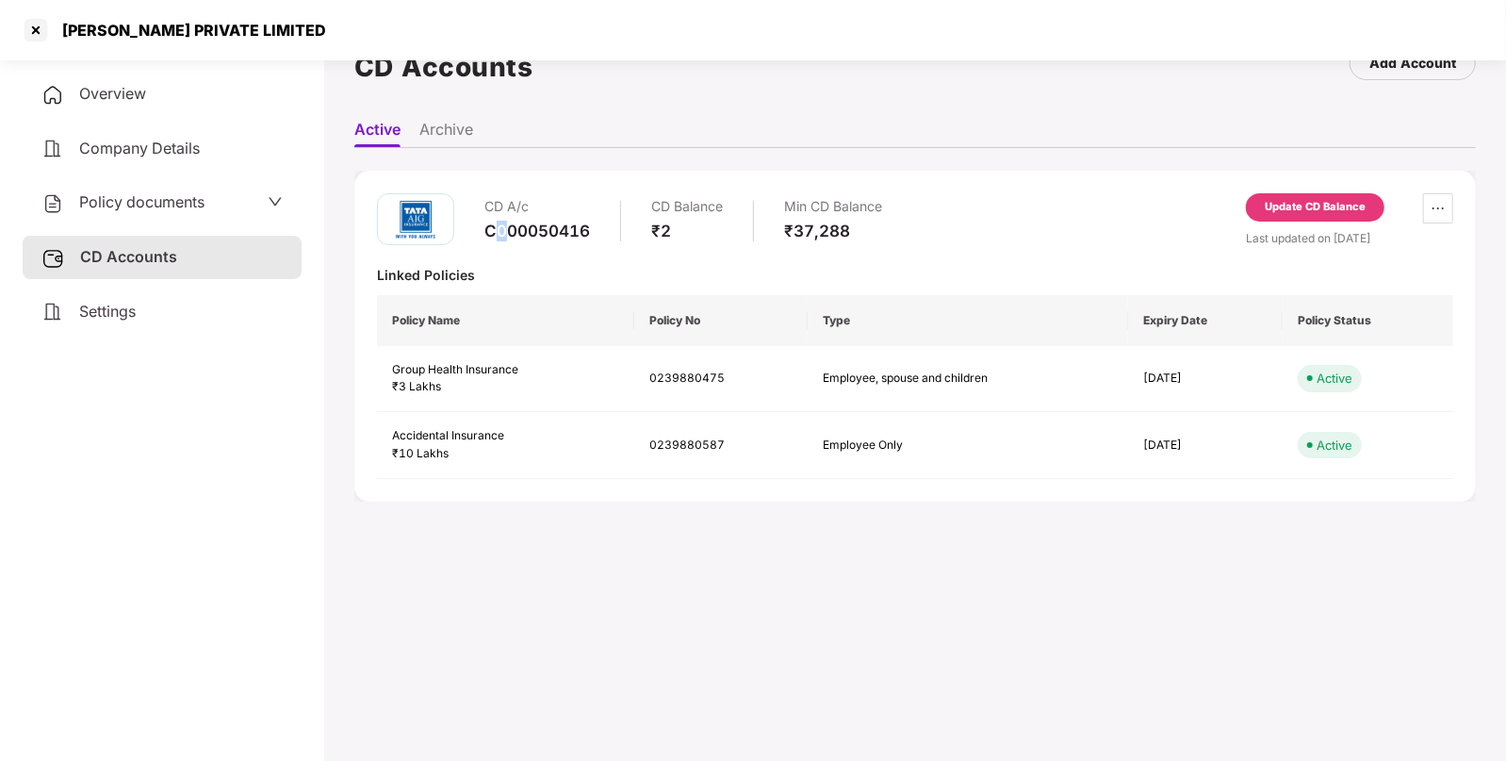
drag, startPoint x: 493, startPoint y: 234, endPoint x: 519, endPoint y: 231, distance: 26.5
click at [518, 231] on div "C000050416" at bounding box center [537, 231] width 106 height 21
drag, startPoint x: 490, startPoint y: 236, endPoint x: 594, endPoint y: 240, distance: 103.8
click at [594, 240] on div "CD A/c C000050416 CD Balance ₹2 Min CD Balance ₹37,288" at bounding box center [683, 220] width 398 height 54
copy div "C000050416"
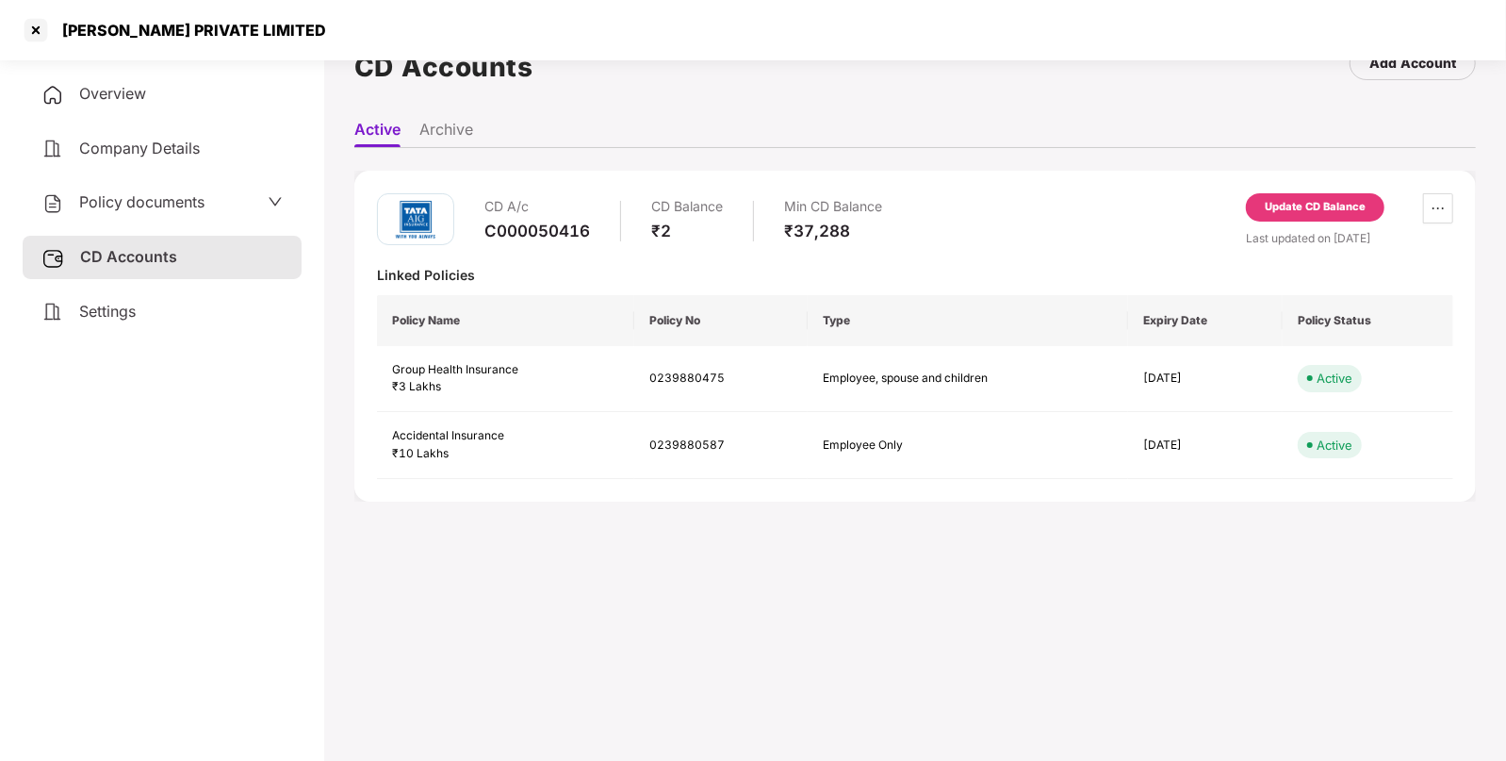
click at [184, 96] on div "Overview" at bounding box center [162, 94] width 279 height 43
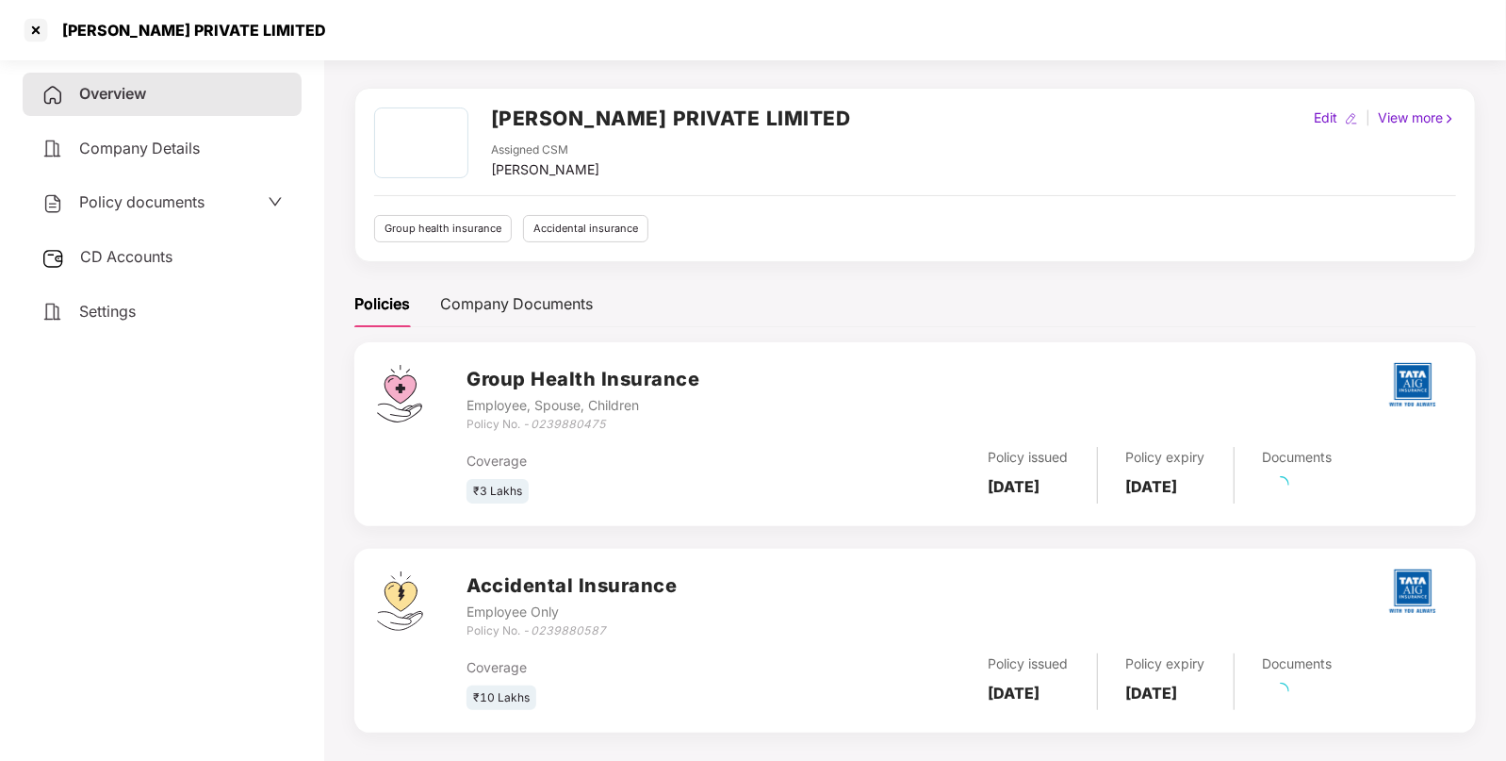
scroll to position [66, 0]
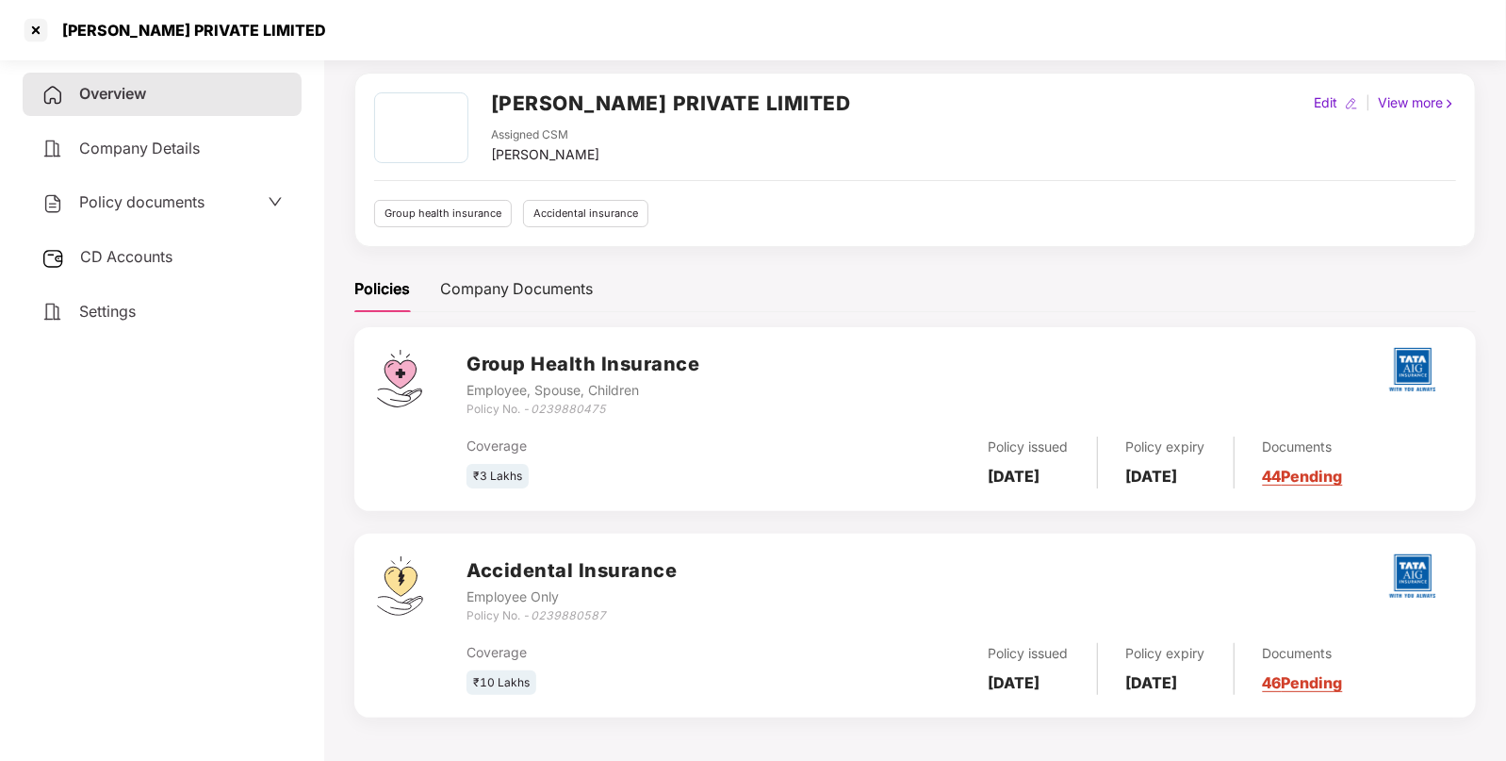
click at [257, 217] on div "Policy documents" at bounding box center [162, 202] width 279 height 43
click at [242, 198] on div "Policy documents" at bounding box center [161, 202] width 241 height 25
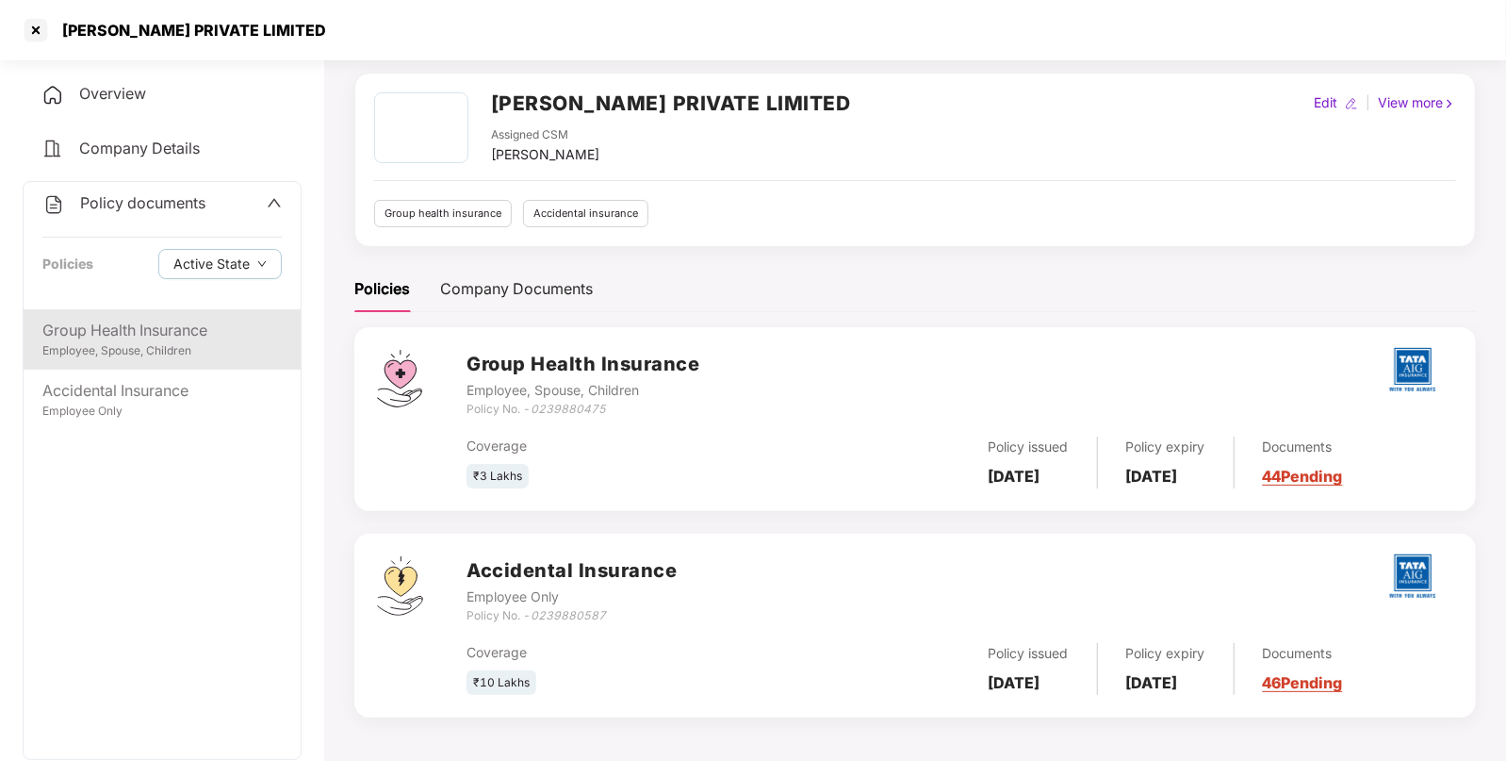
click at [128, 320] on div "Group Health Insurance" at bounding box center [161, 331] width 239 height 24
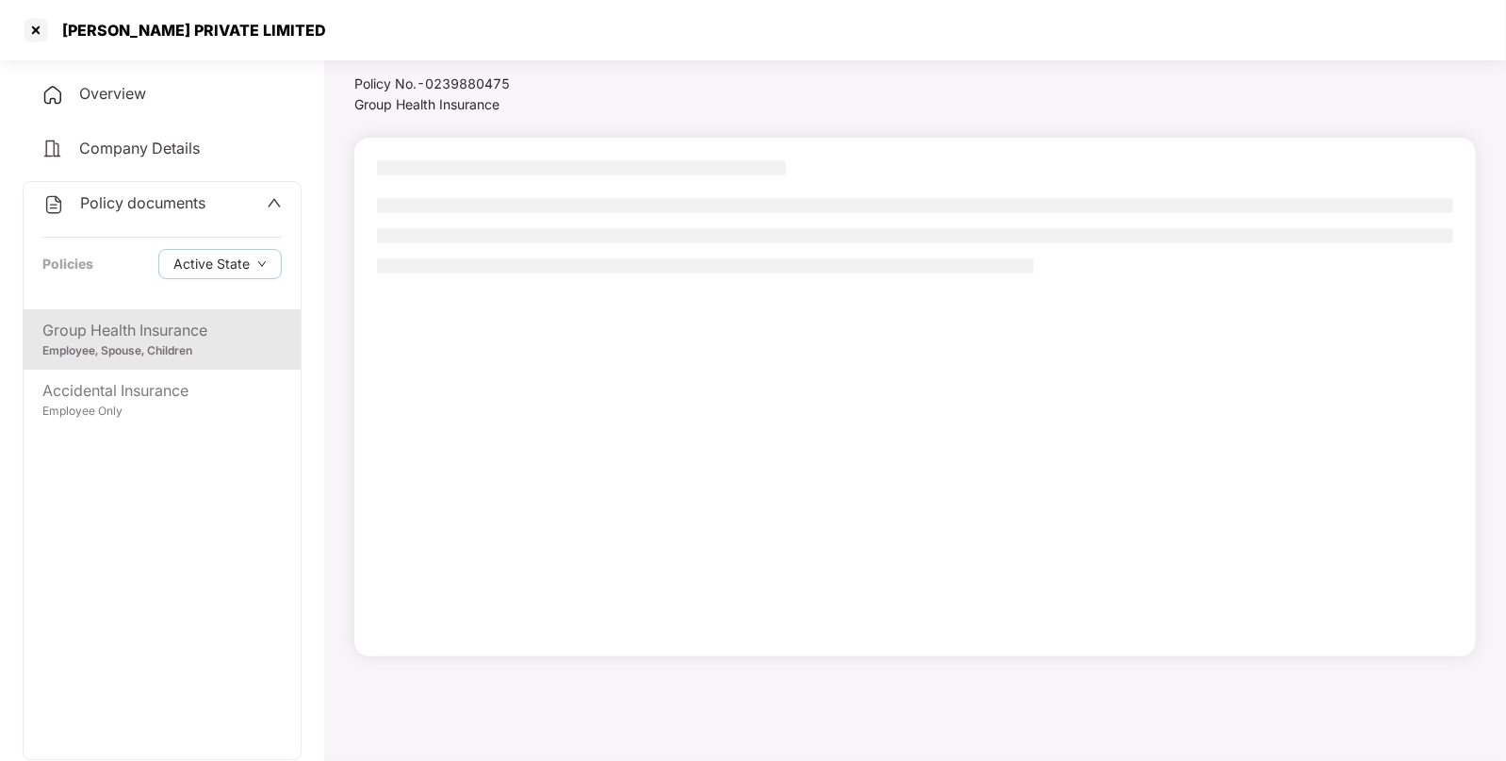
scroll to position [51, 0]
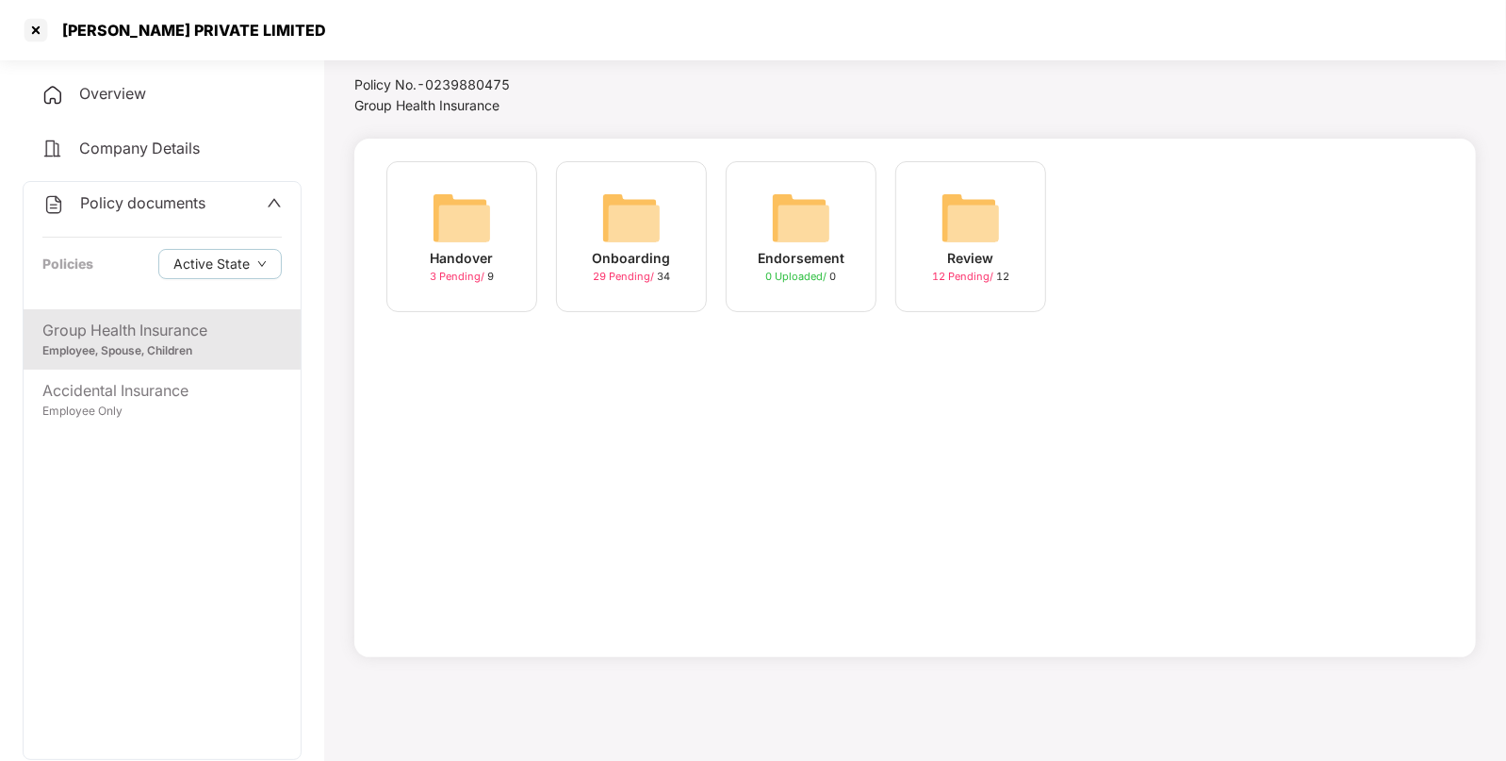
click at [474, 228] on img at bounding box center [462, 218] width 60 height 60
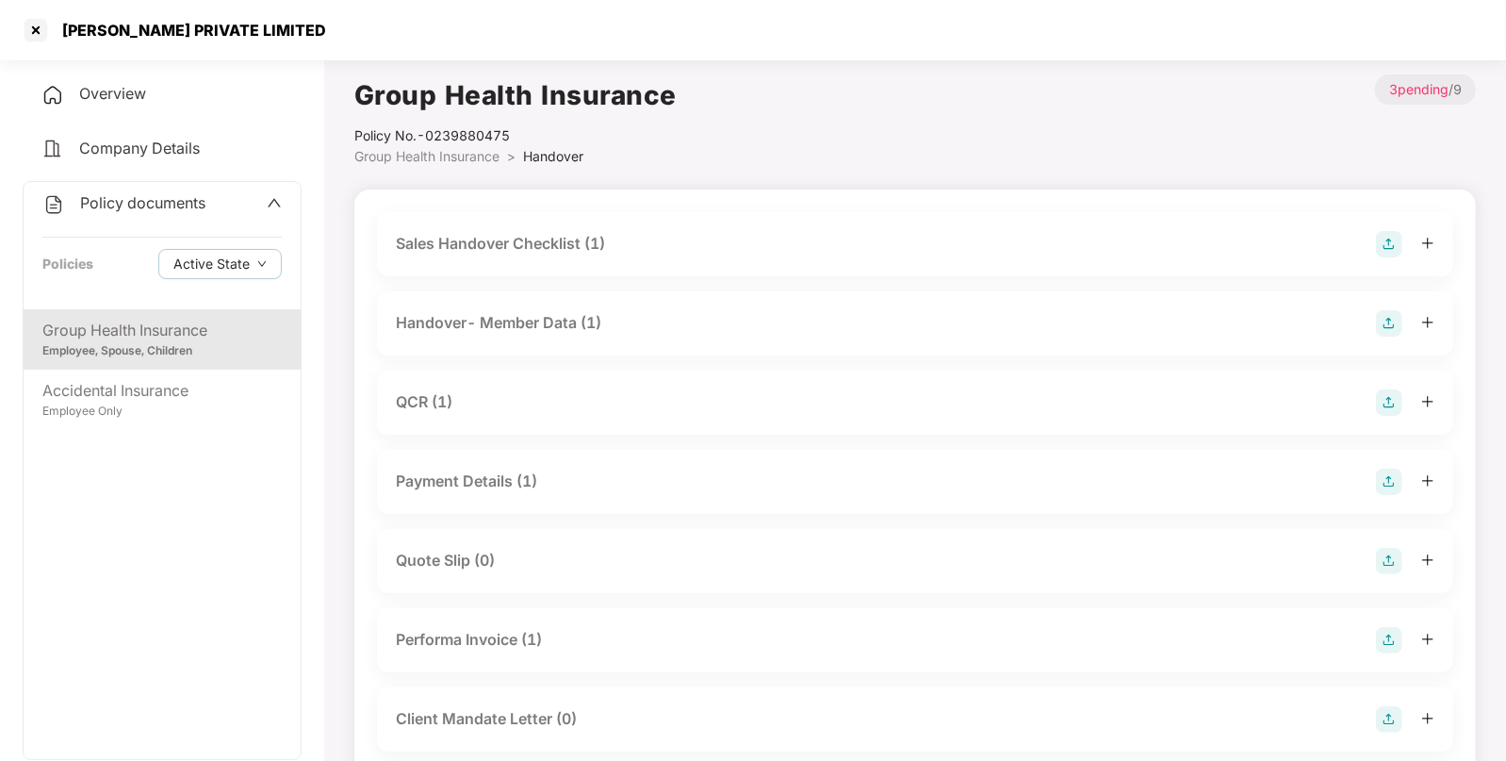
click at [716, 317] on div "Handover- Member Data (1)" at bounding box center [915, 323] width 1039 height 26
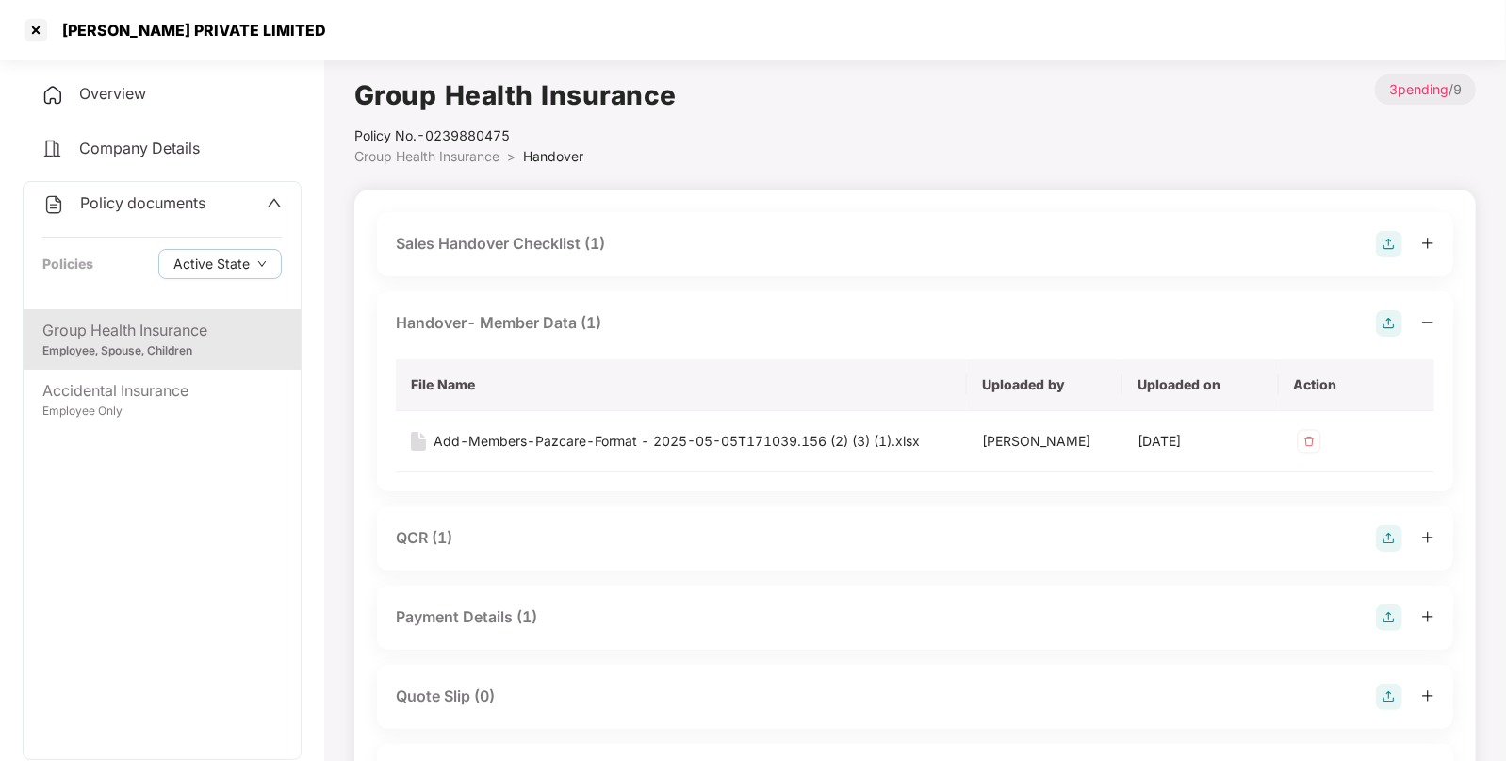
click at [706, 270] on div "Sales Handover Checklist (1)" at bounding box center [915, 244] width 1076 height 64
click at [717, 244] on div "Sales Handover Checklist (1)" at bounding box center [915, 244] width 1039 height 26
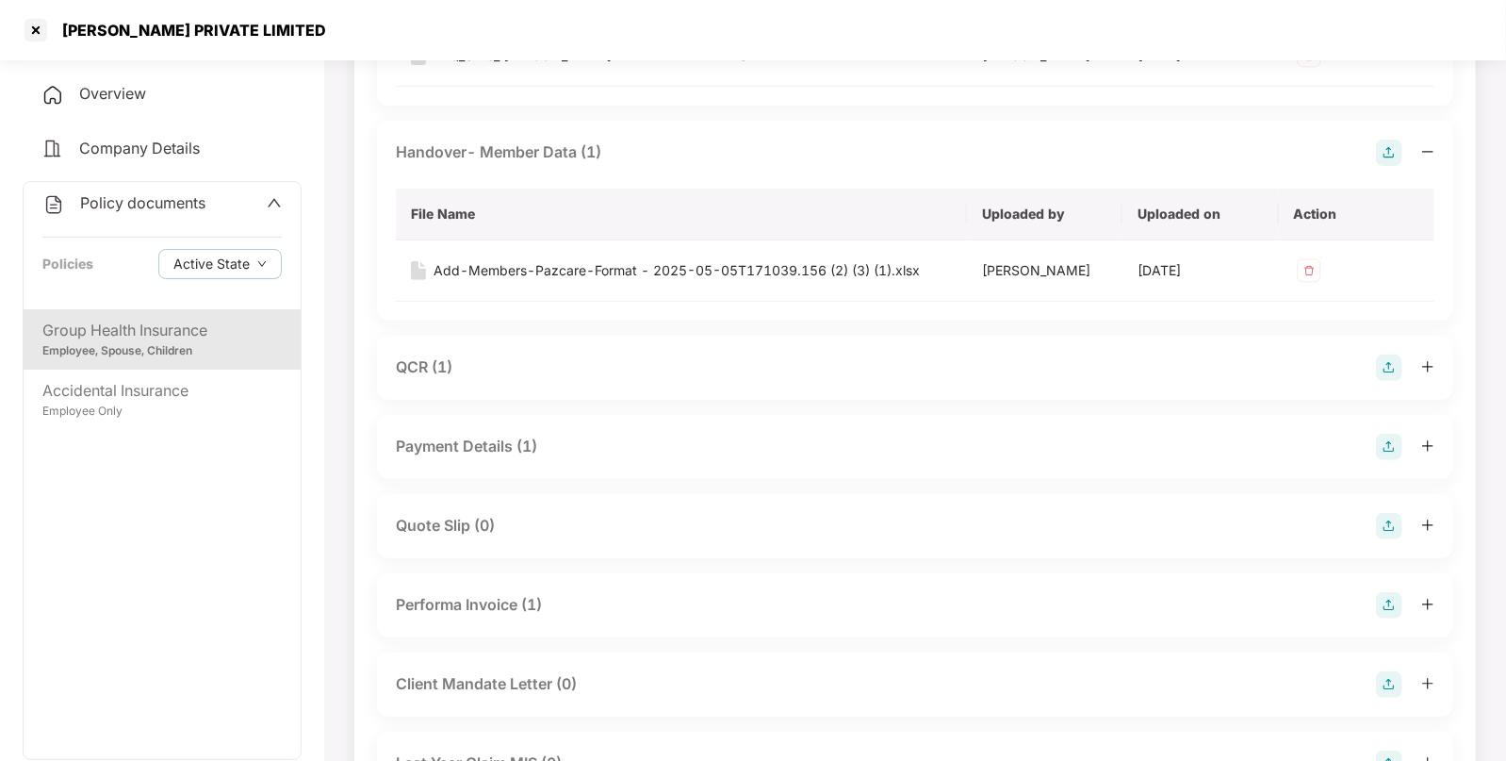
scroll to position [479, 0]
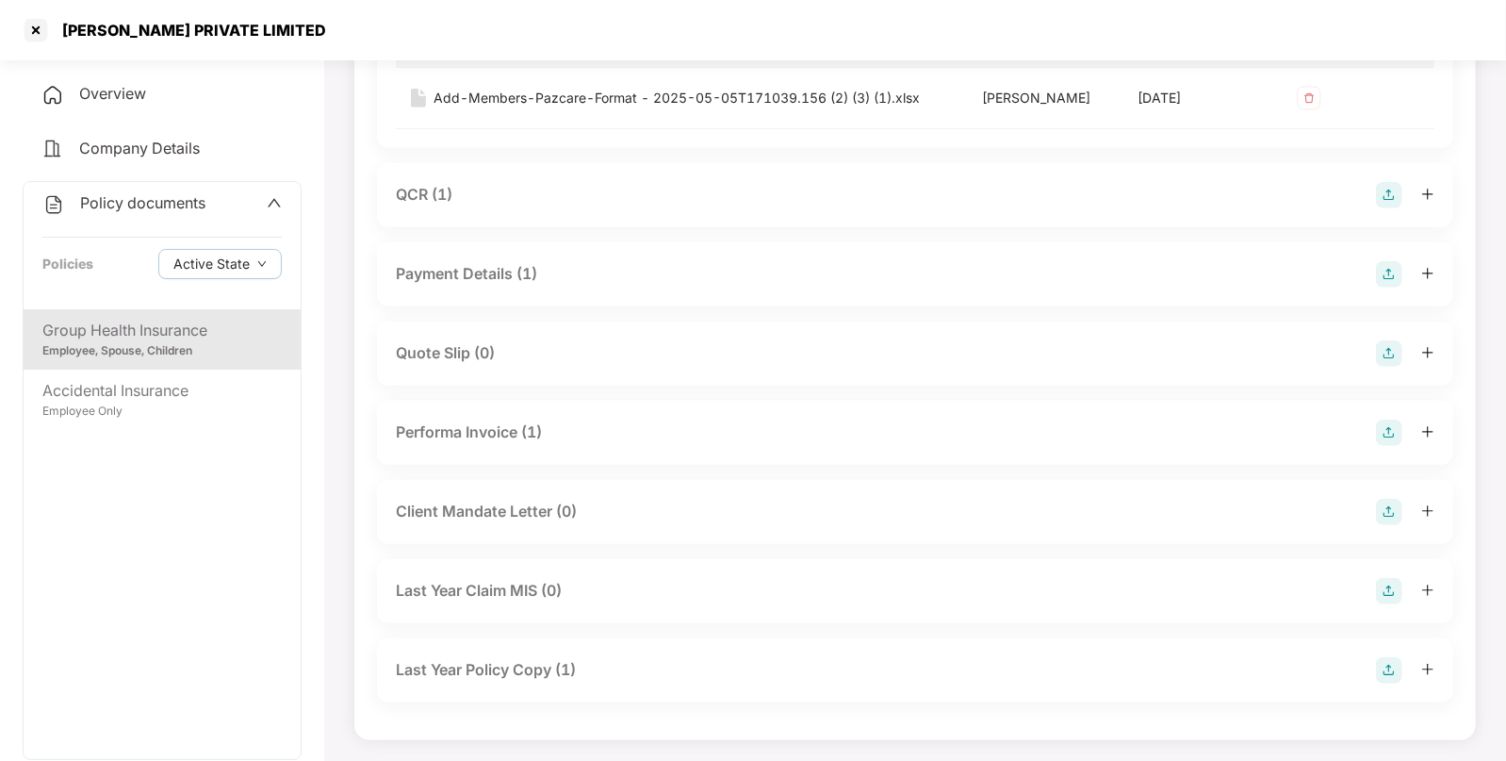
click at [500, 669] on div "Last Year Policy Copy (1)" at bounding box center [486, 670] width 180 height 24
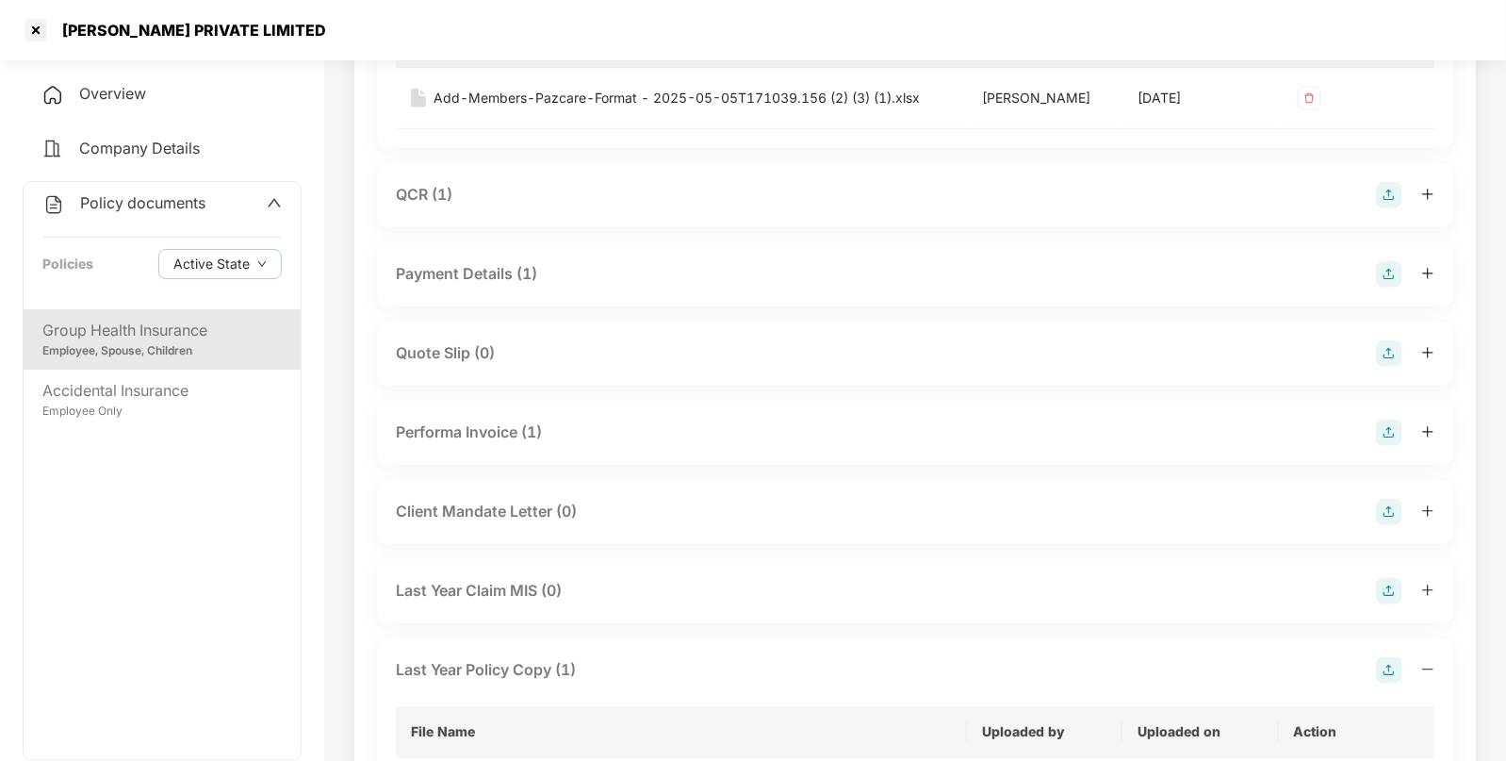
scroll to position [615, 0]
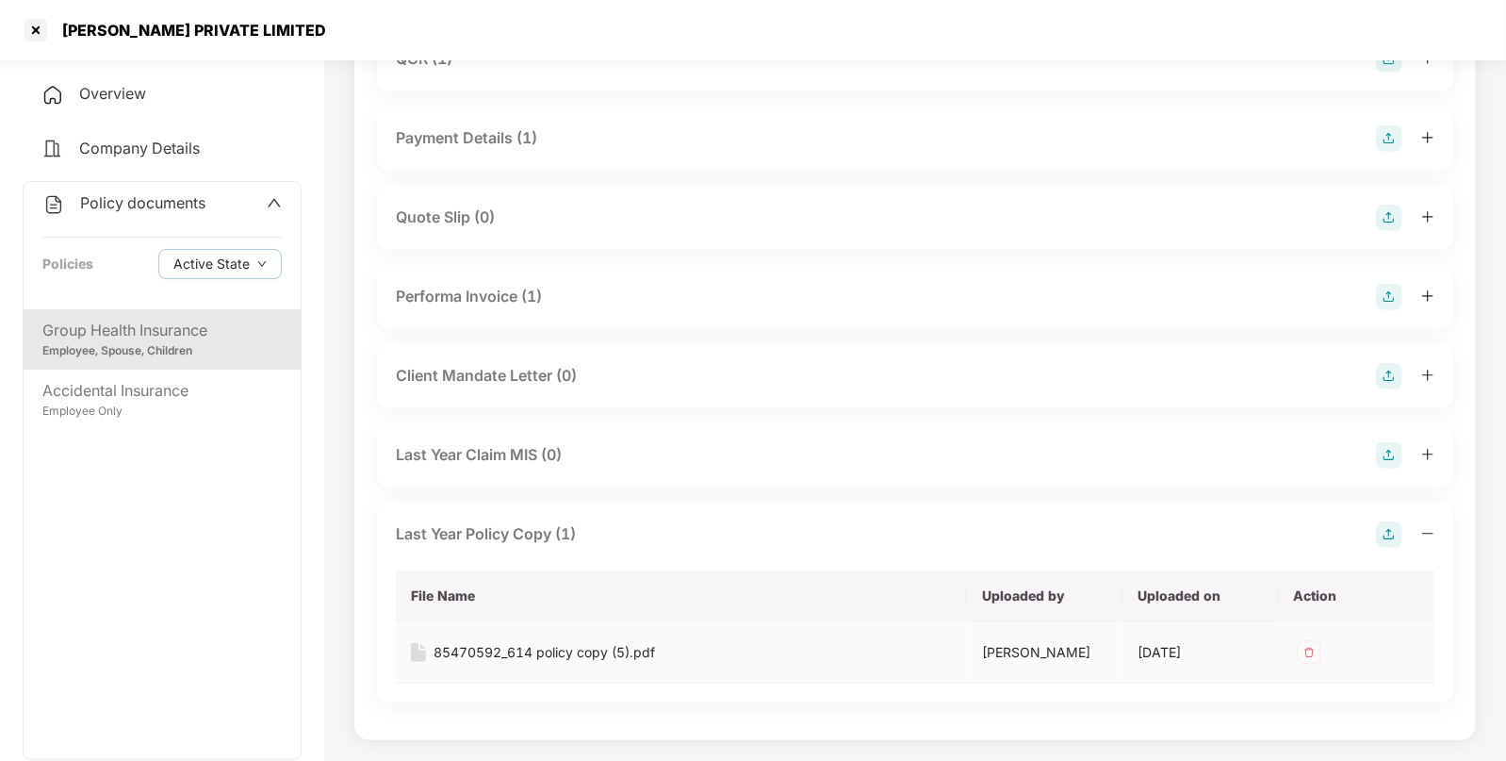
click at [601, 654] on div "85470592_614 policy copy (5).pdf" at bounding box center [545, 652] width 222 height 21
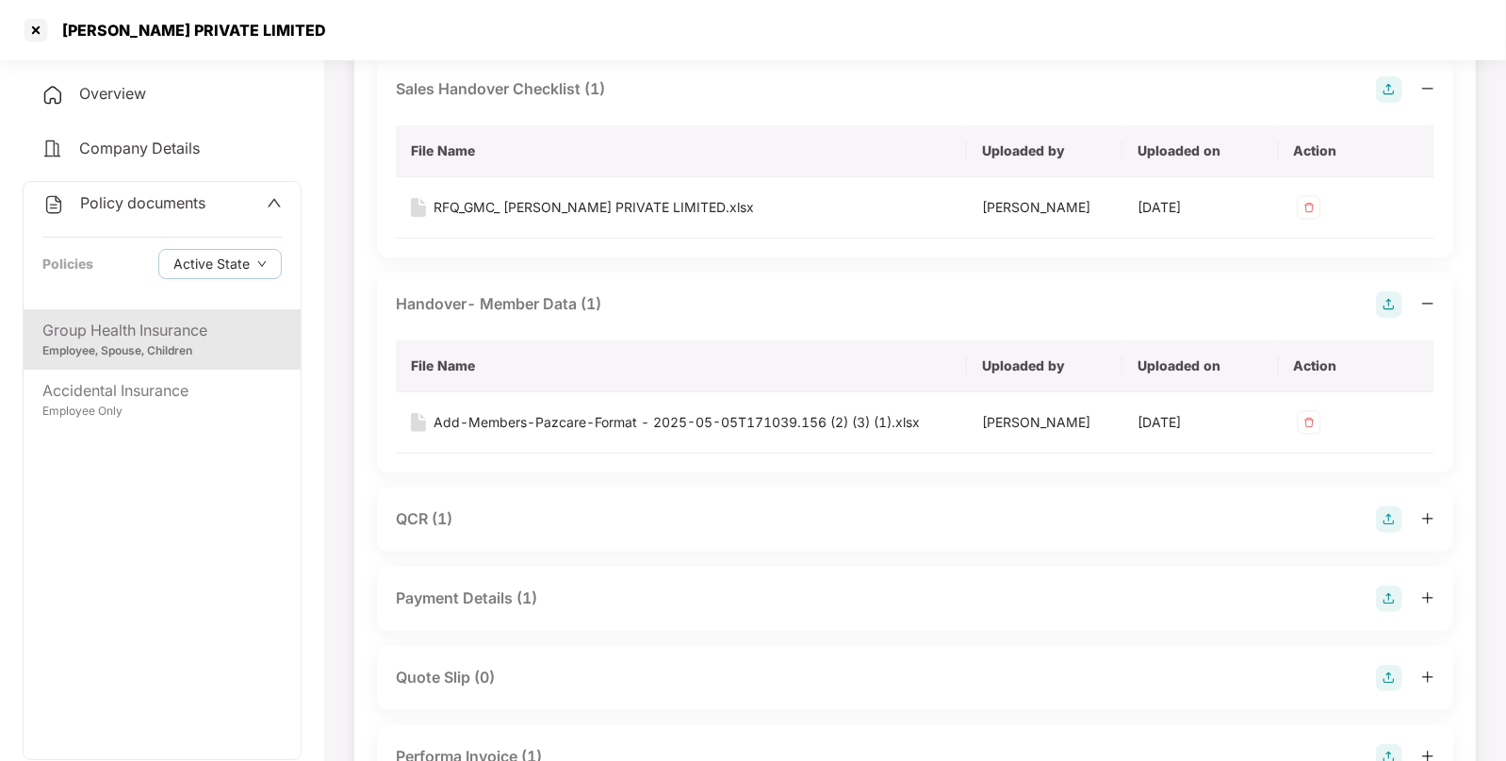
scroll to position [146, 0]
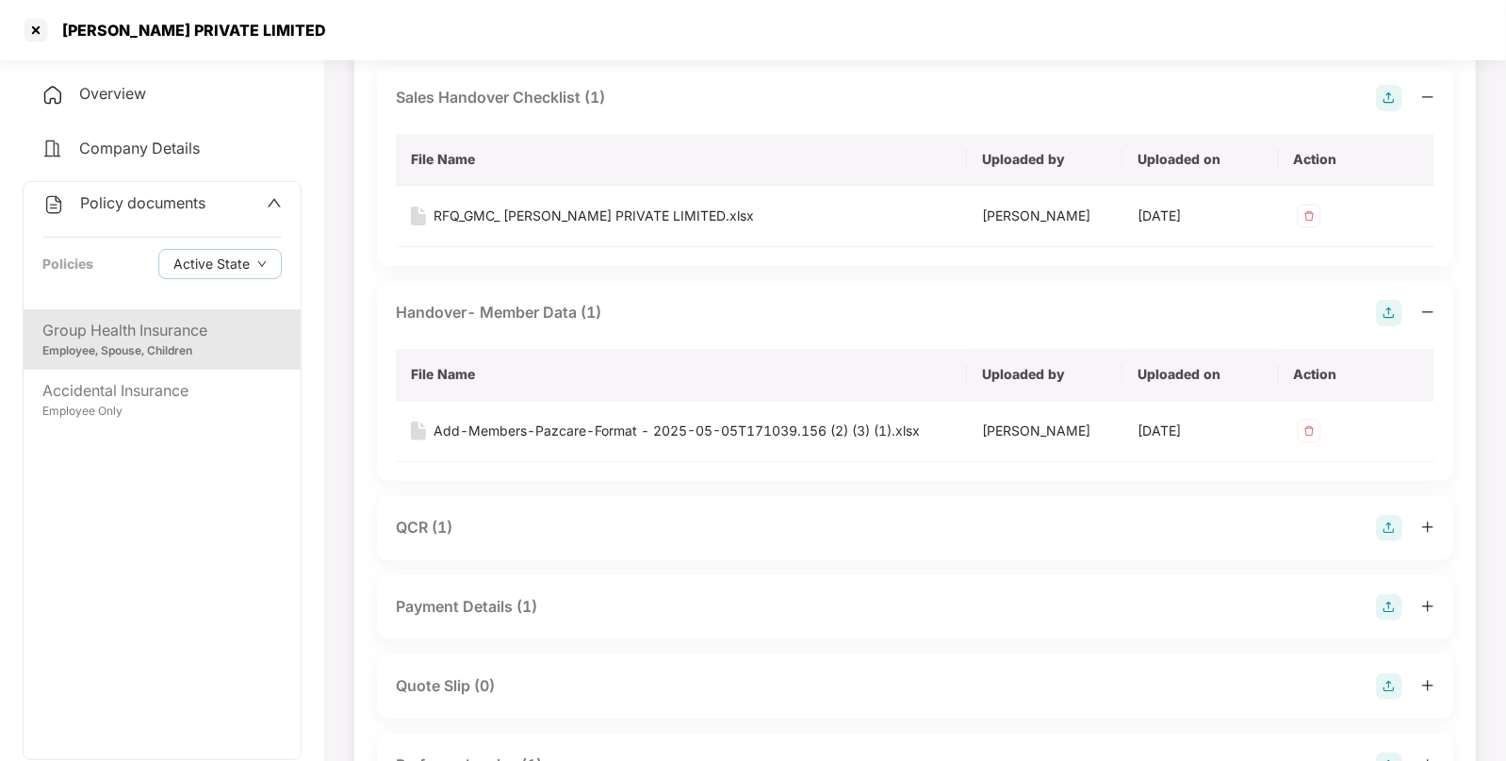
click at [156, 108] on div "Overview" at bounding box center [162, 94] width 279 height 43
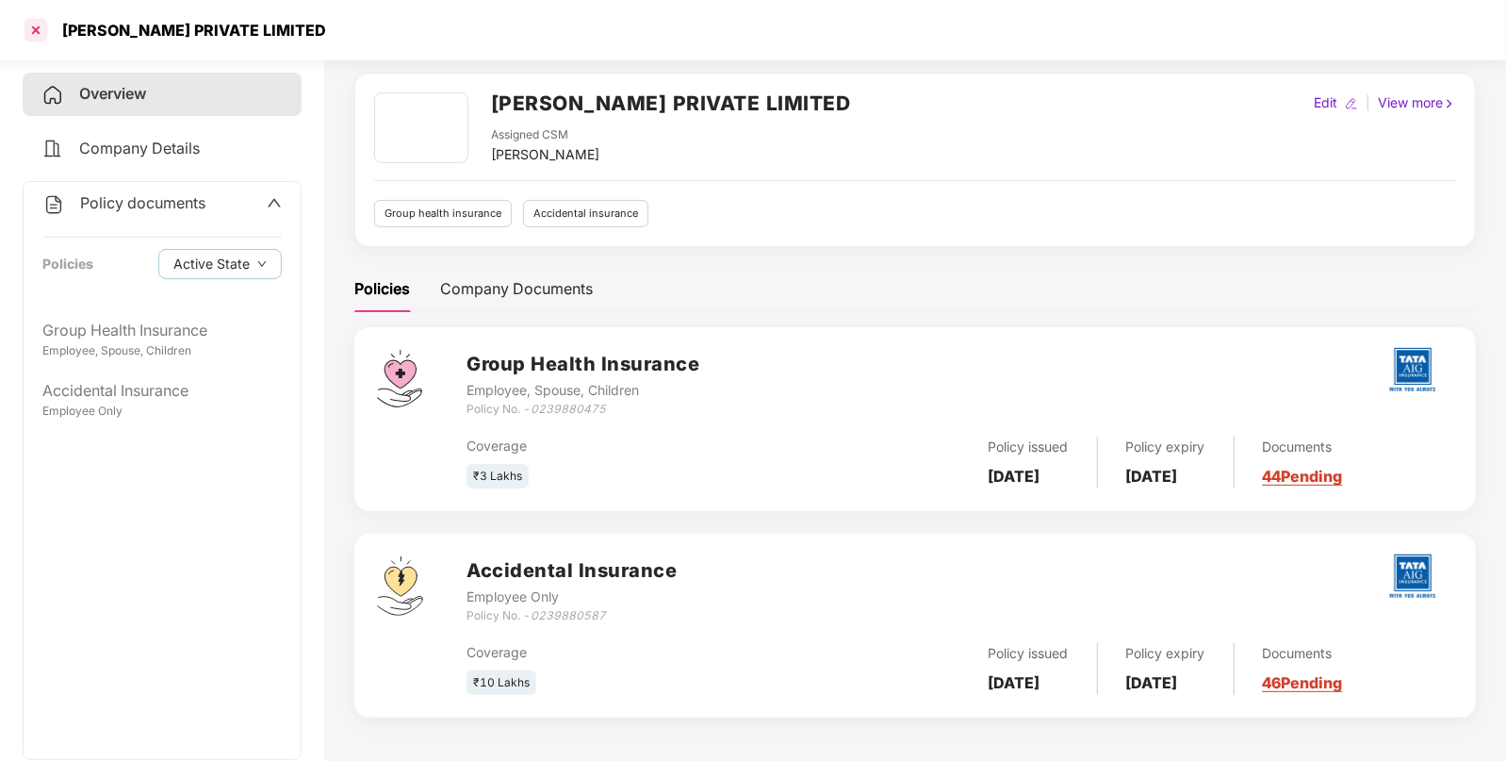
click at [32, 22] on div at bounding box center [36, 30] width 30 height 30
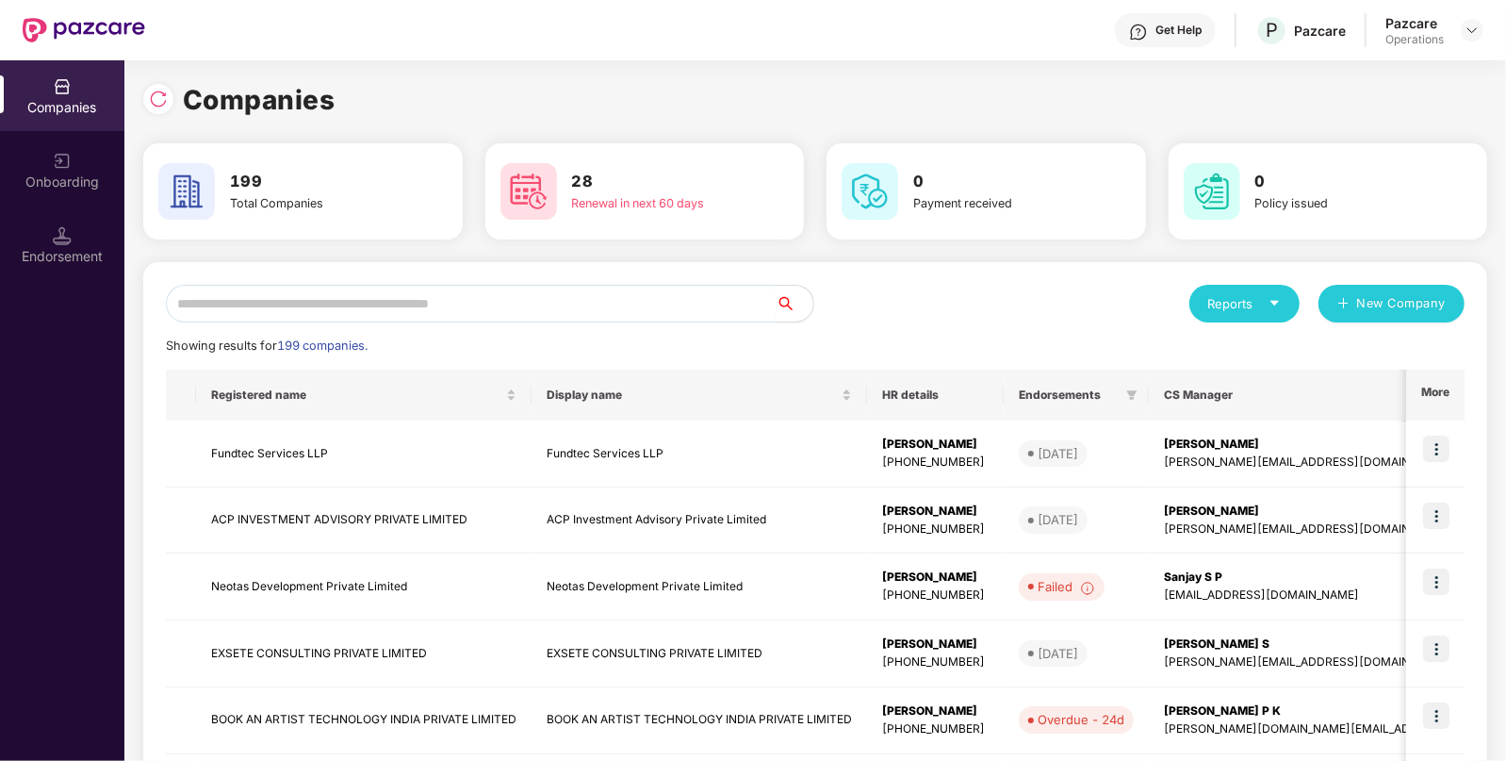
click at [428, 303] on input "text" at bounding box center [471, 304] width 610 height 38
paste input "**********"
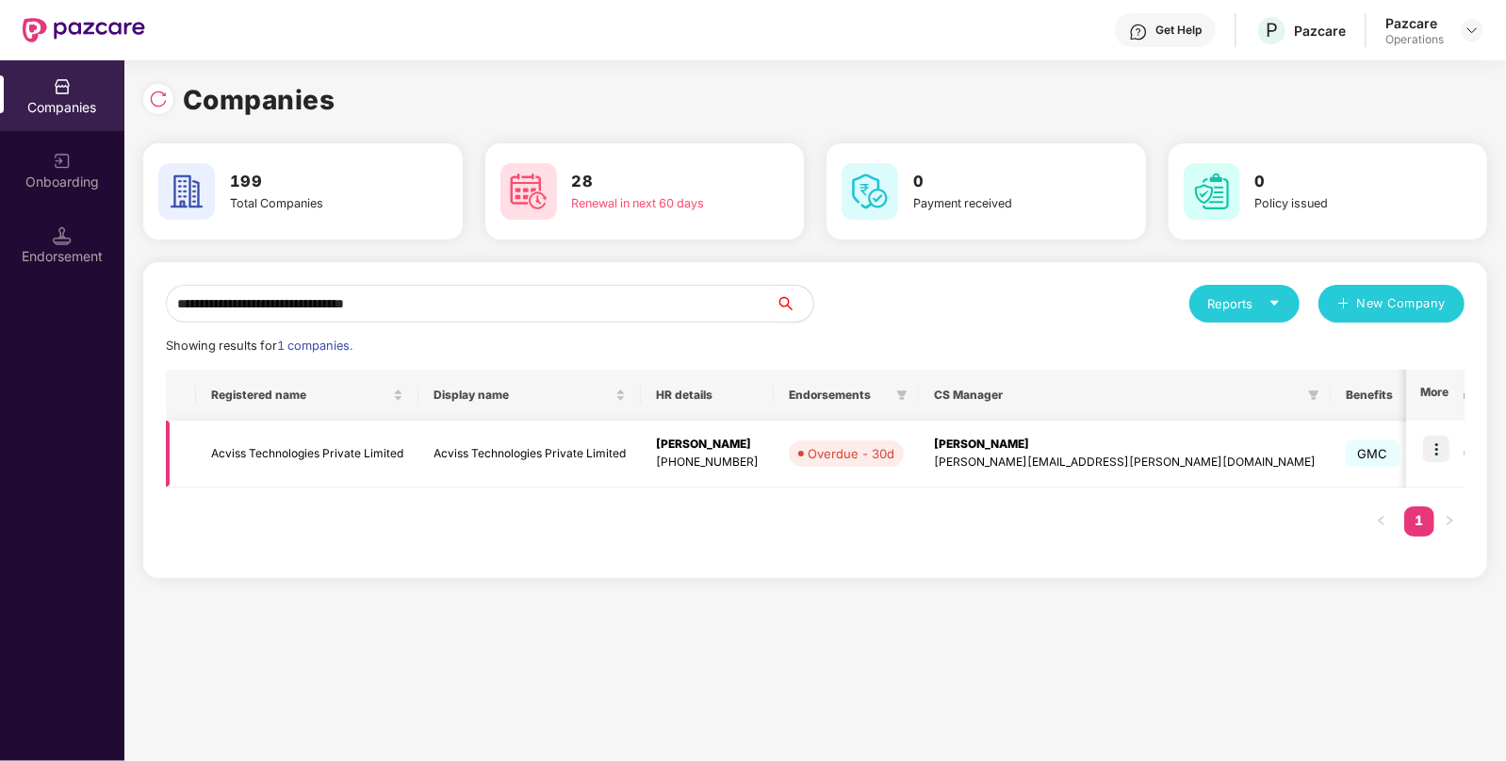
type input "**********"
click at [1435, 449] on img at bounding box center [1436, 448] width 26 height 26
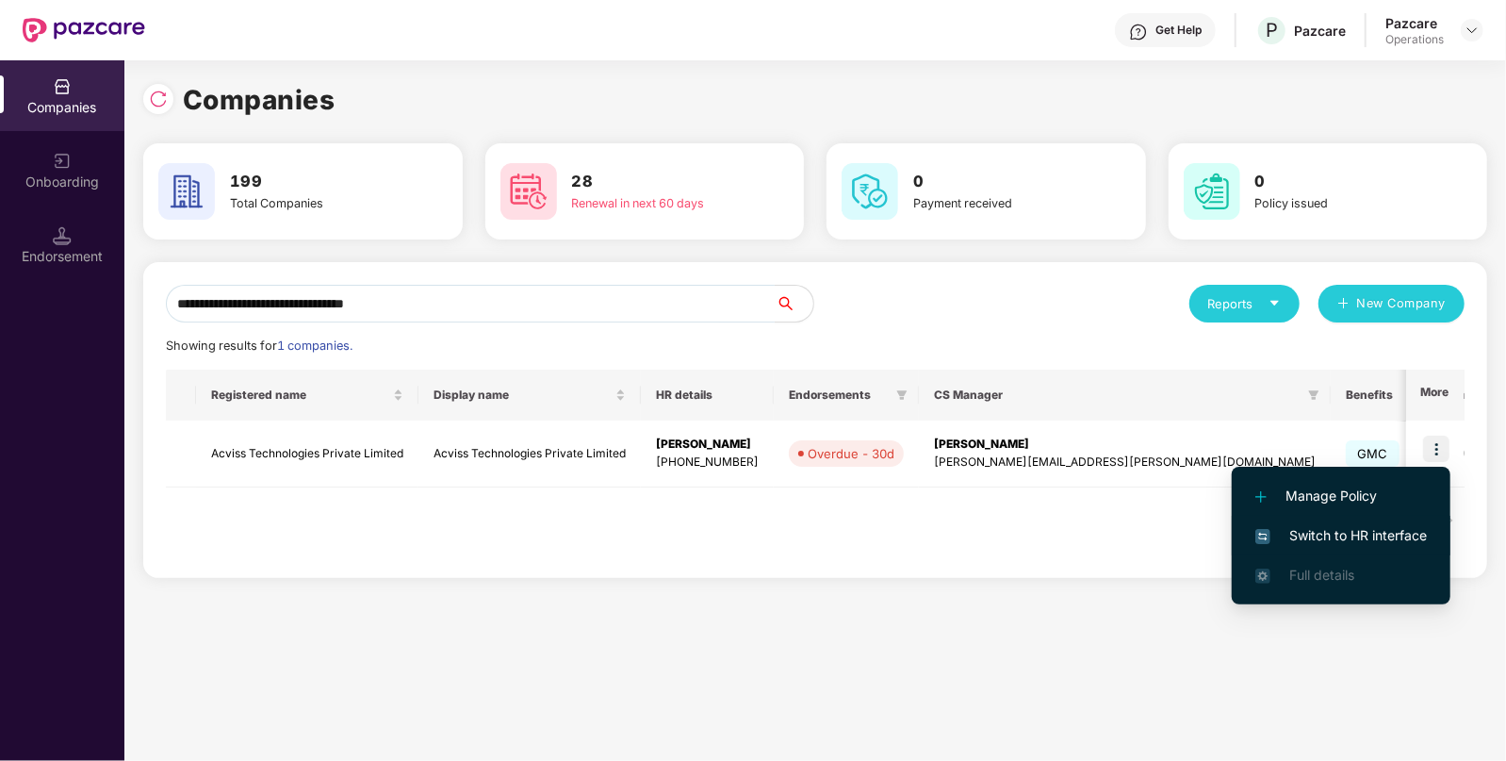
click at [1305, 538] on span "Switch to HR interface" at bounding box center [1342, 535] width 172 height 21
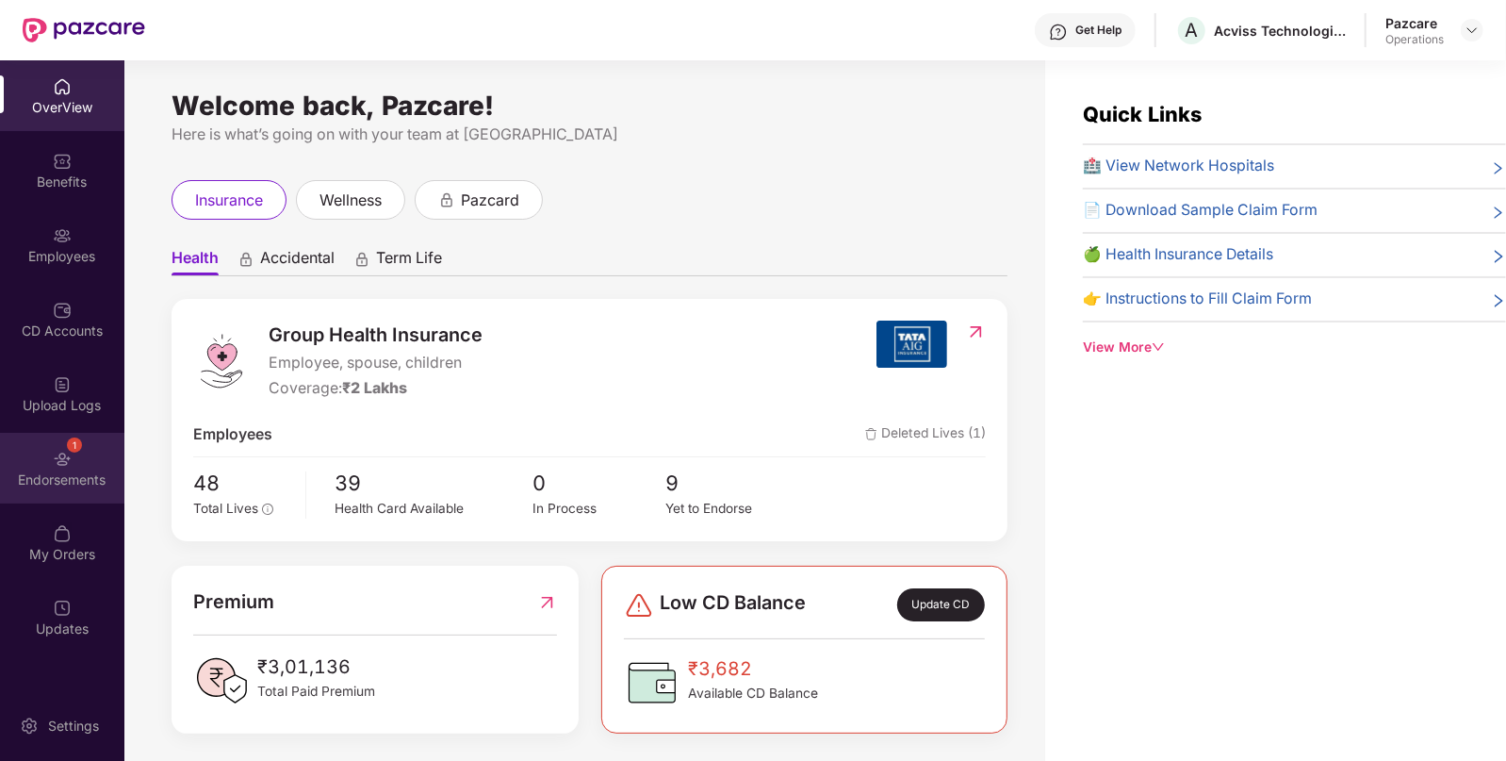
click at [41, 451] on div "1 Endorsements" at bounding box center [62, 468] width 124 height 71
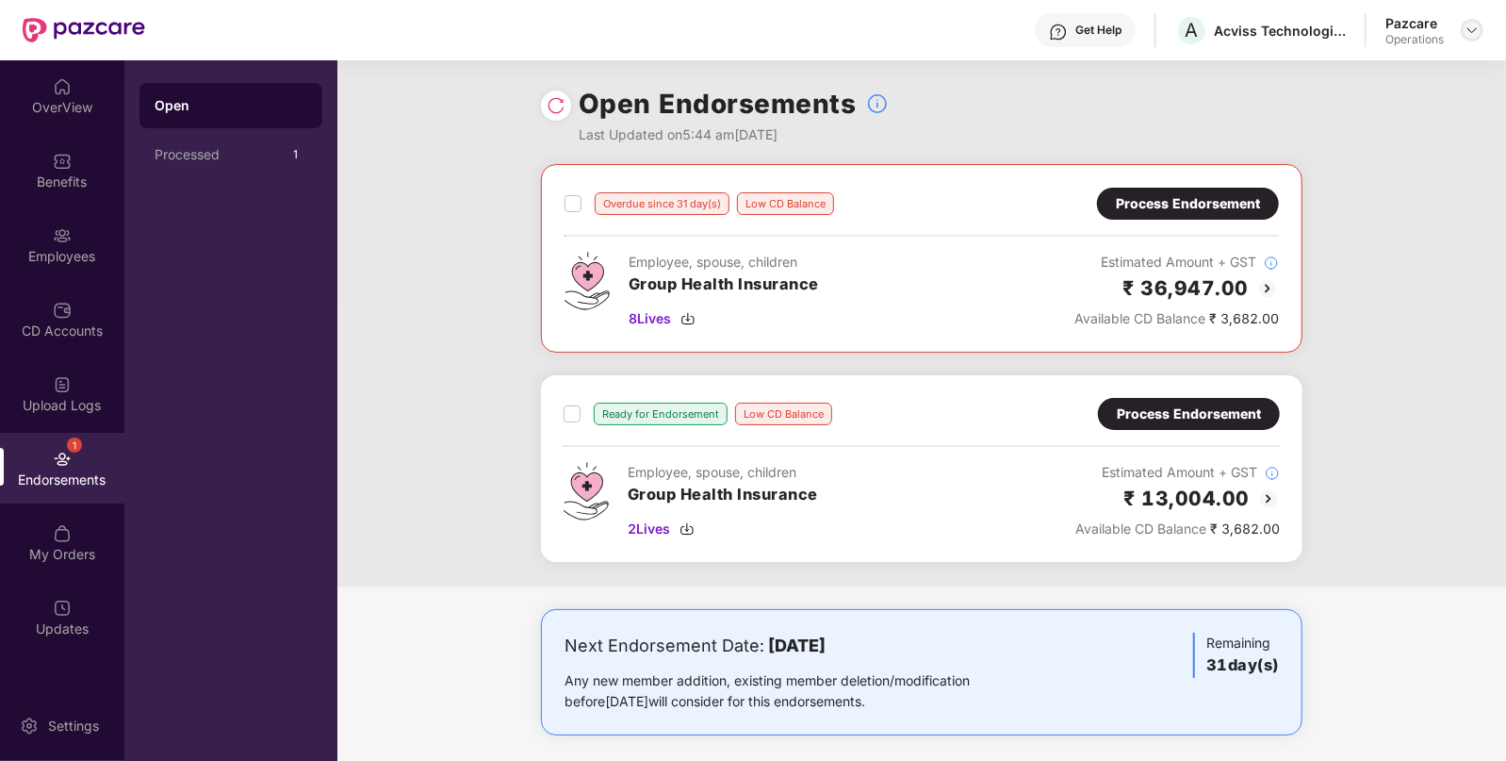
click at [1475, 26] on img at bounding box center [1472, 30] width 15 height 15
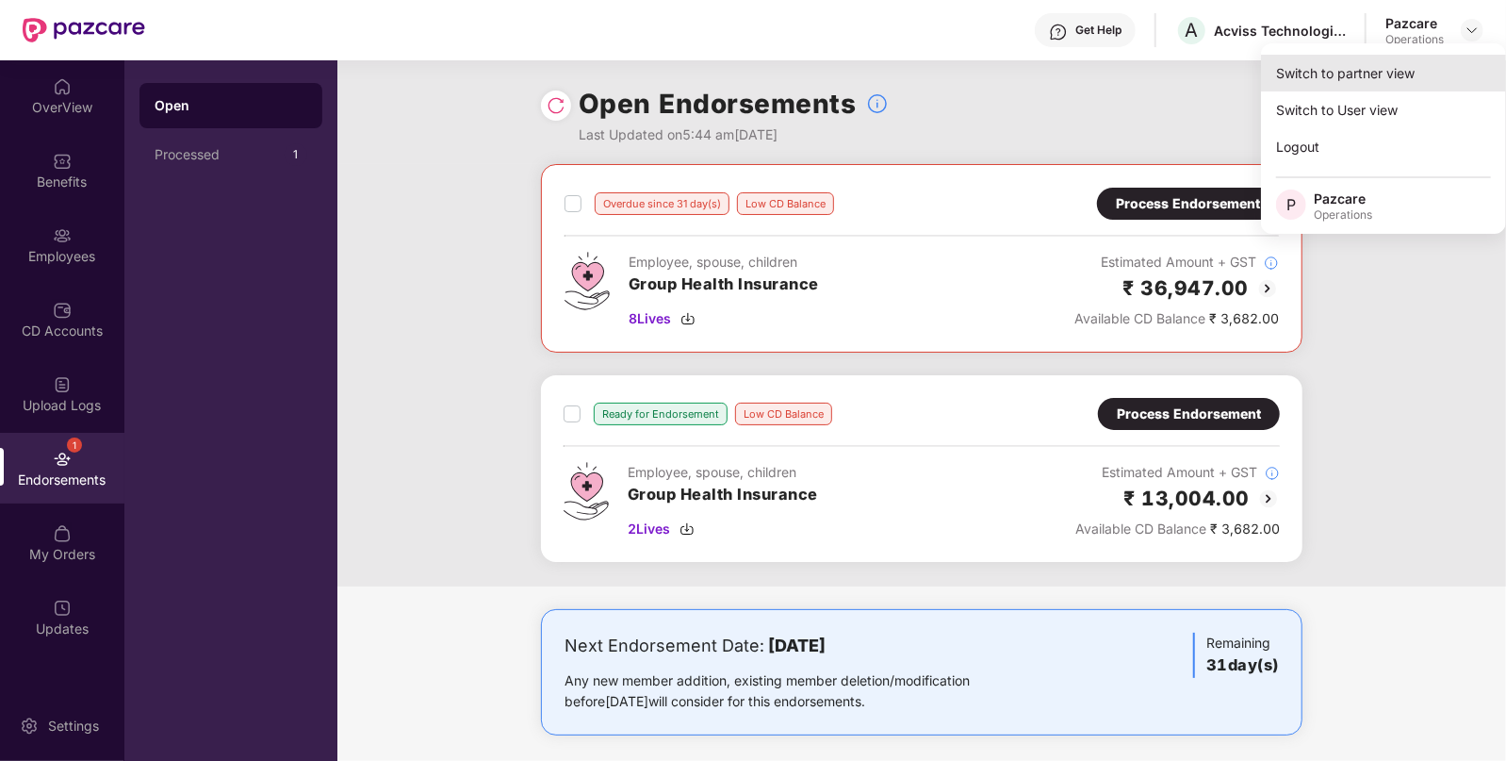
click at [1400, 74] on div "Switch to partner view" at bounding box center [1383, 73] width 245 height 37
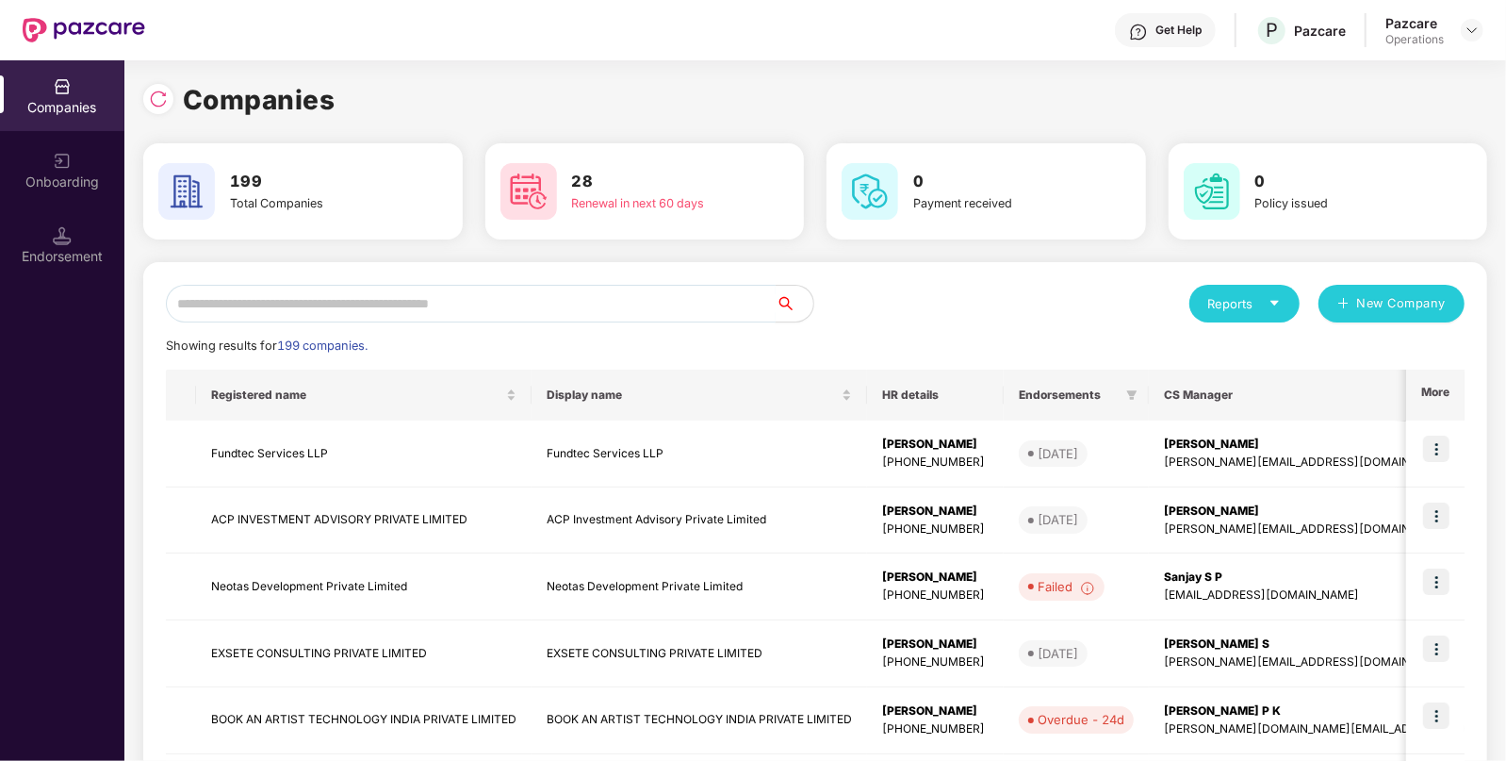
click at [509, 323] on div "Reports New Company Showing results for 199 companies. Registered name Display …" at bounding box center [815, 720] width 1299 height 870
click at [551, 301] on input "text" at bounding box center [471, 304] width 610 height 38
paste input "**********"
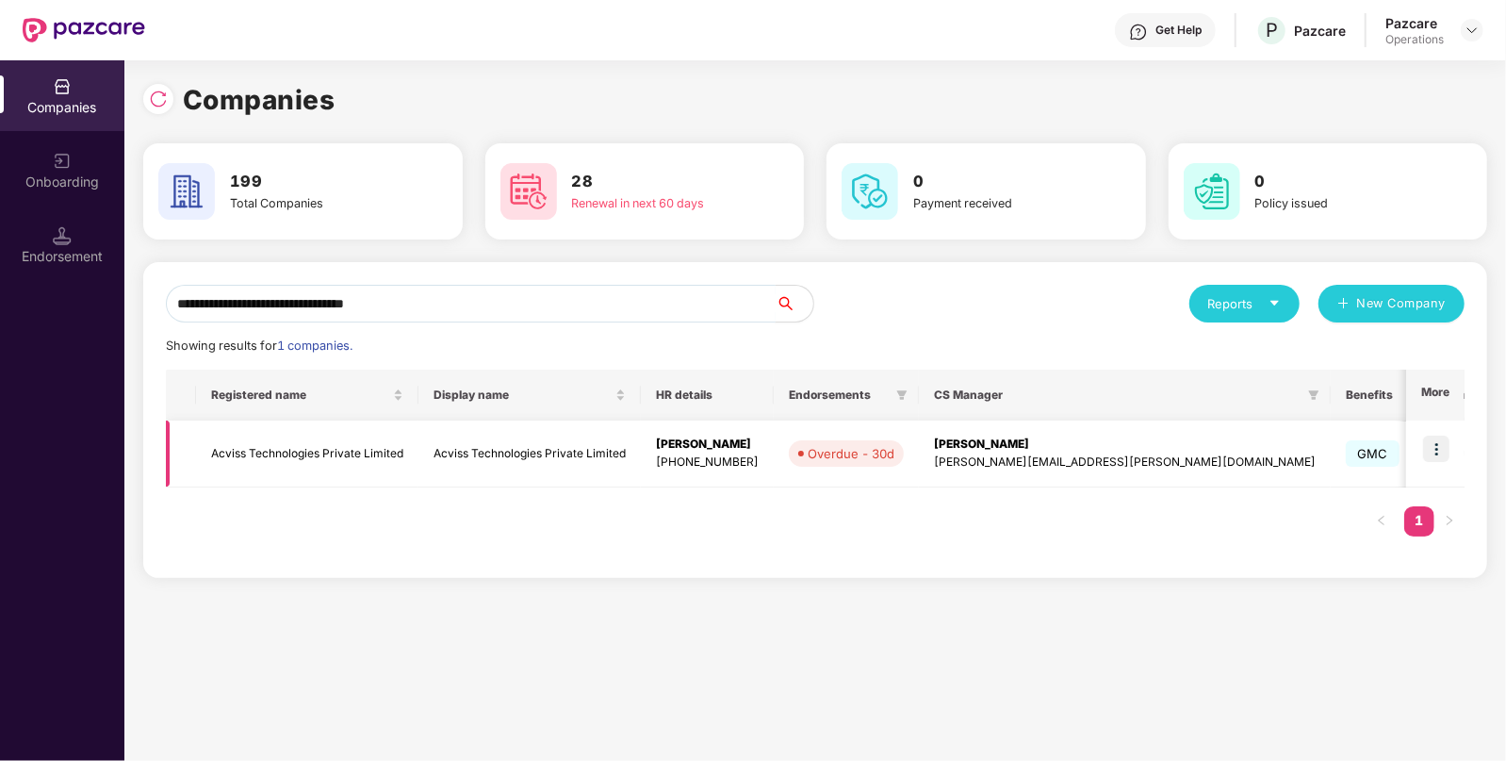
type input "**********"
click at [309, 446] on td "Acviss Technologies Private Limited" at bounding box center [307, 453] width 222 height 67
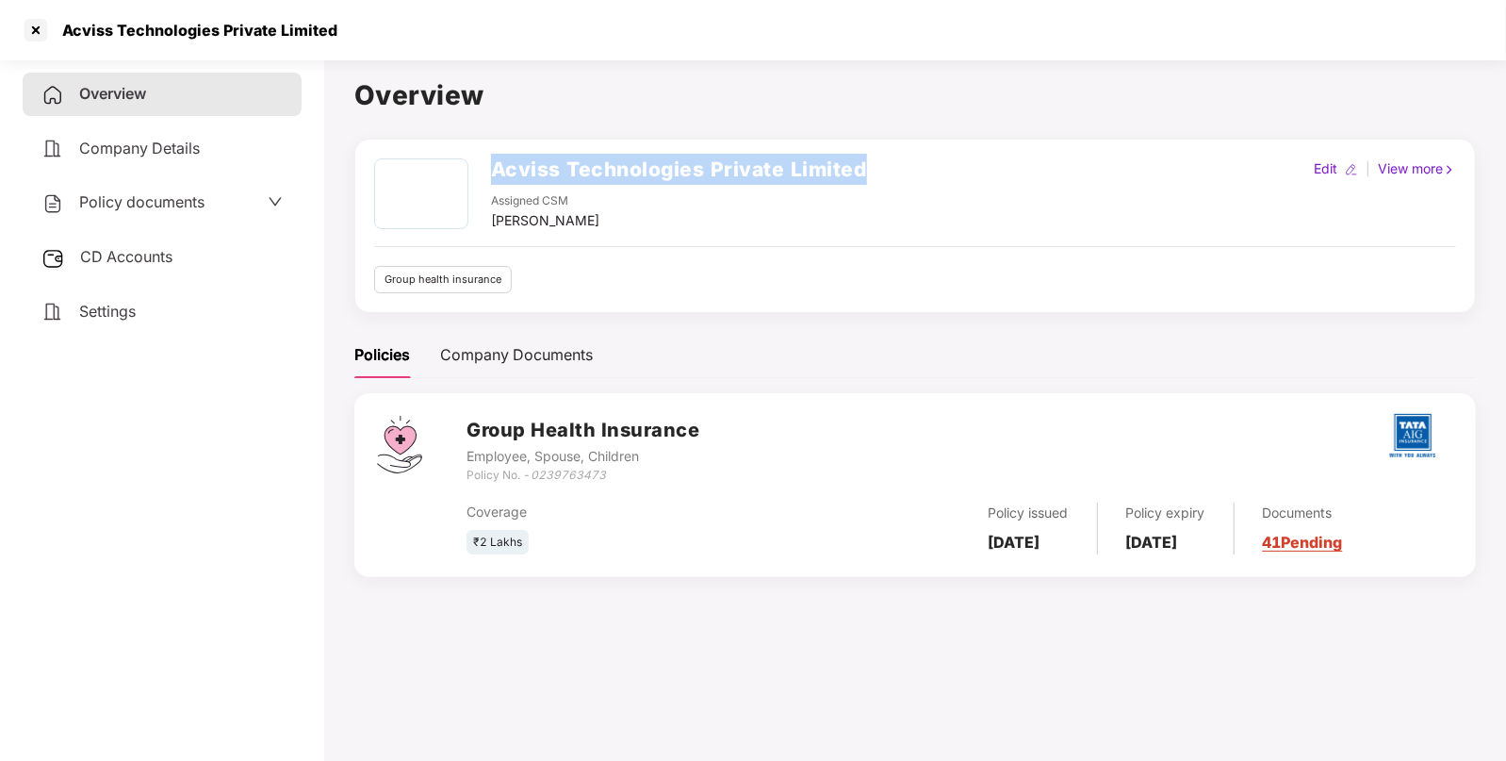
drag, startPoint x: 490, startPoint y: 175, endPoint x: 874, endPoint y: 157, distance: 384.0
click at [874, 158] on div "Acviss Technologies Private Limited Assigned CSM [PERSON_NAME] Edit | View more" at bounding box center [915, 194] width 1082 height 73
copy h2 "Acviss Technologies Private Limited"
click at [225, 209] on div "Policy documents" at bounding box center [161, 202] width 241 height 25
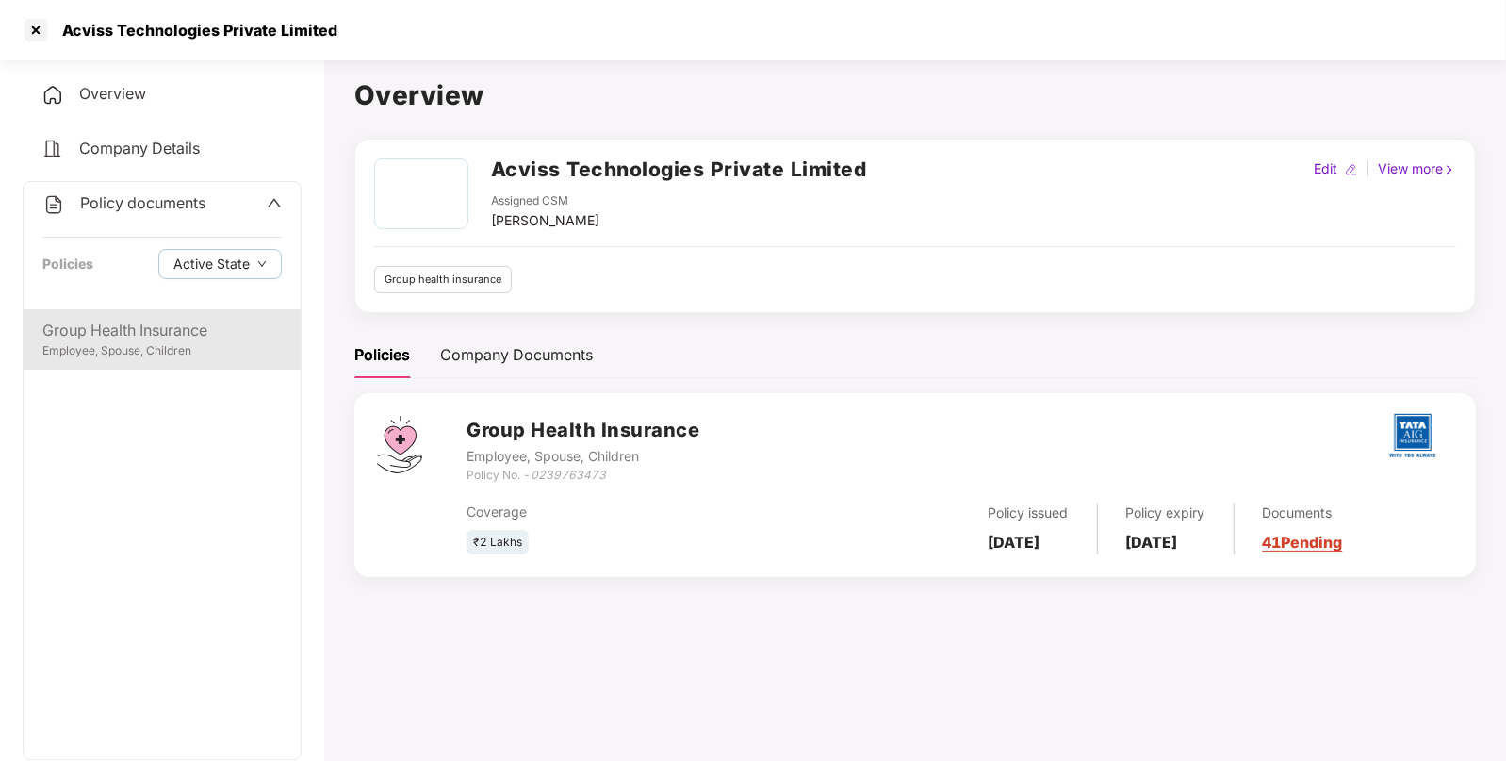
click at [179, 348] on div "Employee, Spouse, Children" at bounding box center [161, 351] width 239 height 18
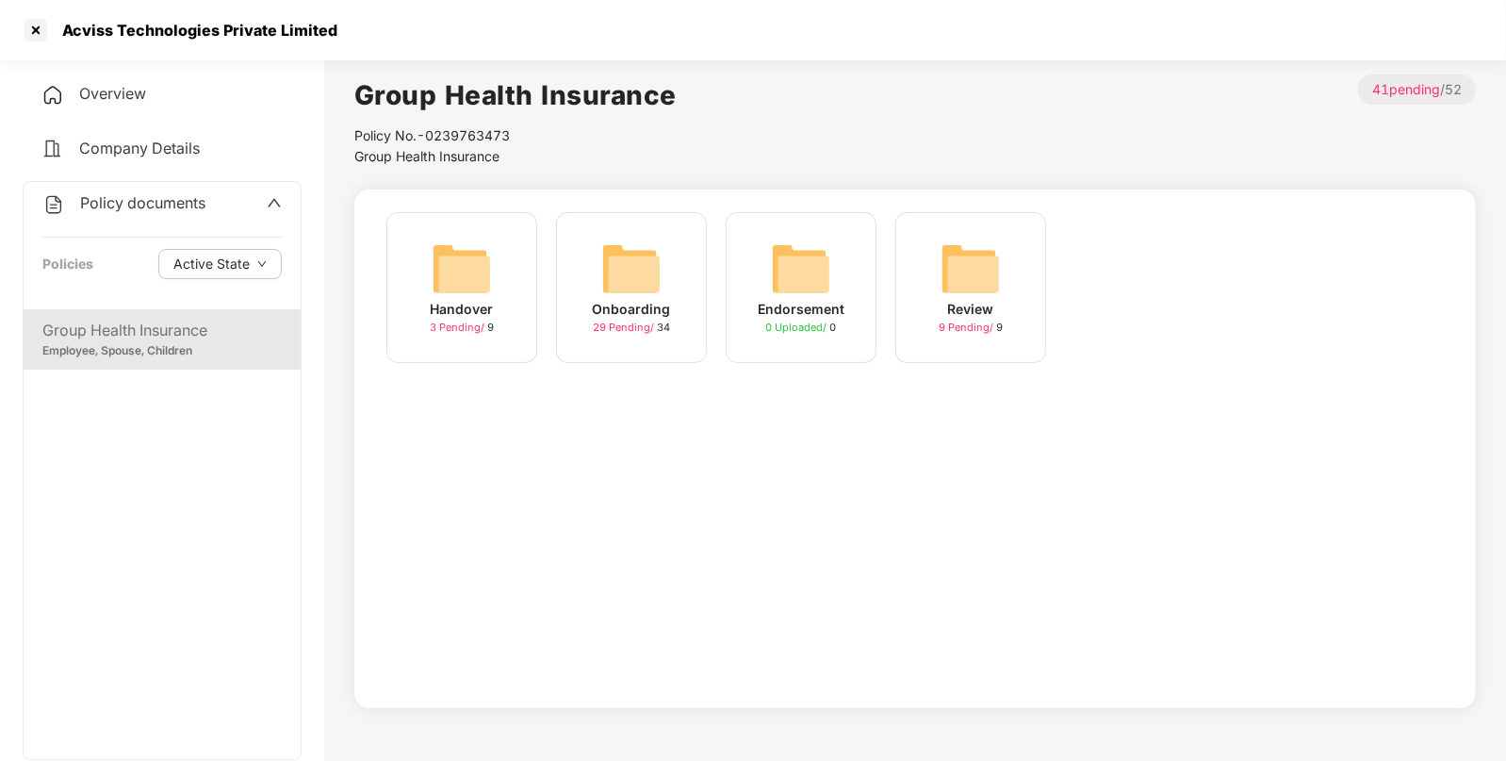
click at [451, 279] on img at bounding box center [462, 268] width 60 height 60
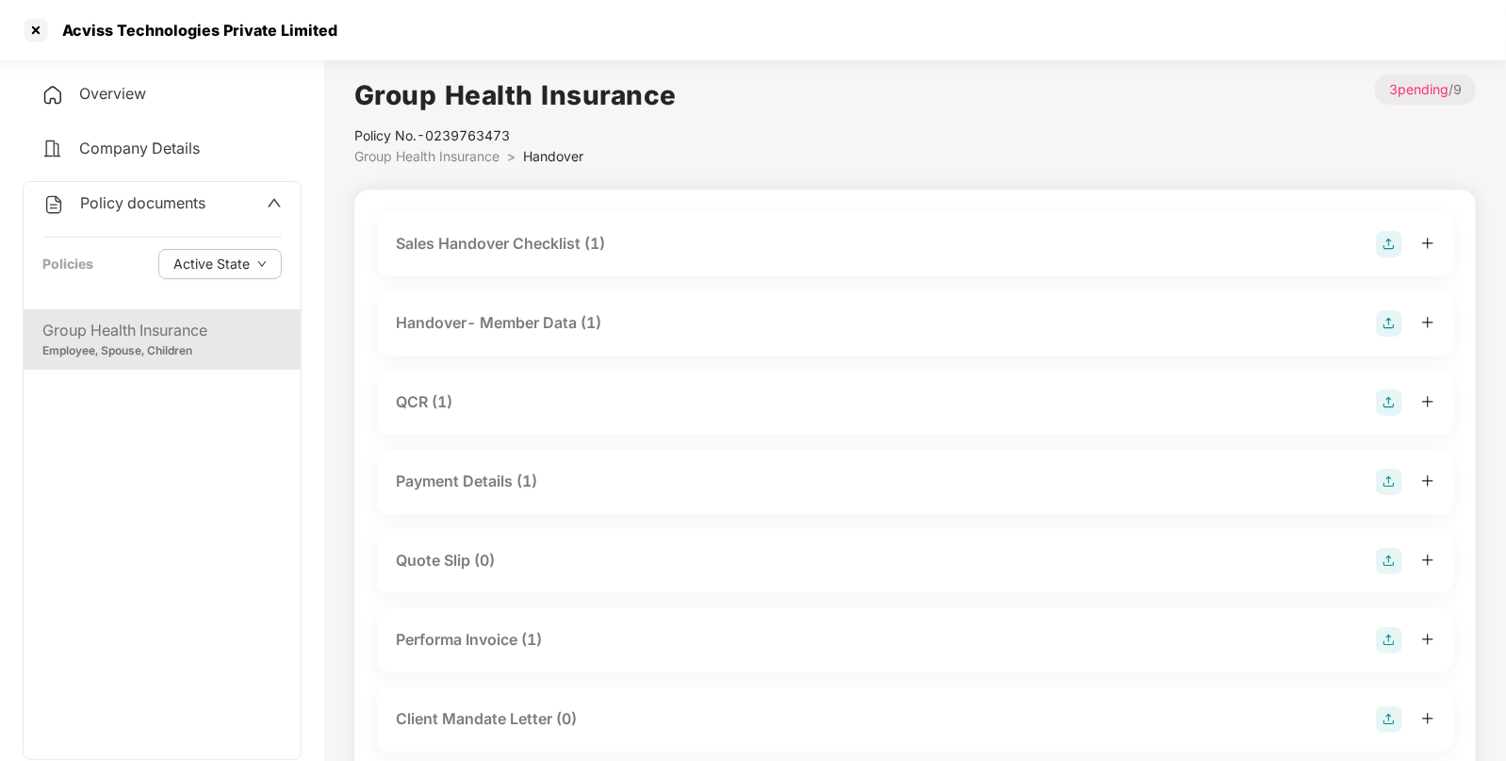
click at [583, 240] on div "Sales Handover Checklist (1)" at bounding box center [500, 244] width 209 height 24
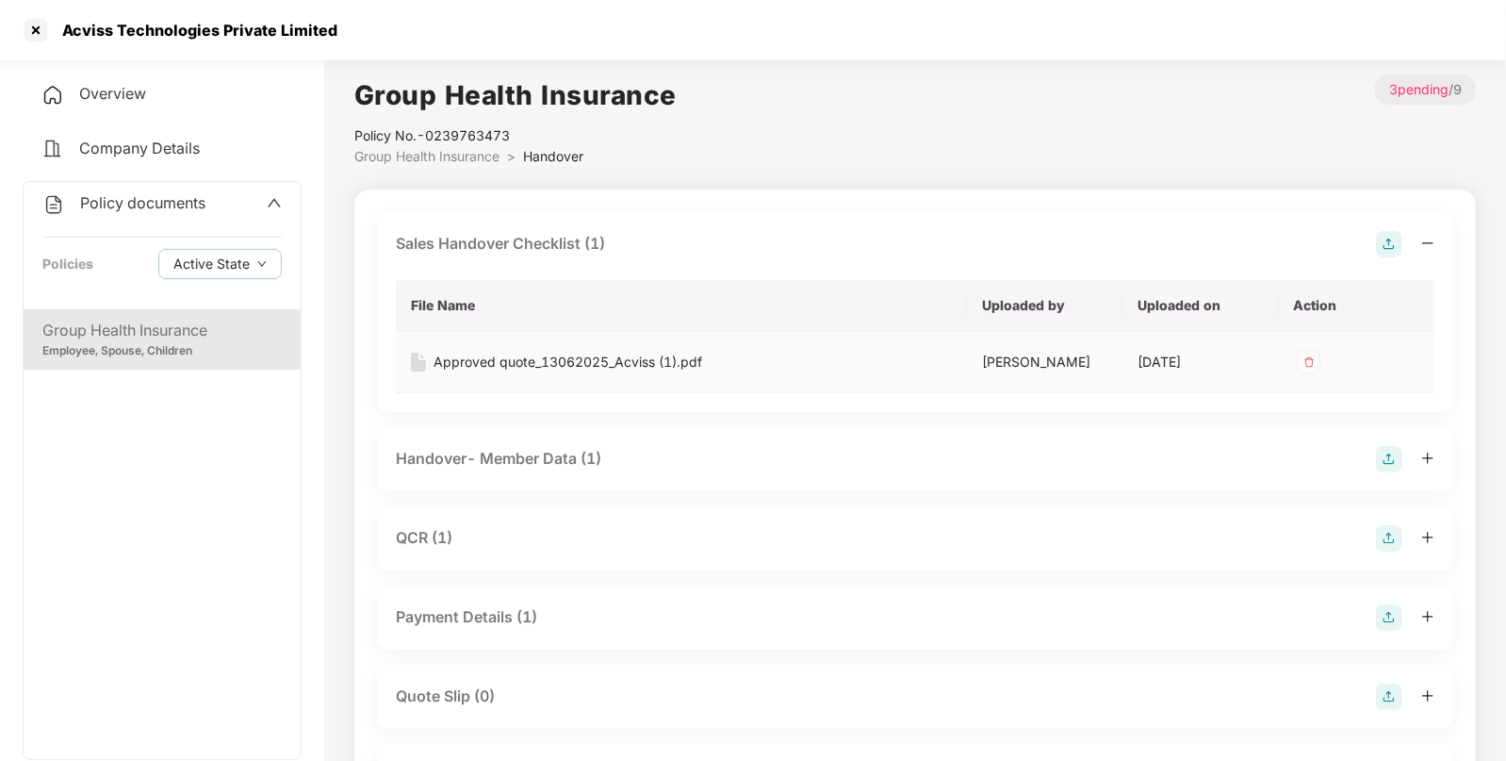
click at [671, 358] on div "Approved quote_13062025_Acviss (1).pdf" at bounding box center [568, 362] width 269 height 21
click at [555, 449] on div "Handover- Member Data (1)" at bounding box center [498, 459] width 205 height 24
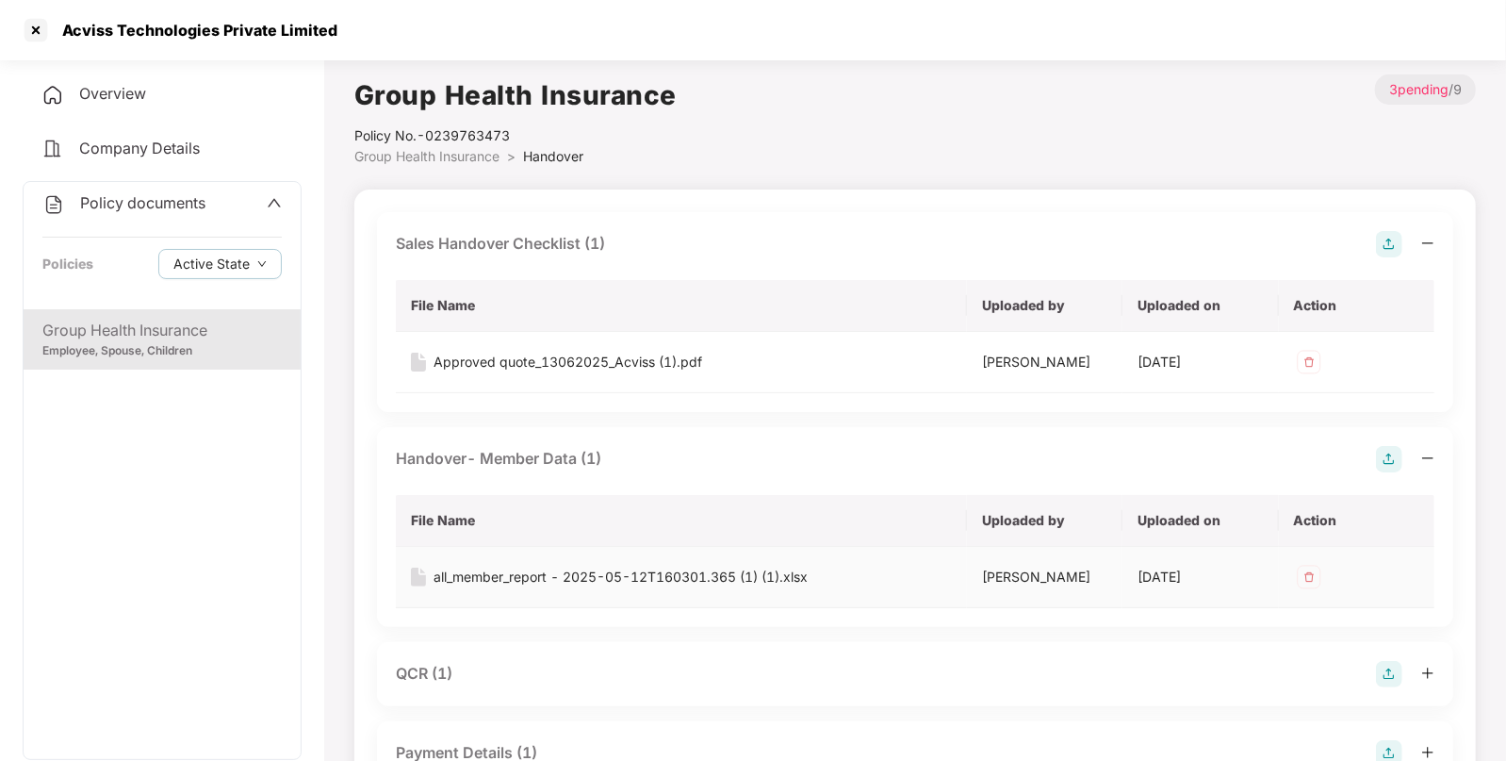
click at [525, 585] on div "all_member_report - 2025-05-12T160301.365 (1) (1).xlsx" at bounding box center [621, 576] width 374 height 21
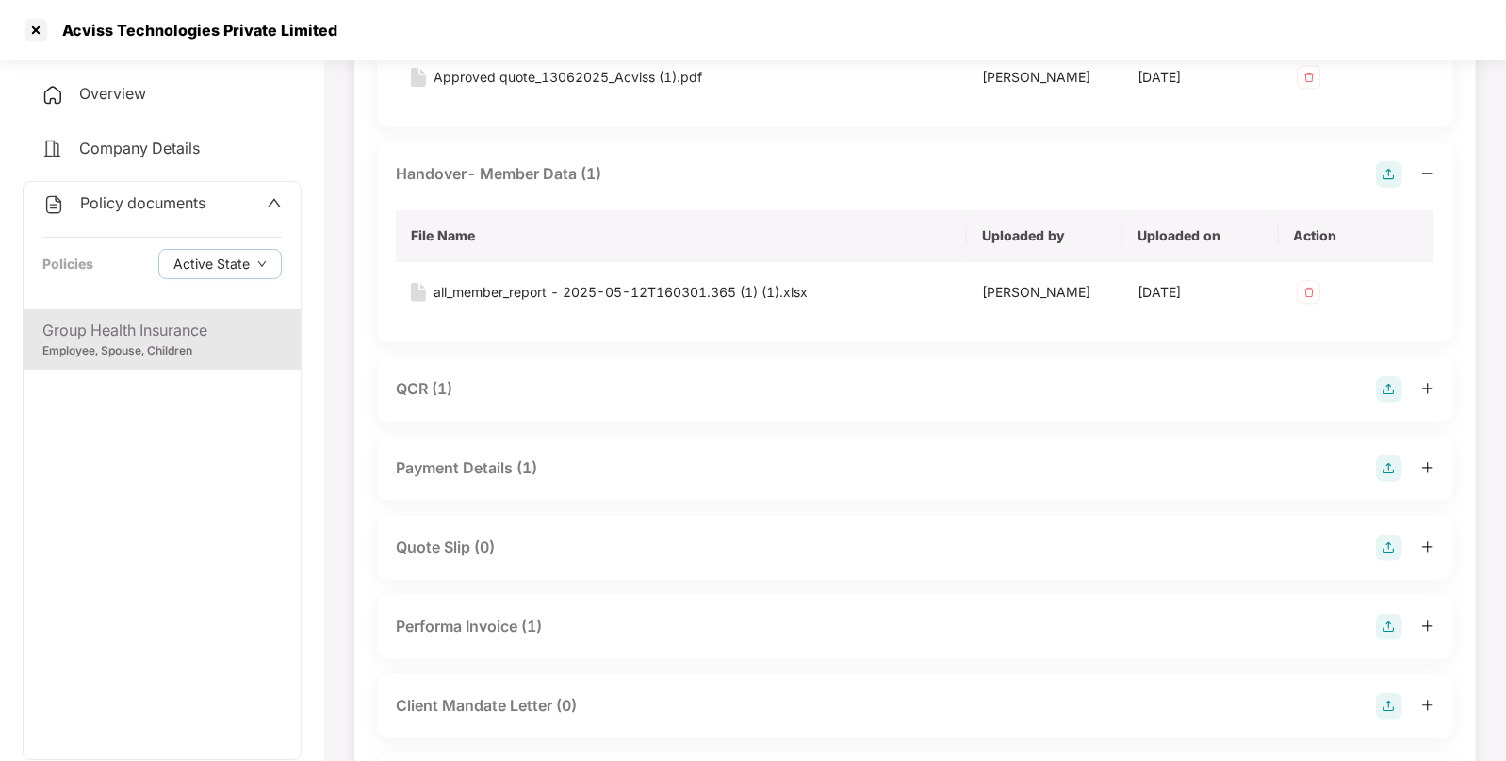
scroll to position [344, 0]
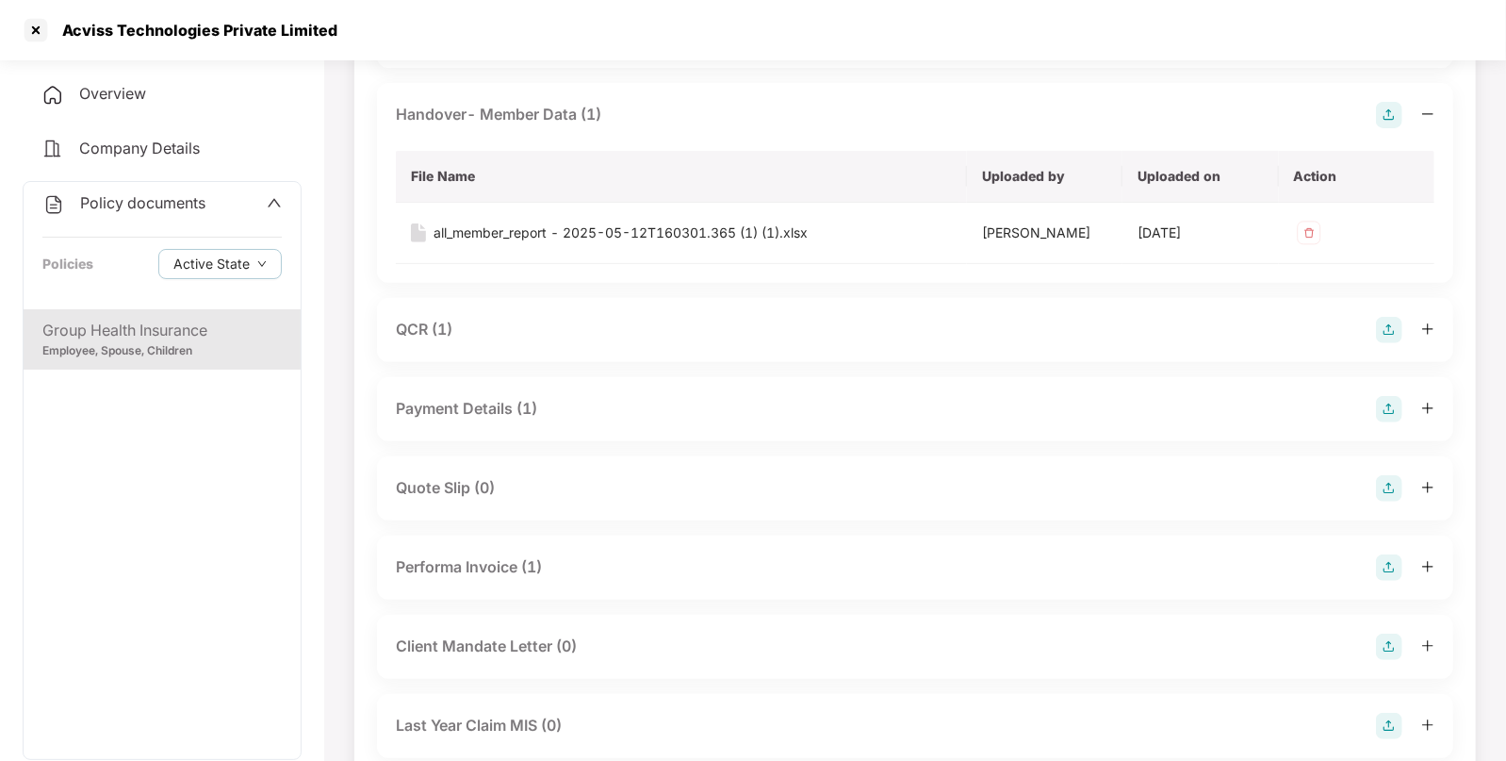
click at [456, 330] on div "QCR (1)" at bounding box center [915, 330] width 1039 height 26
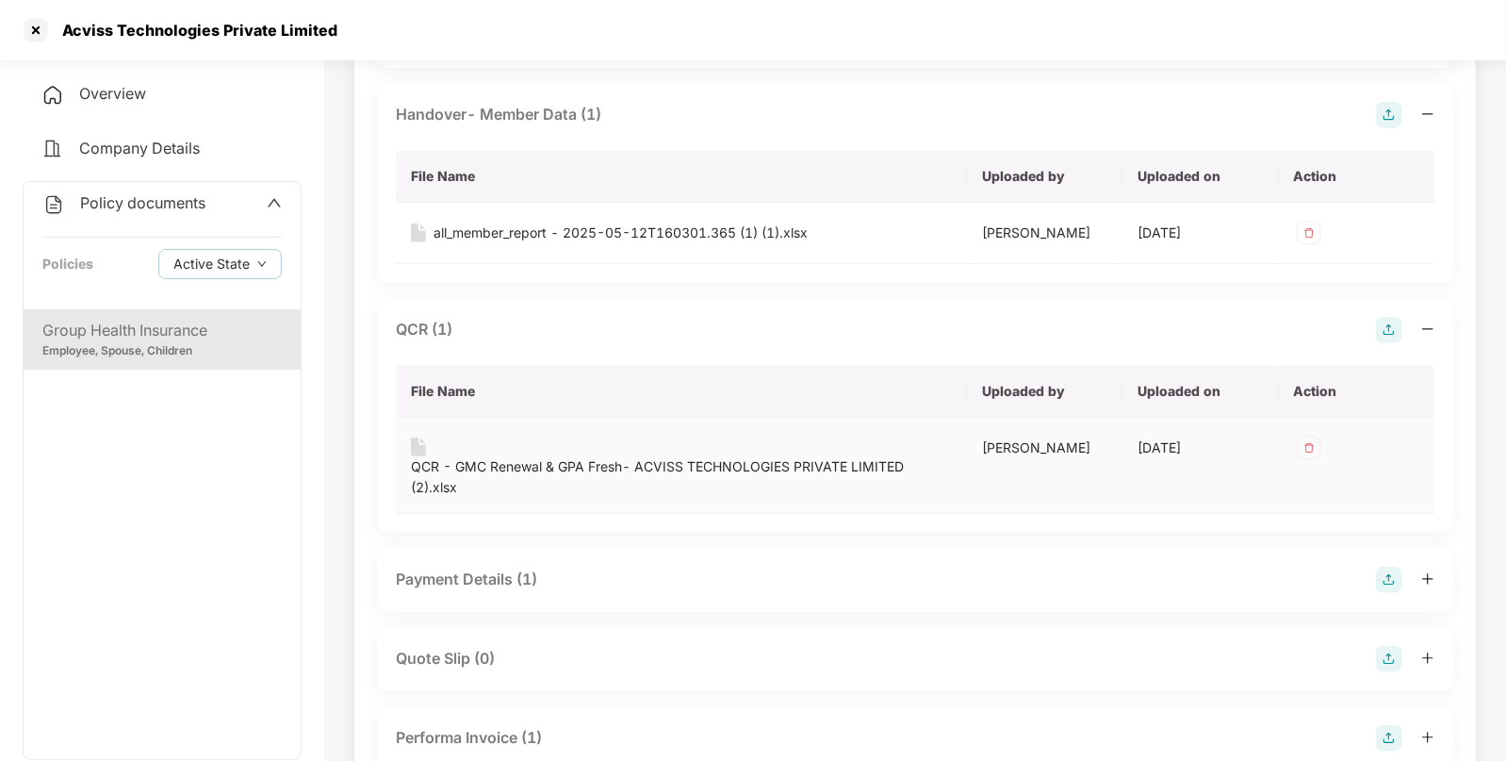
click at [549, 459] on div "QCR - GMC Renewal & GPA Fresh- ACVISS TECHNOLOGIES PRIVATE LIMITED (2).xlsx" at bounding box center [681, 476] width 541 height 41
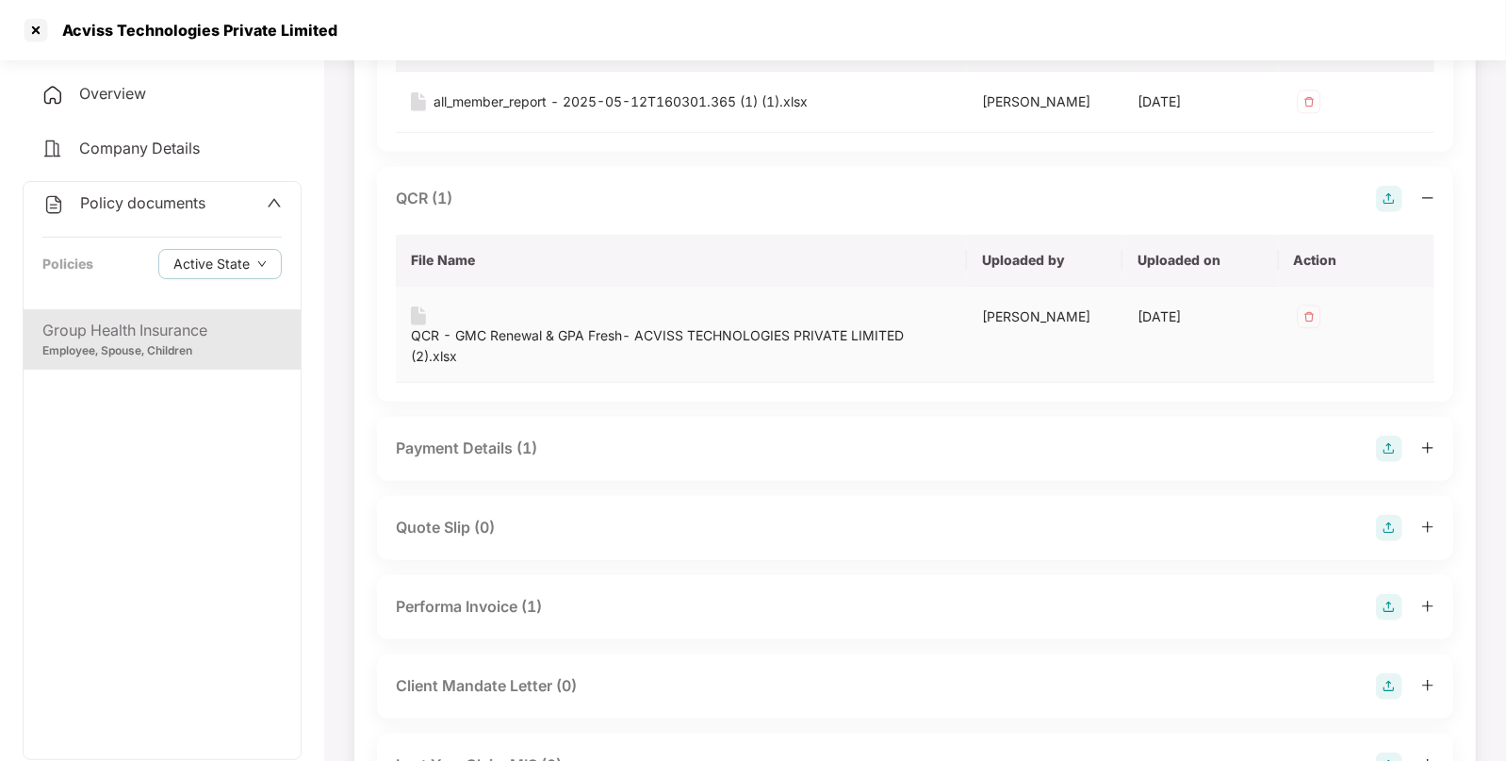
scroll to position [506, 0]
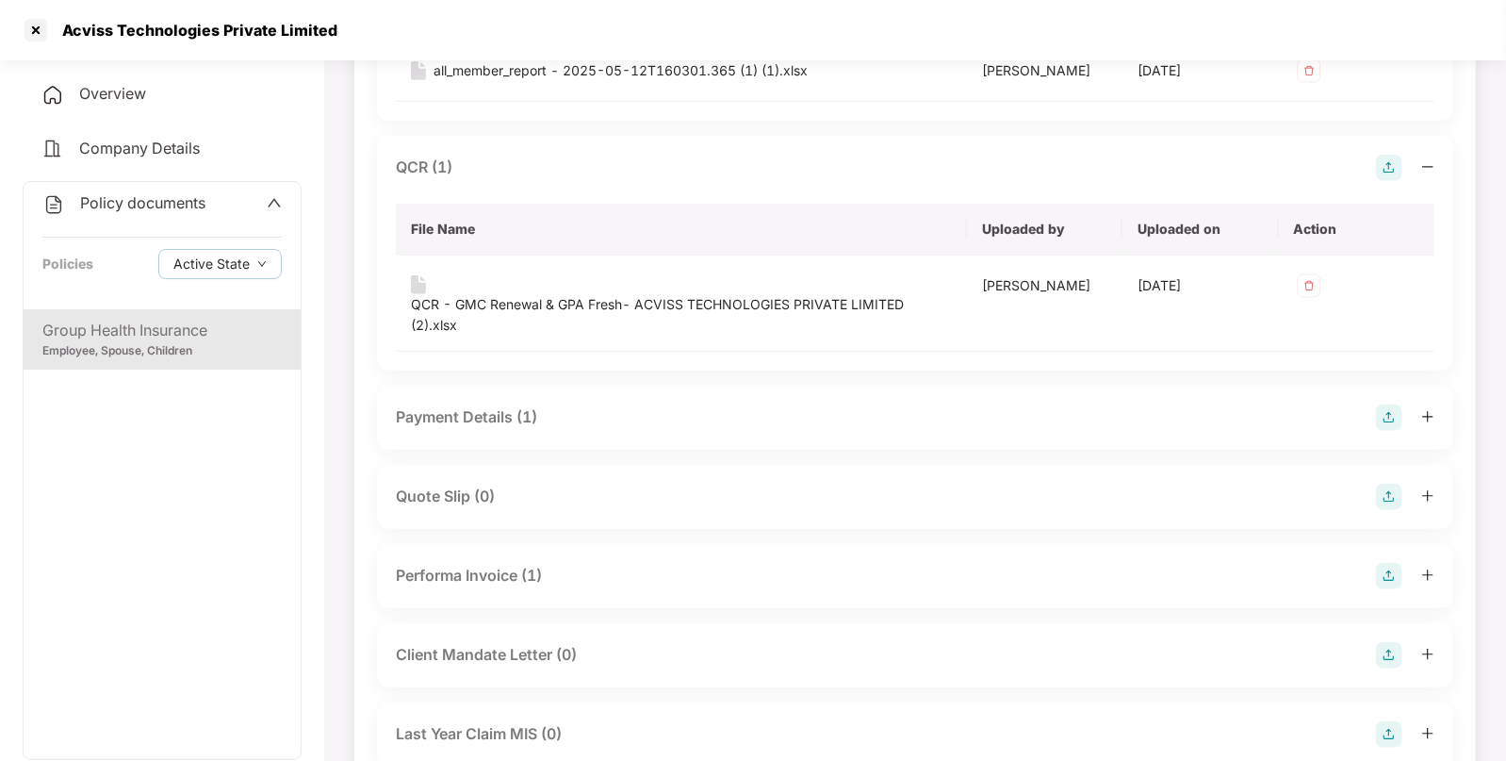
click at [476, 405] on div "Payment Details (1)" at bounding box center [466, 417] width 141 height 24
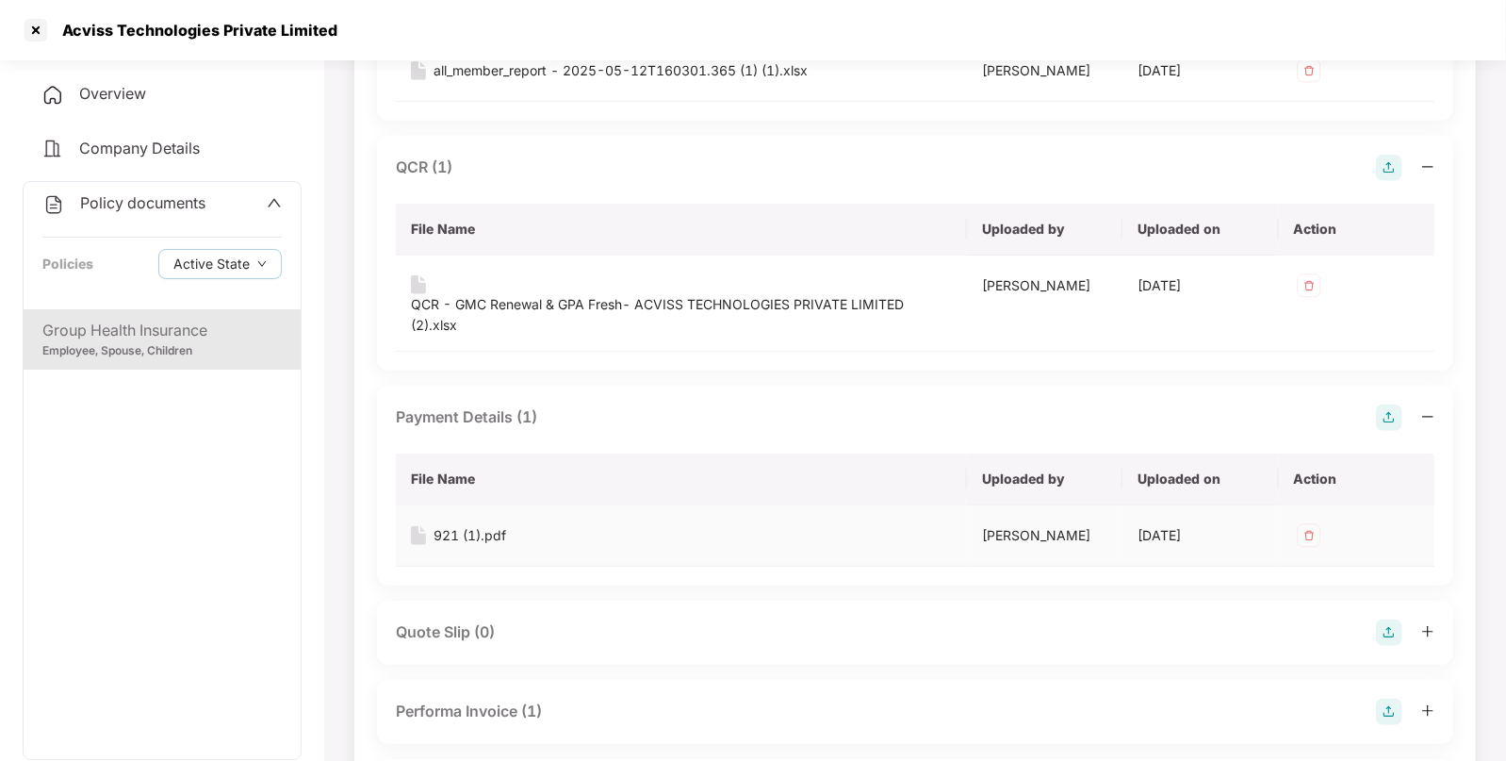
click at [490, 525] on div "921 (1).pdf" at bounding box center [470, 535] width 73 height 21
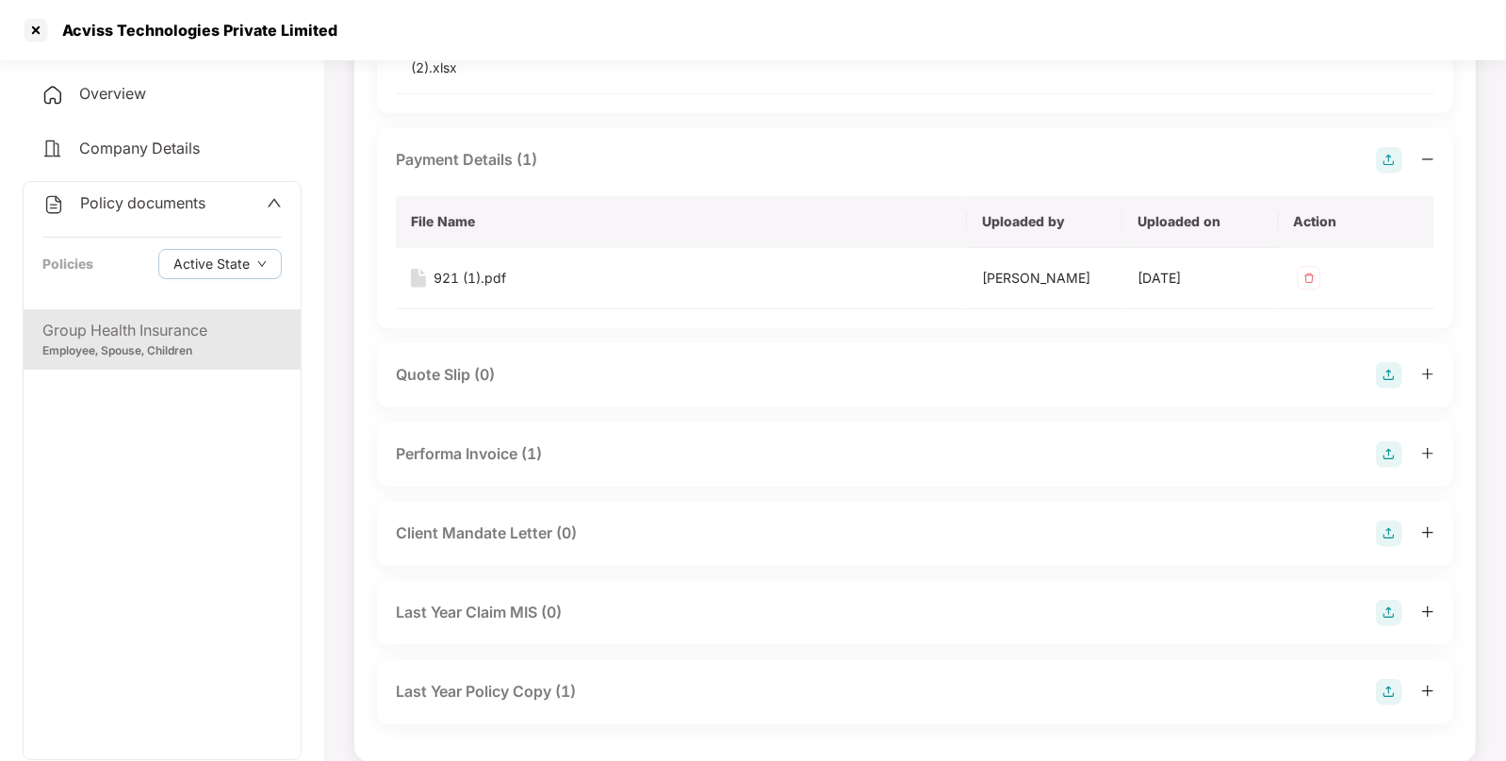
click at [566, 441] on div "Performa Invoice (1)" at bounding box center [915, 454] width 1039 height 26
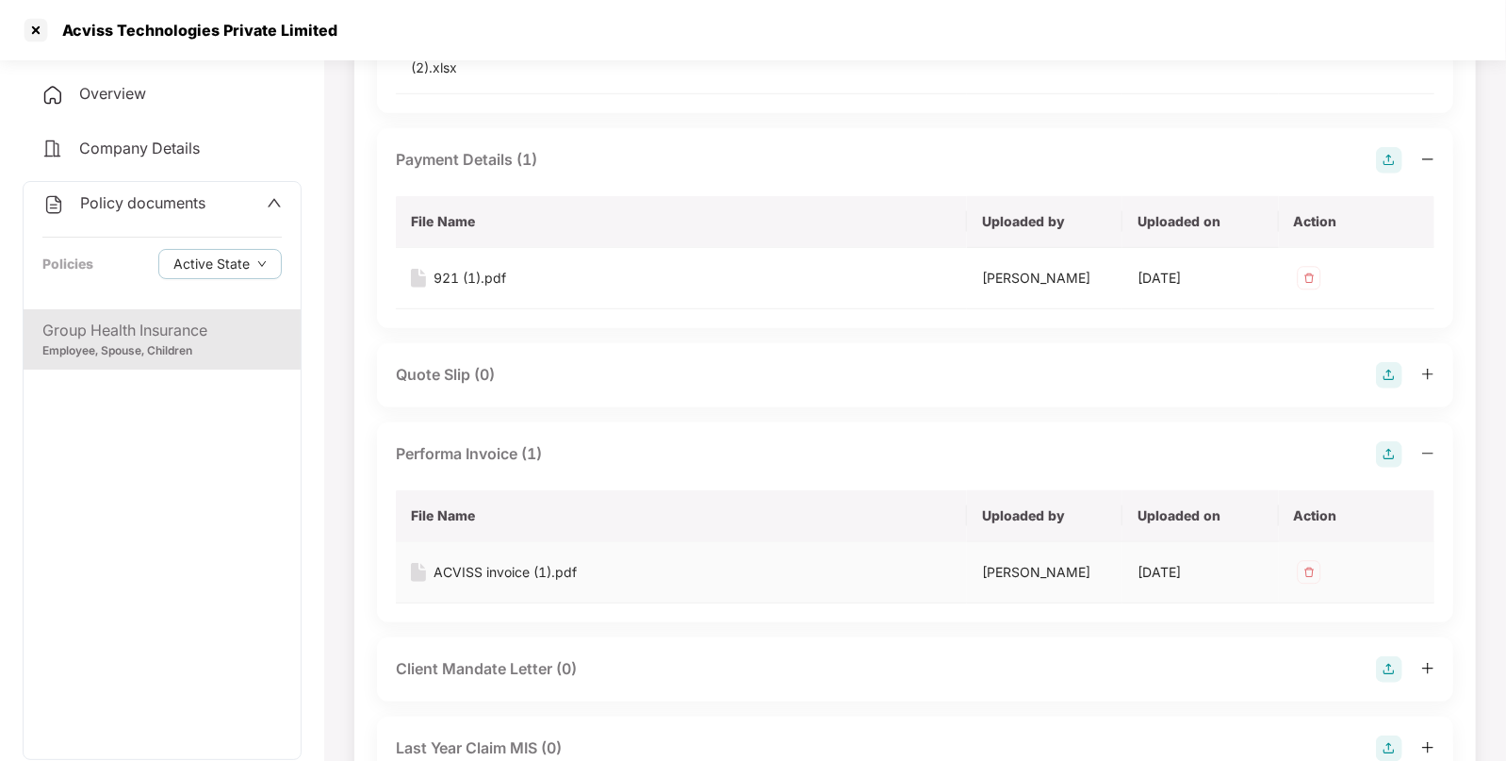
click at [557, 562] on div "ACVISS invoice (1).pdf" at bounding box center [505, 572] width 143 height 21
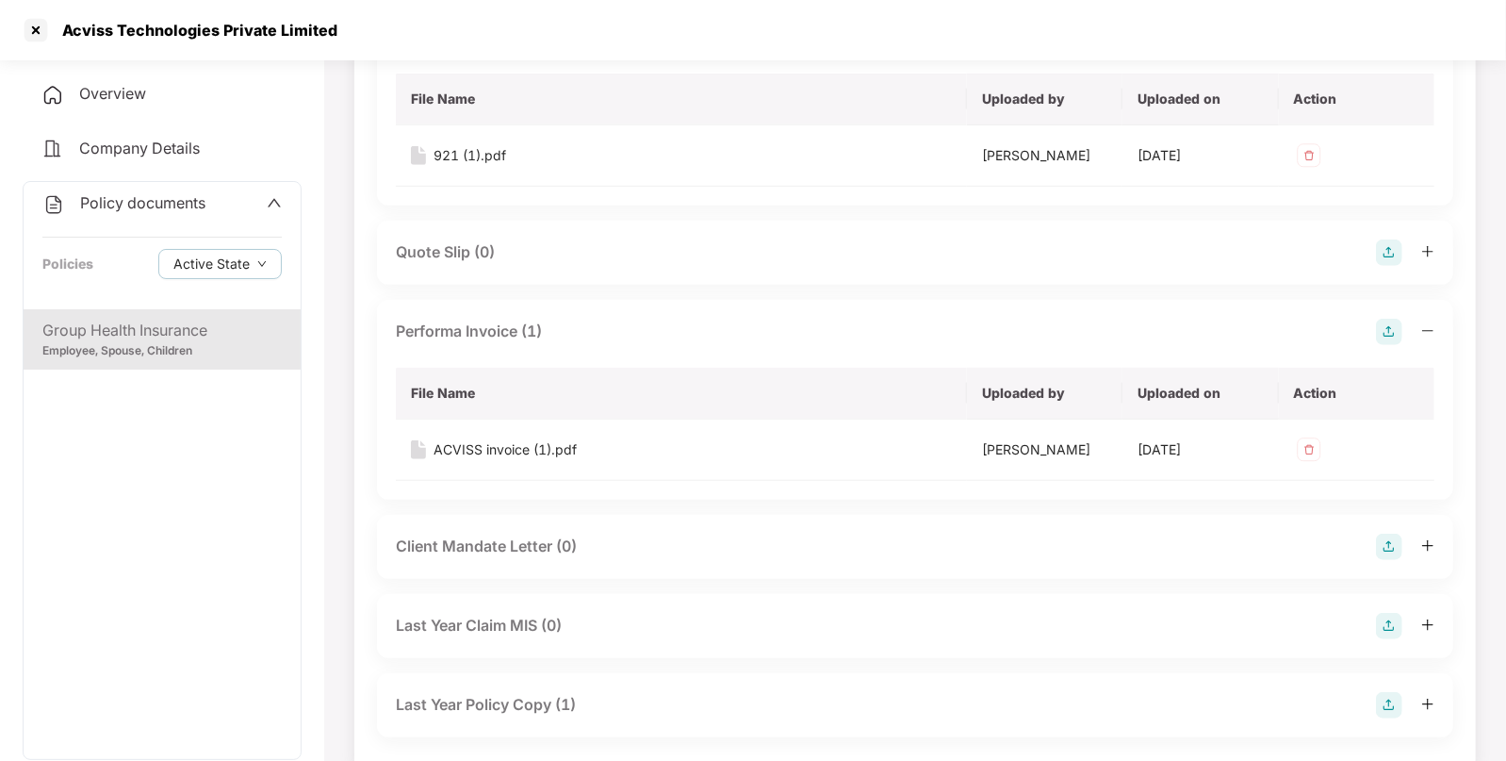
scroll to position [899, 0]
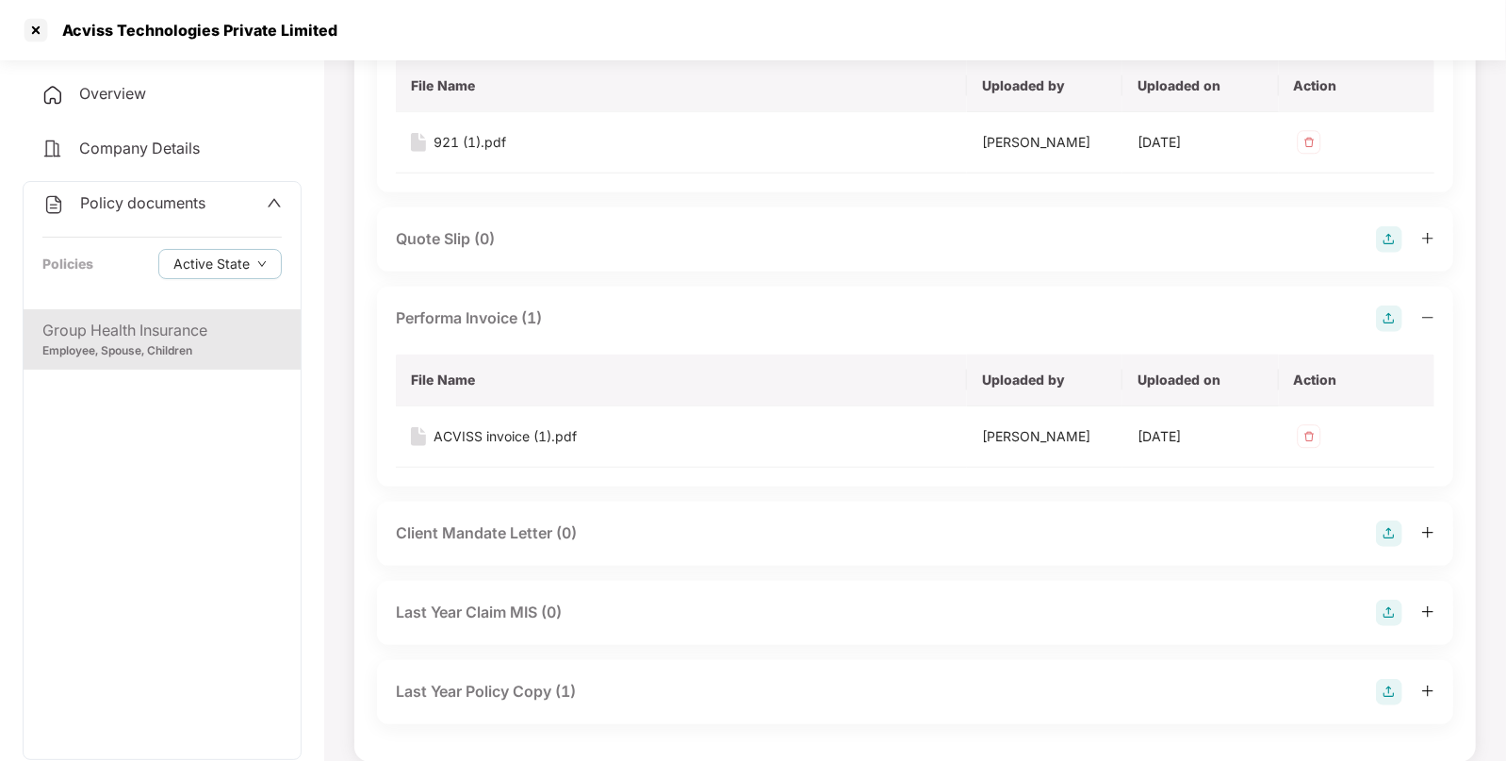
click at [189, 87] on div "Overview" at bounding box center [162, 94] width 279 height 43
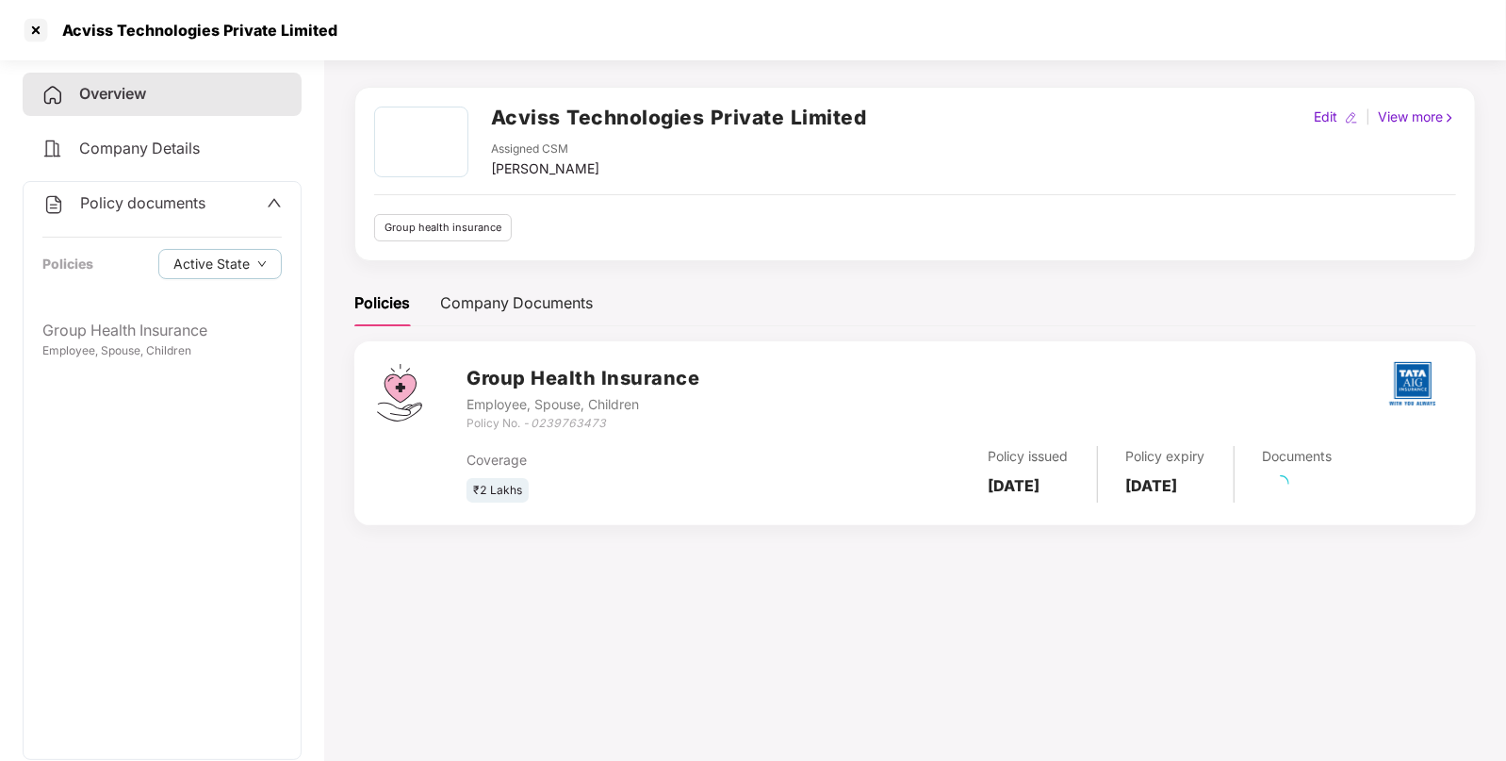
scroll to position [51, 0]
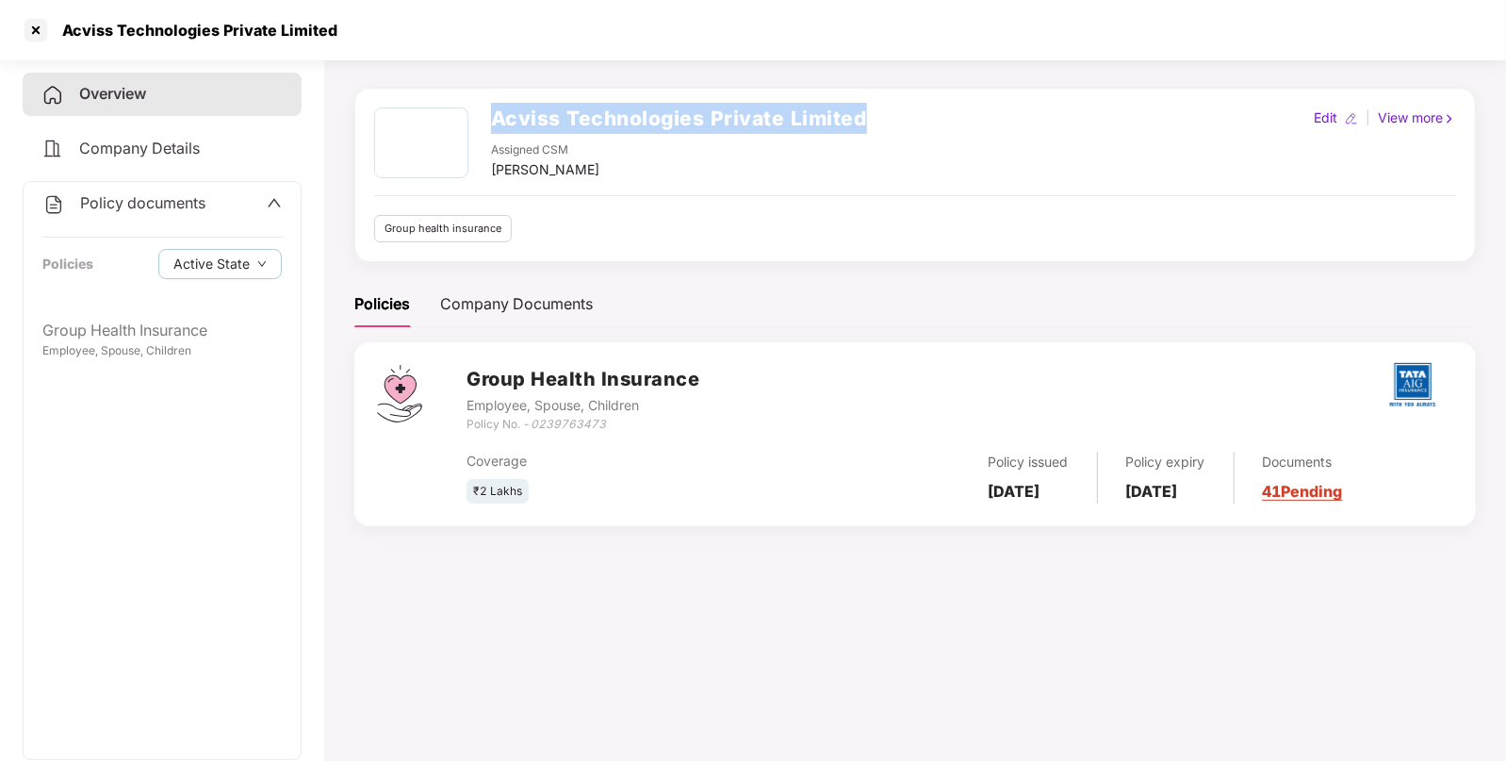
drag, startPoint x: 494, startPoint y: 113, endPoint x: 886, endPoint y: 116, distance: 392.1
click at [886, 116] on div "Acviss Technologies Private Limited Assigned CSM [PERSON_NAME] Edit | View more" at bounding box center [915, 143] width 1082 height 73
copy h2 "Acviss Technologies Private Limited"
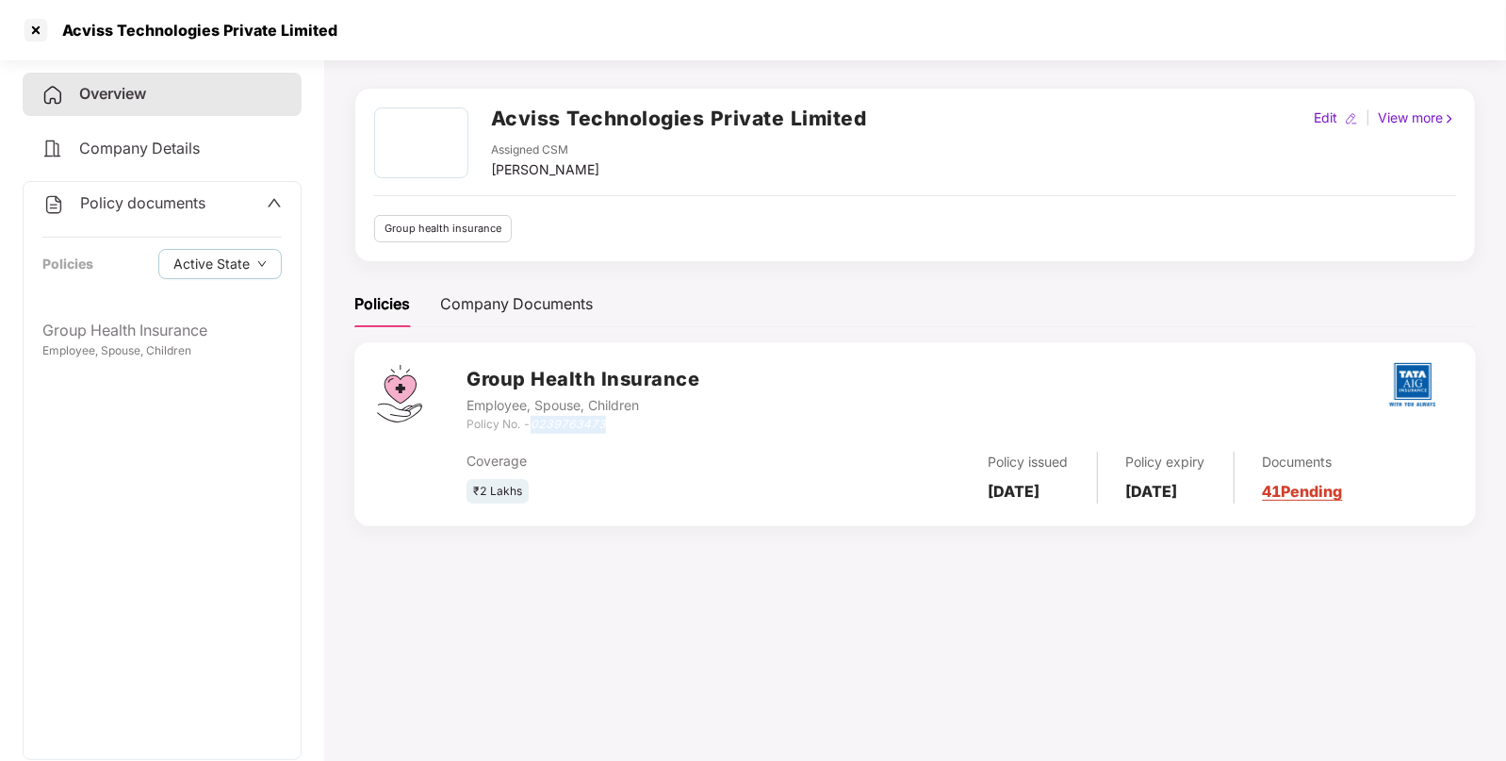
drag, startPoint x: 534, startPoint y: 423, endPoint x: 624, endPoint y: 419, distance: 89.7
click at [624, 419] on div "Policy No. - 0239763473" at bounding box center [583, 425] width 233 height 18
copy icon "0239763473"
click at [143, 215] on div "Policy documents Policies Active State" at bounding box center [162, 245] width 277 height 127
click at [161, 202] on span "Policy documents" at bounding box center [142, 202] width 125 height 19
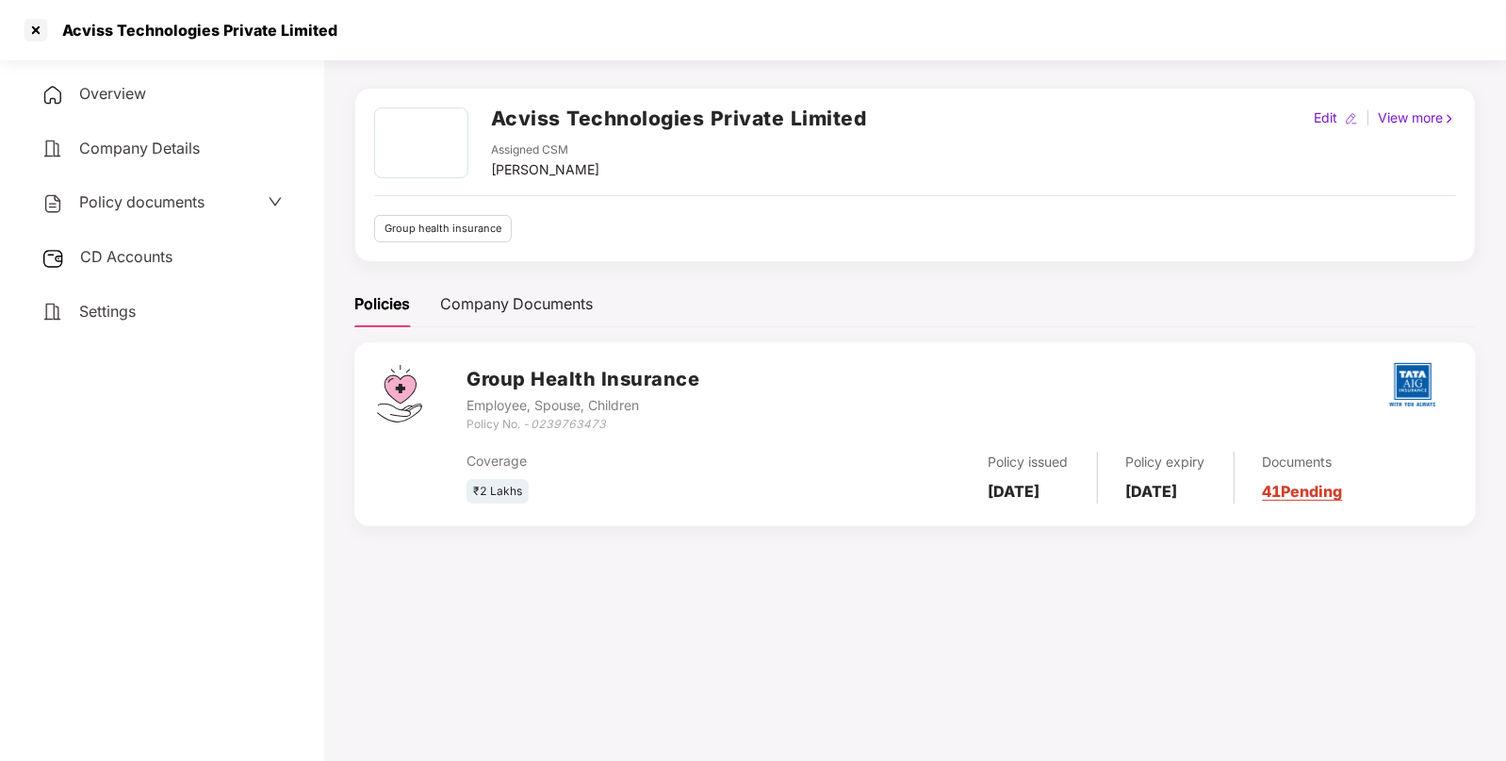
click at [144, 265] on span "CD Accounts" at bounding box center [126, 256] width 92 height 19
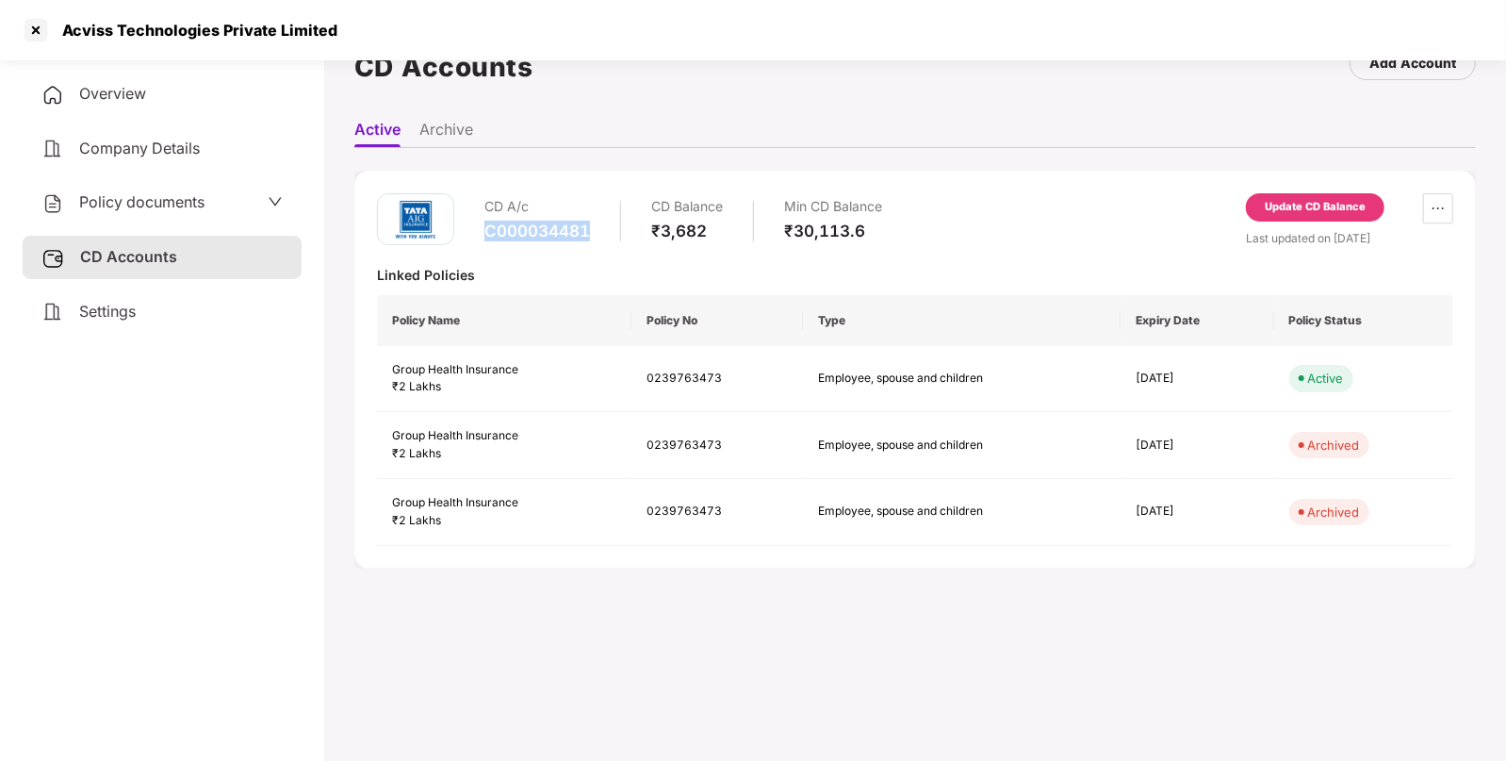
drag, startPoint x: 603, startPoint y: 230, endPoint x: 488, endPoint y: 226, distance: 115.1
click at [488, 226] on div "CD A/c C000034481 CD Balance ₹3,682 Min CD Balance ₹30,113.6" at bounding box center [683, 220] width 398 height 54
copy div "C000034481"
click at [188, 88] on div "Overview" at bounding box center [162, 94] width 279 height 43
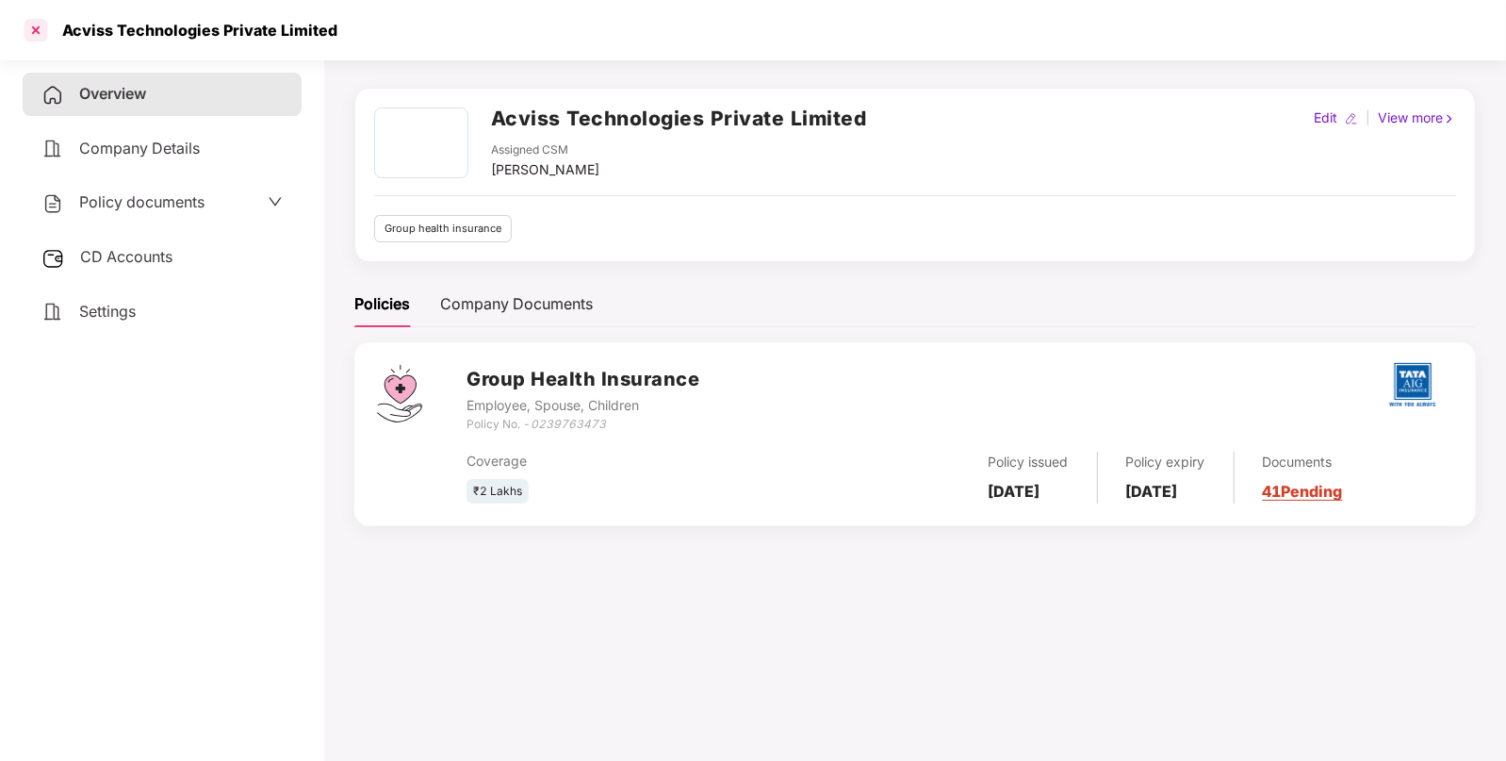
click at [28, 32] on div at bounding box center [36, 30] width 30 height 30
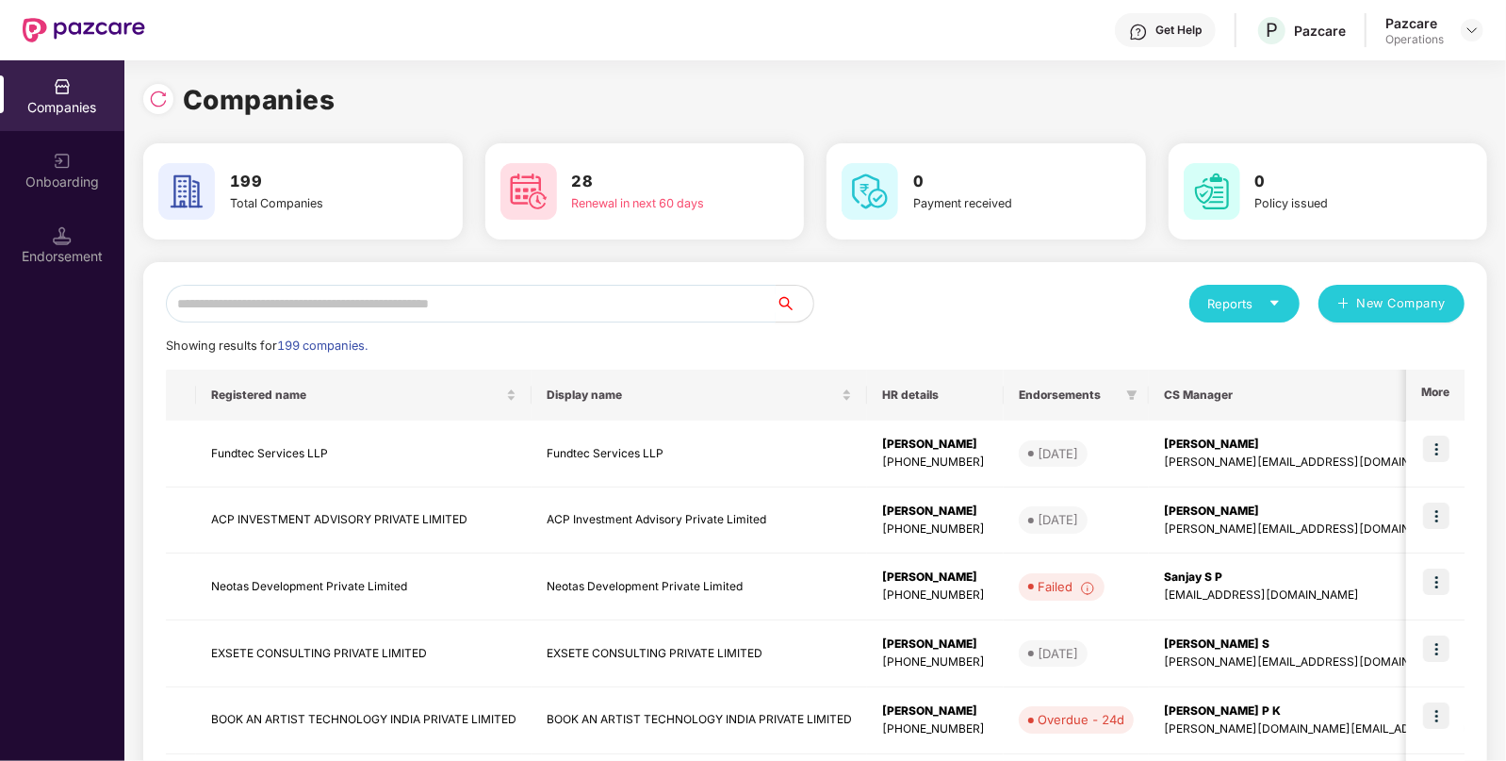
click at [552, 302] on input "text" at bounding box center [471, 304] width 610 height 38
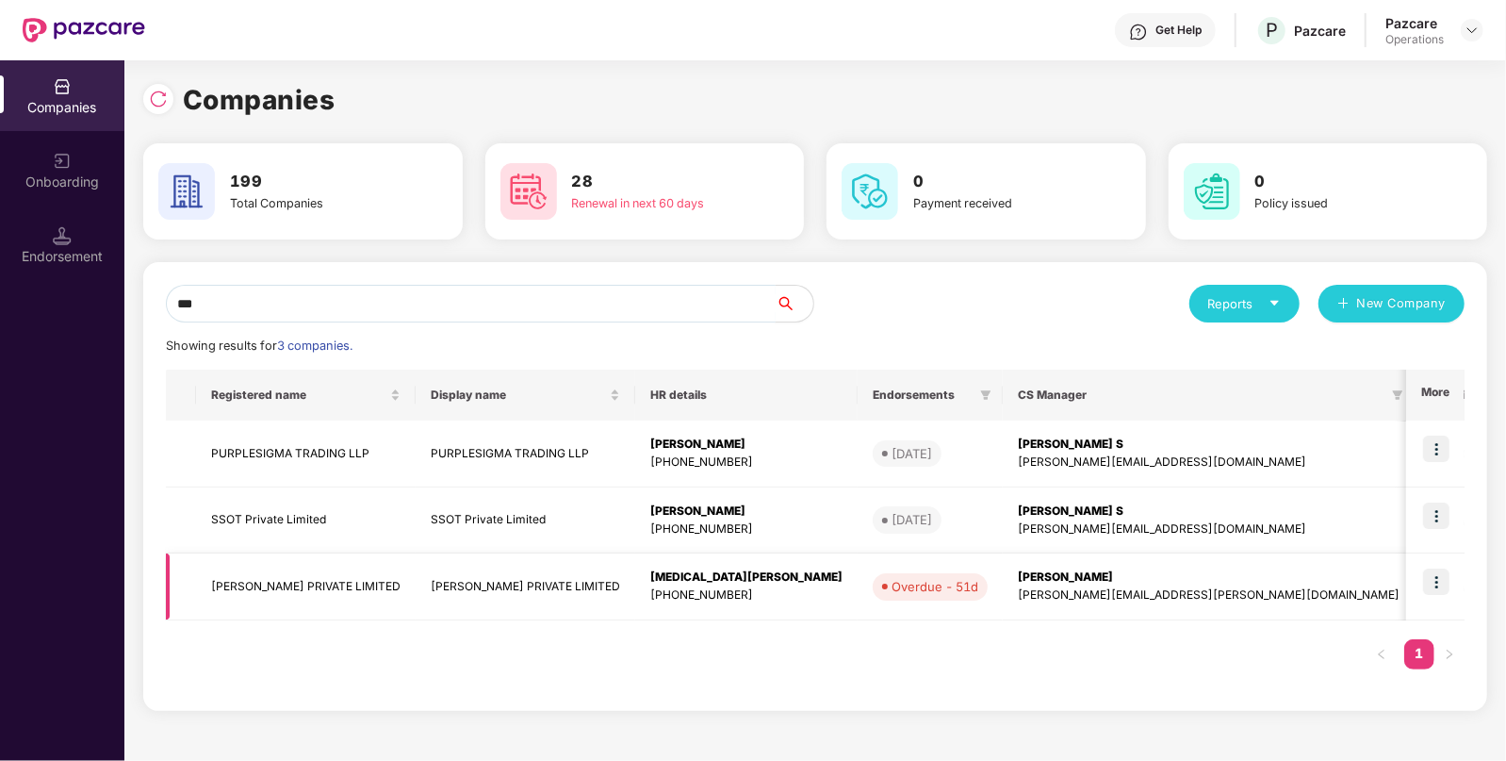
type input "***"
click at [355, 570] on td "[PERSON_NAME] PRIVATE LIMITED" at bounding box center [306, 586] width 220 height 67
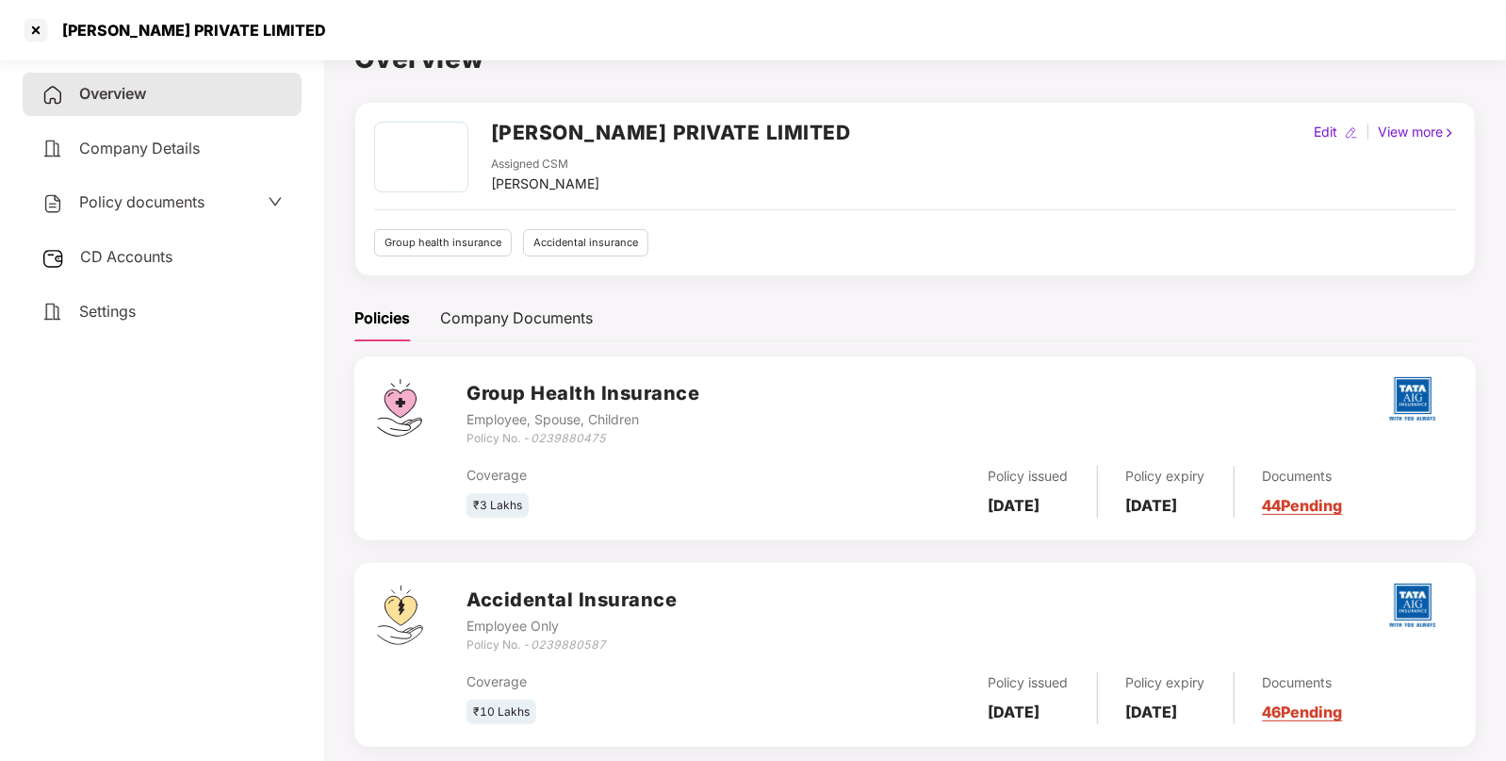
scroll to position [66, 0]
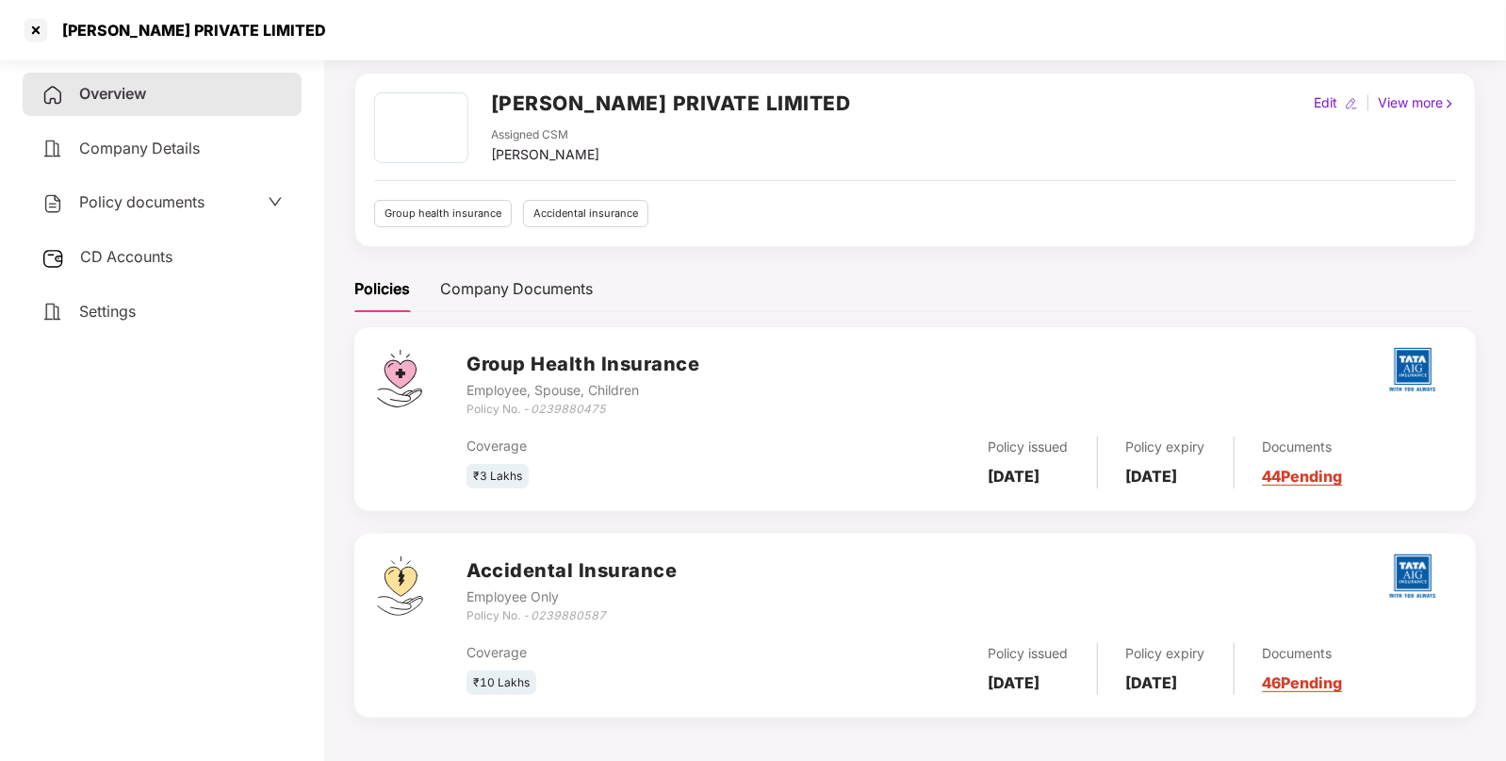
click at [189, 201] on span "Policy documents" at bounding box center [141, 201] width 125 height 19
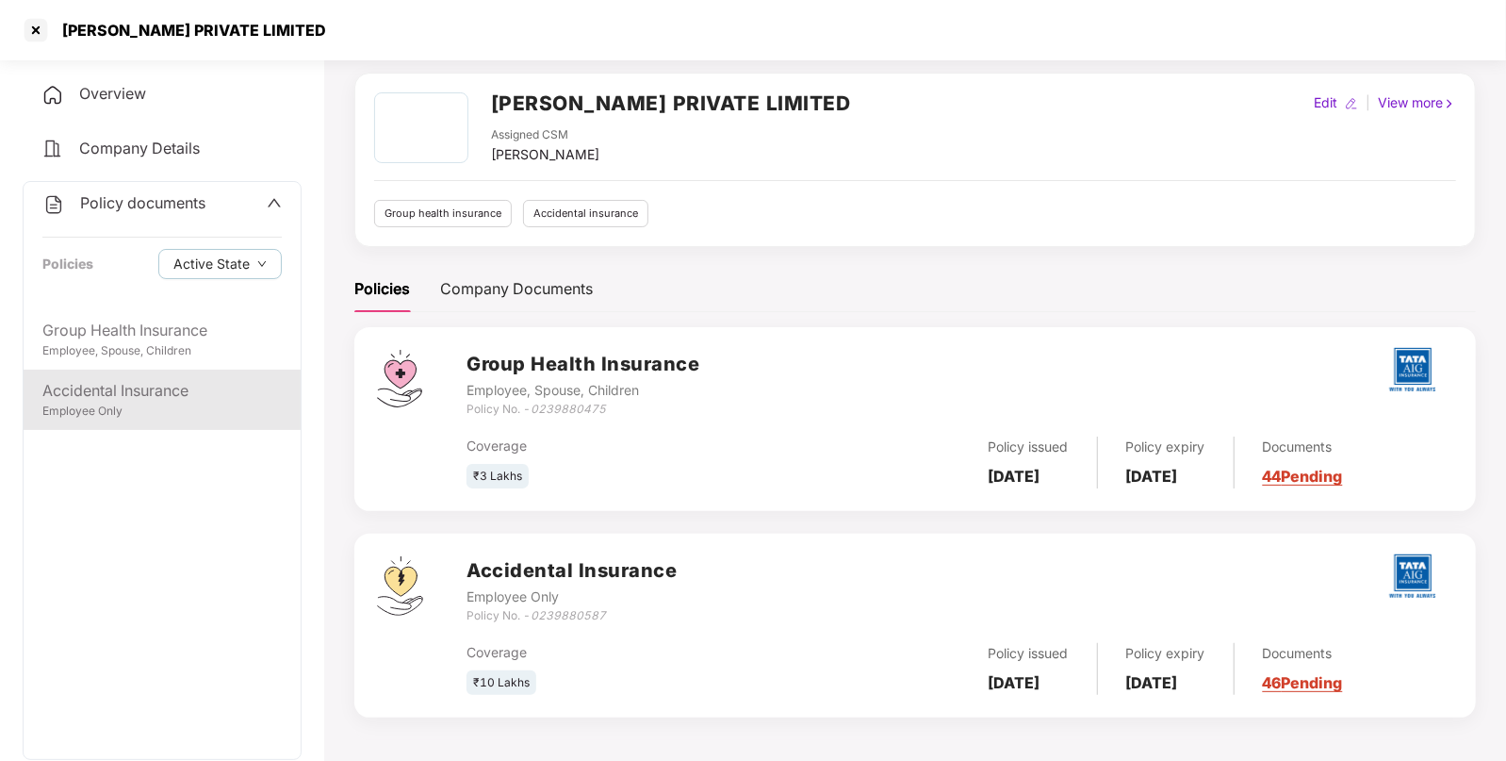
click at [153, 421] on div "Accidental Insurance Employee Only" at bounding box center [162, 399] width 277 height 60
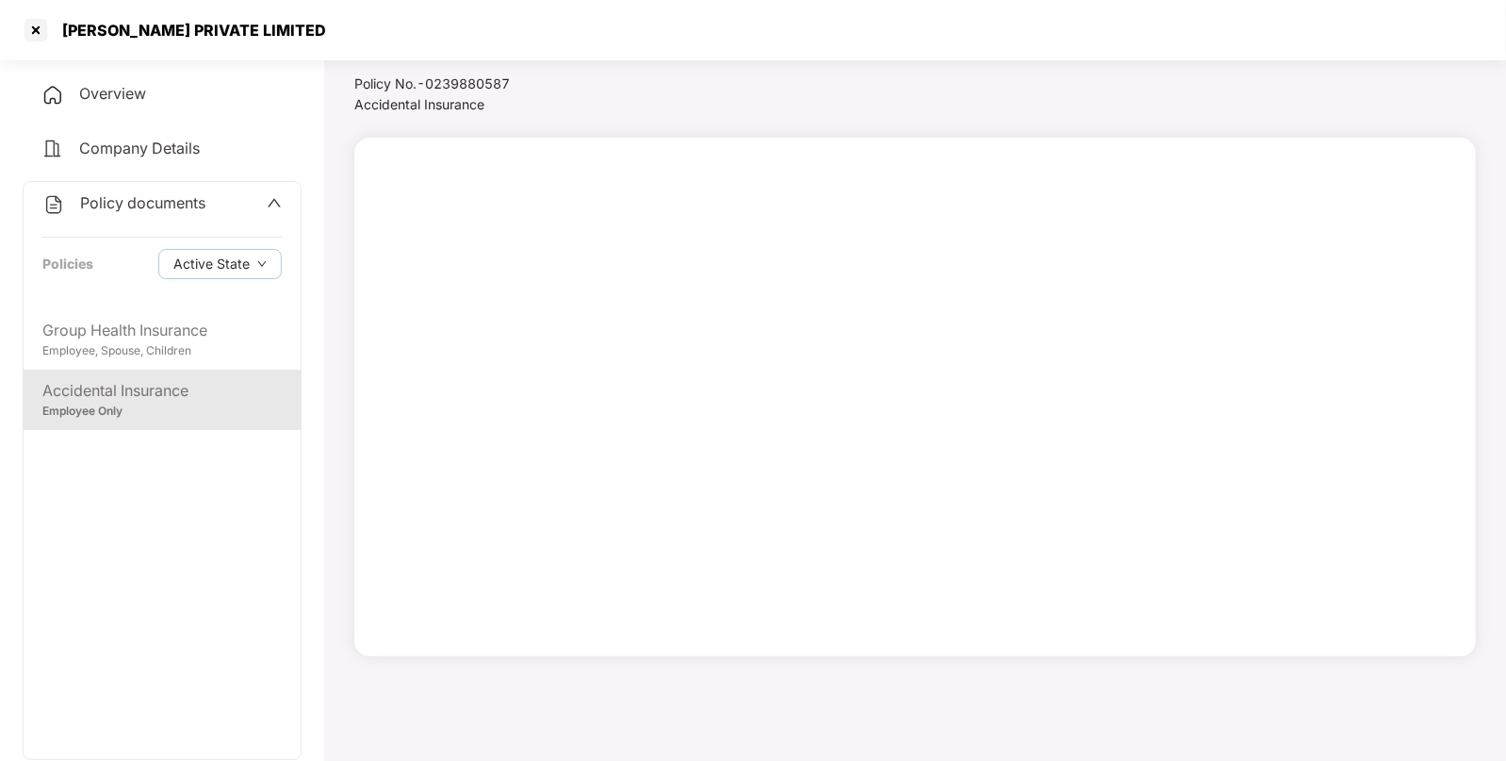
scroll to position [51, 0]
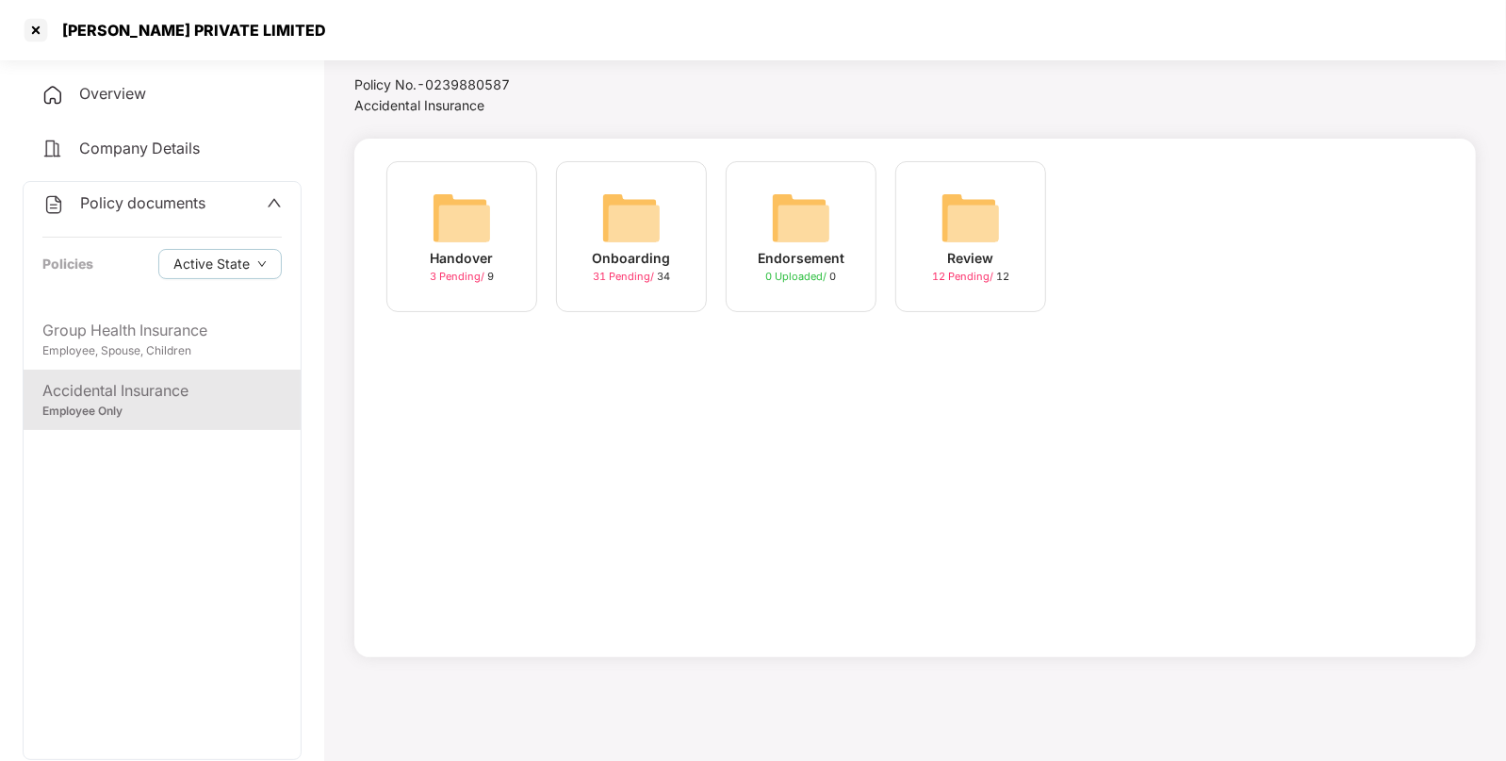
click at [476, 235] on img at bounding box center [462, 218] width 60 height 60
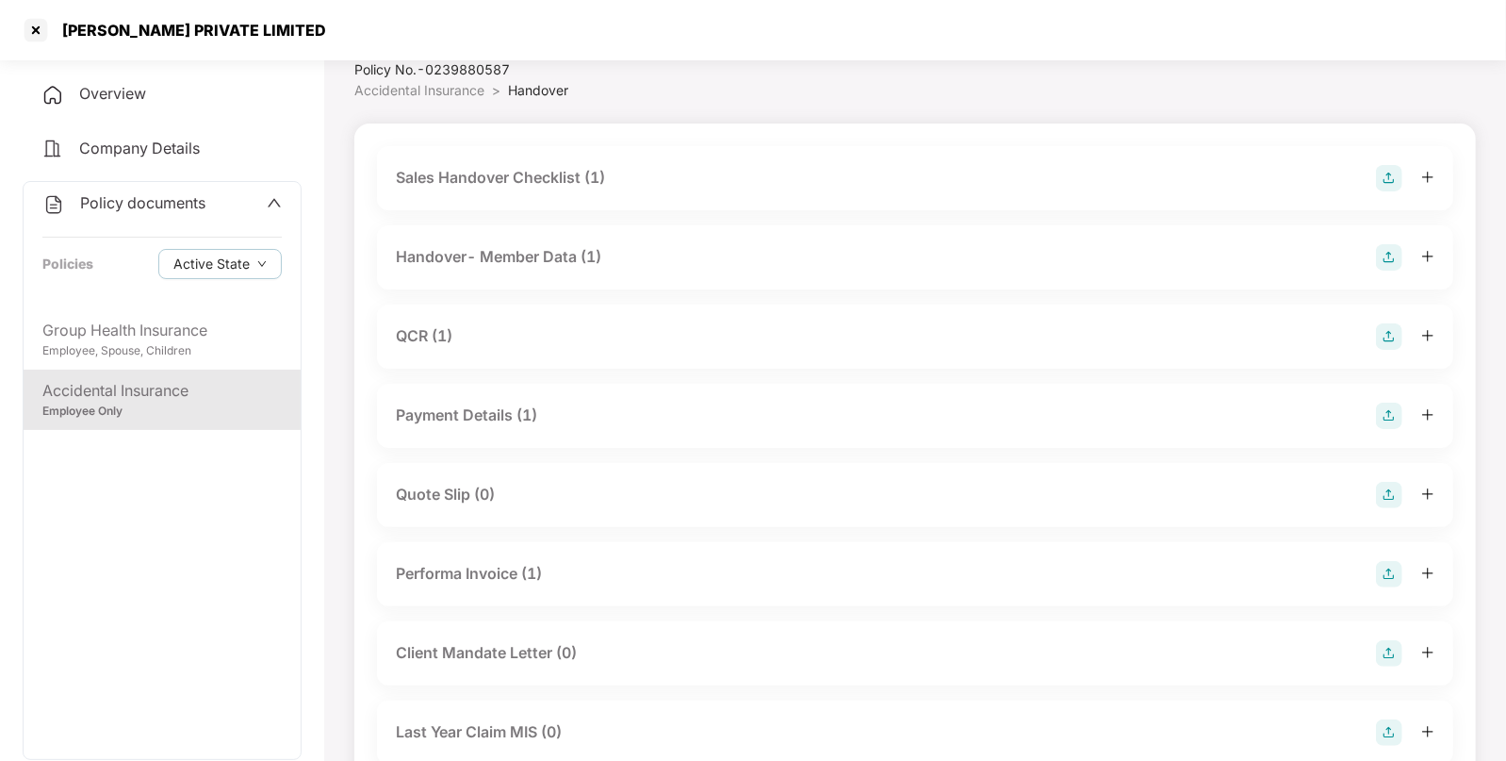
click at [616, 178] on div "Sales Handover Checklist (1)" at bounding box center [915, 178] width 1039 height 26
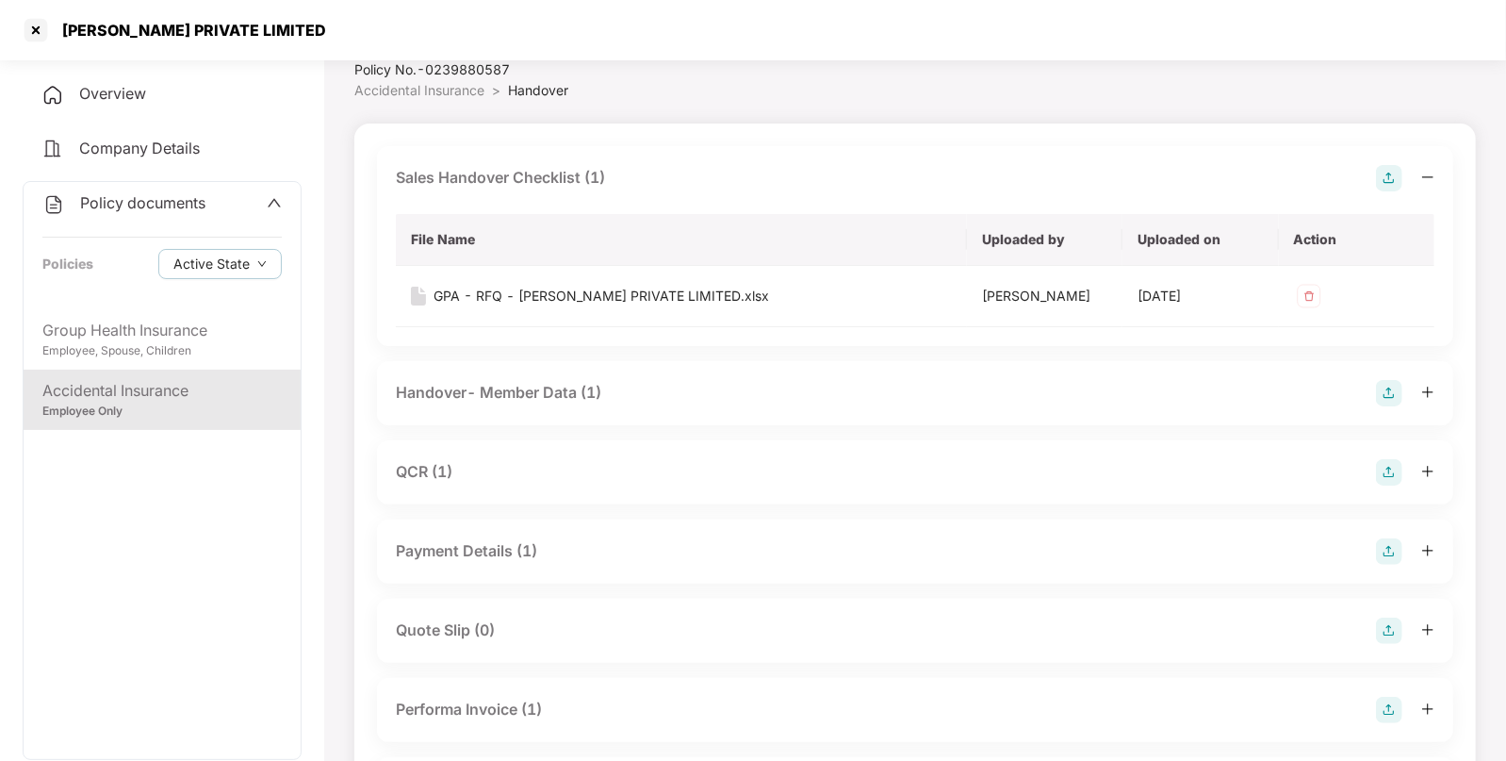
click at [579, 407] on div "Handover- Member Data (1)" at bounding box center [915, 393] width 1076 height 64
click at [581, 392] on div "Handover- Member Data (1)" at bounding box center [498, 393] width 205 height 24
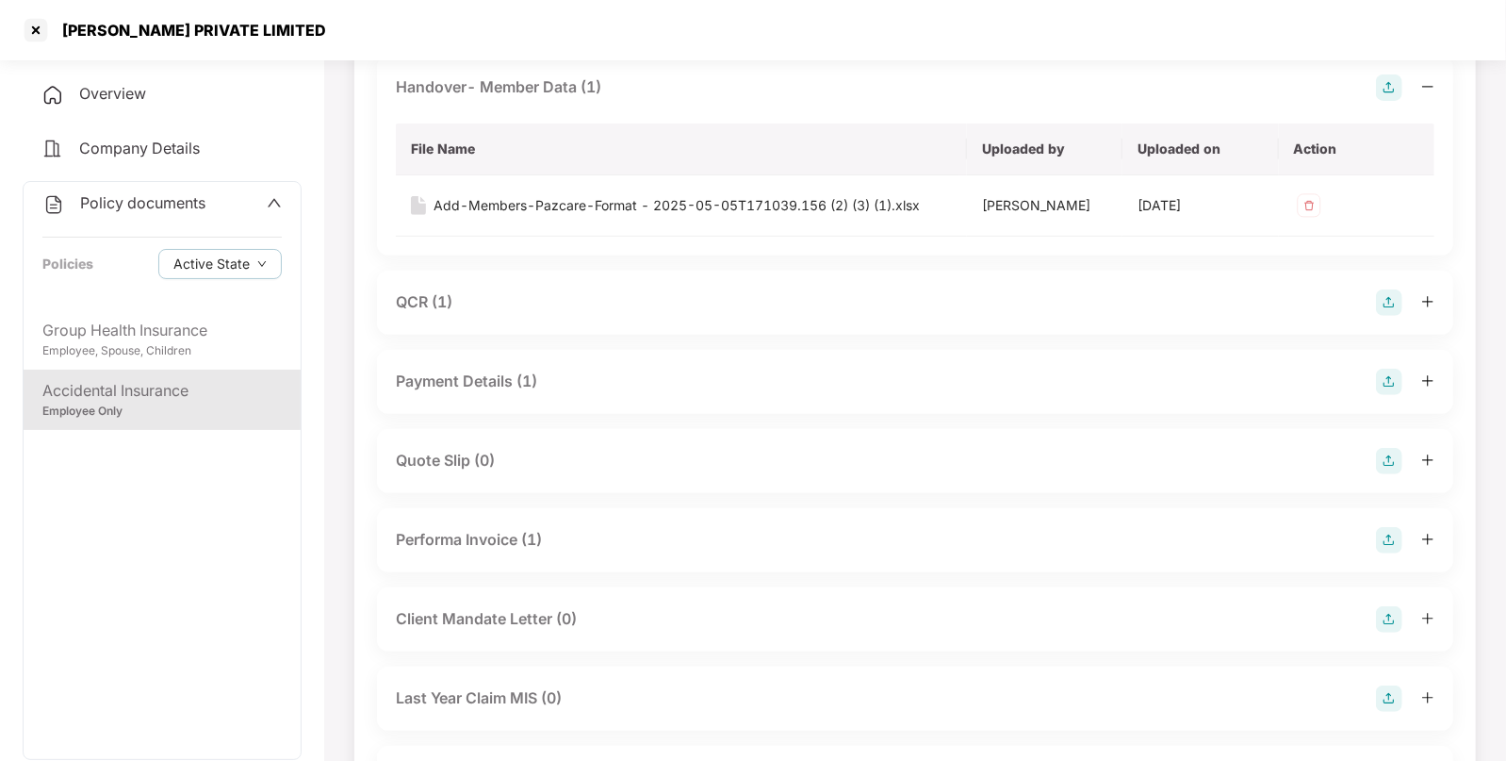
scroll to position [377, 0]
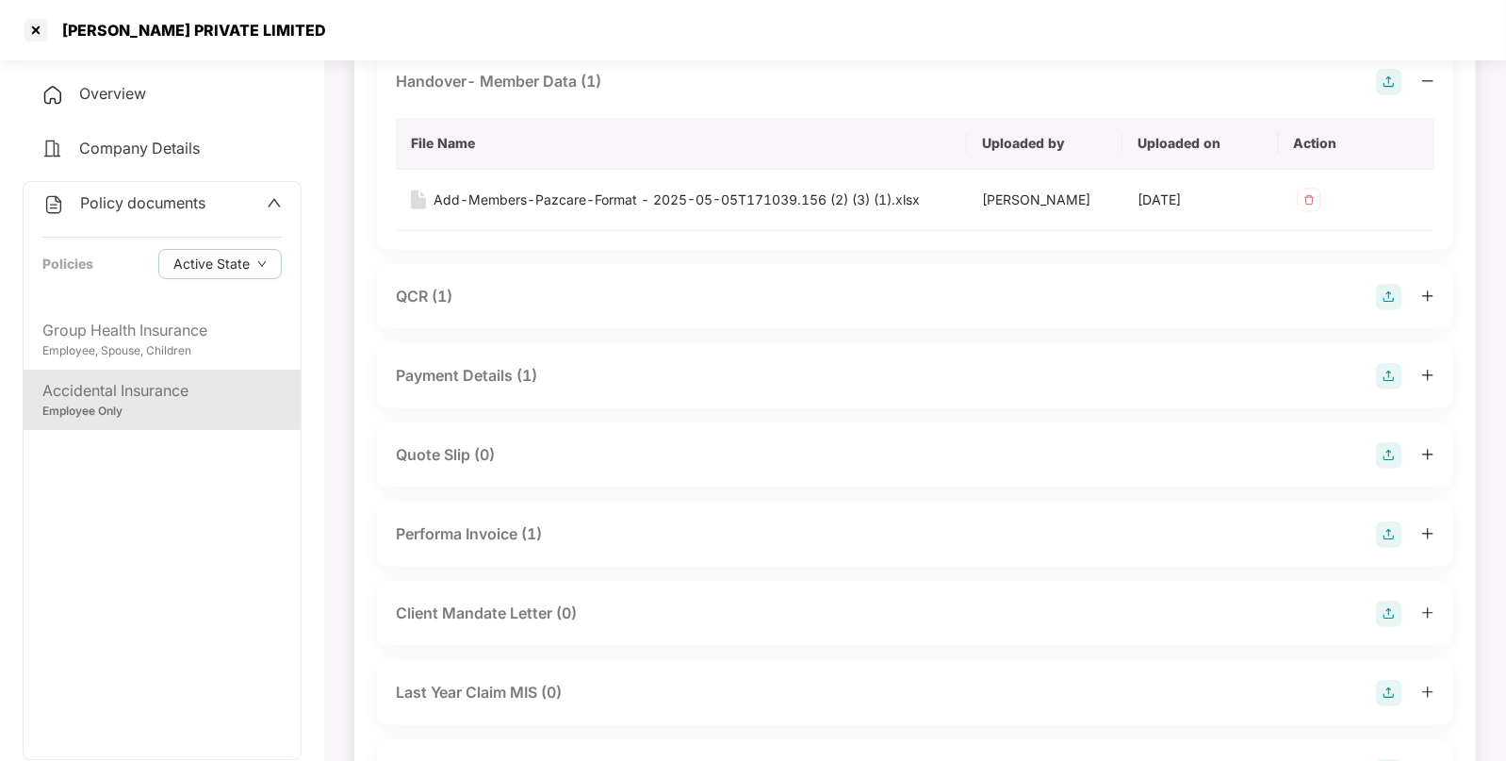
click at [476, 304] on div "QCR (1)" at bounding box center [915, 297] width 1039 height 26
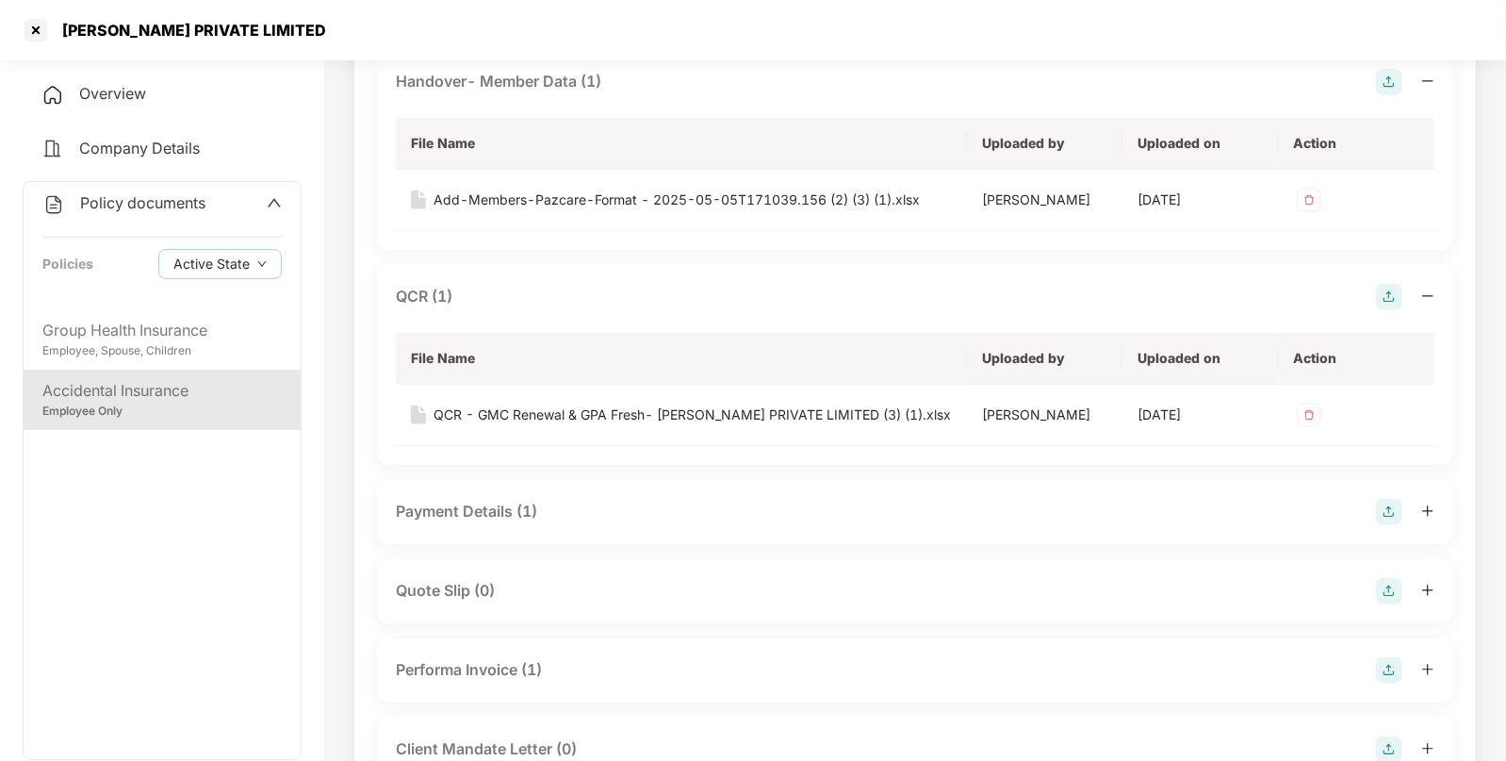
click at [537, 504] on div "Payment Details (1)" at bounding box center [466, 512] width 141 height 24
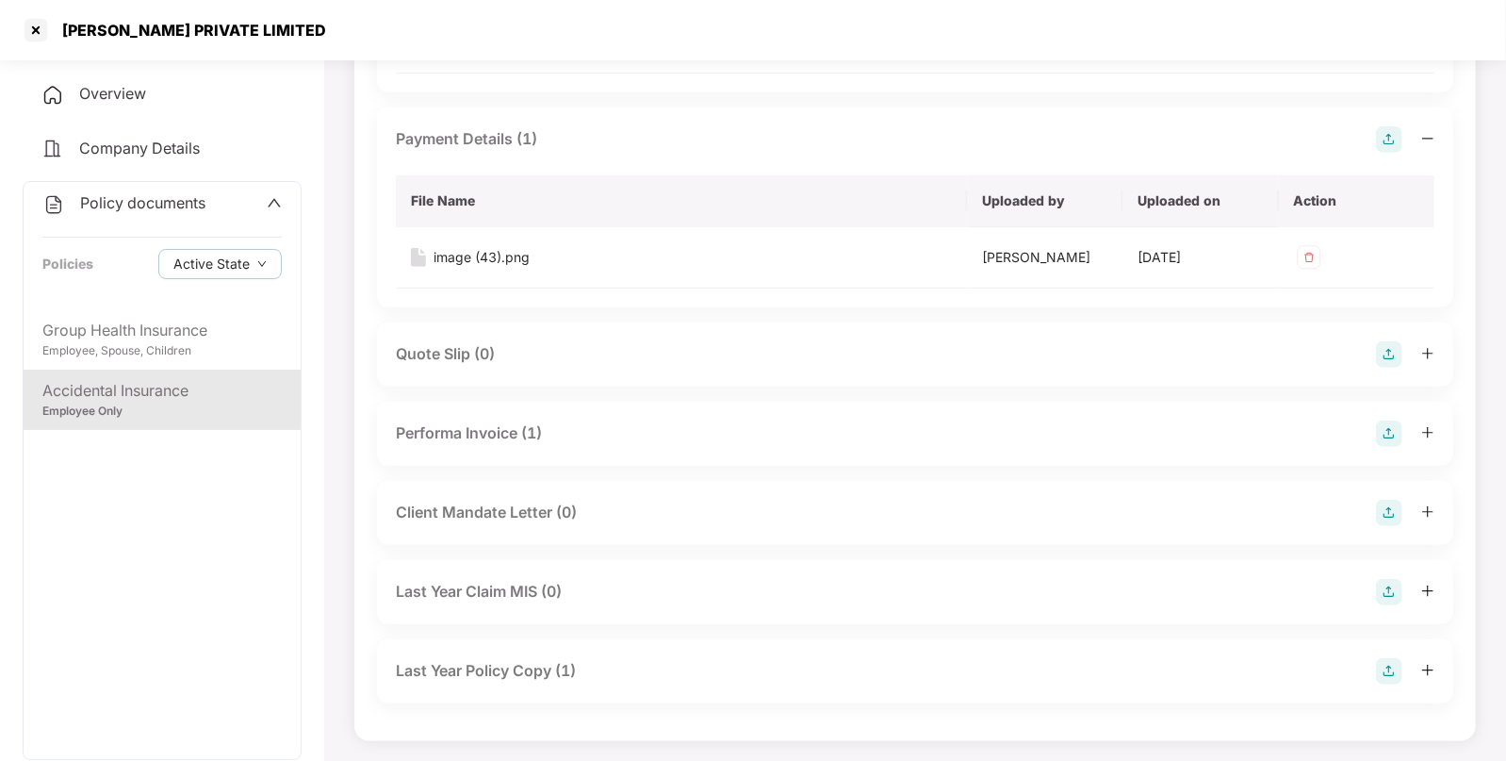
scroll to position [748, 0]
click at [598, 435] on div "Performa Invoice (1)" at bounding box center [915, 434] width 1039 height 26
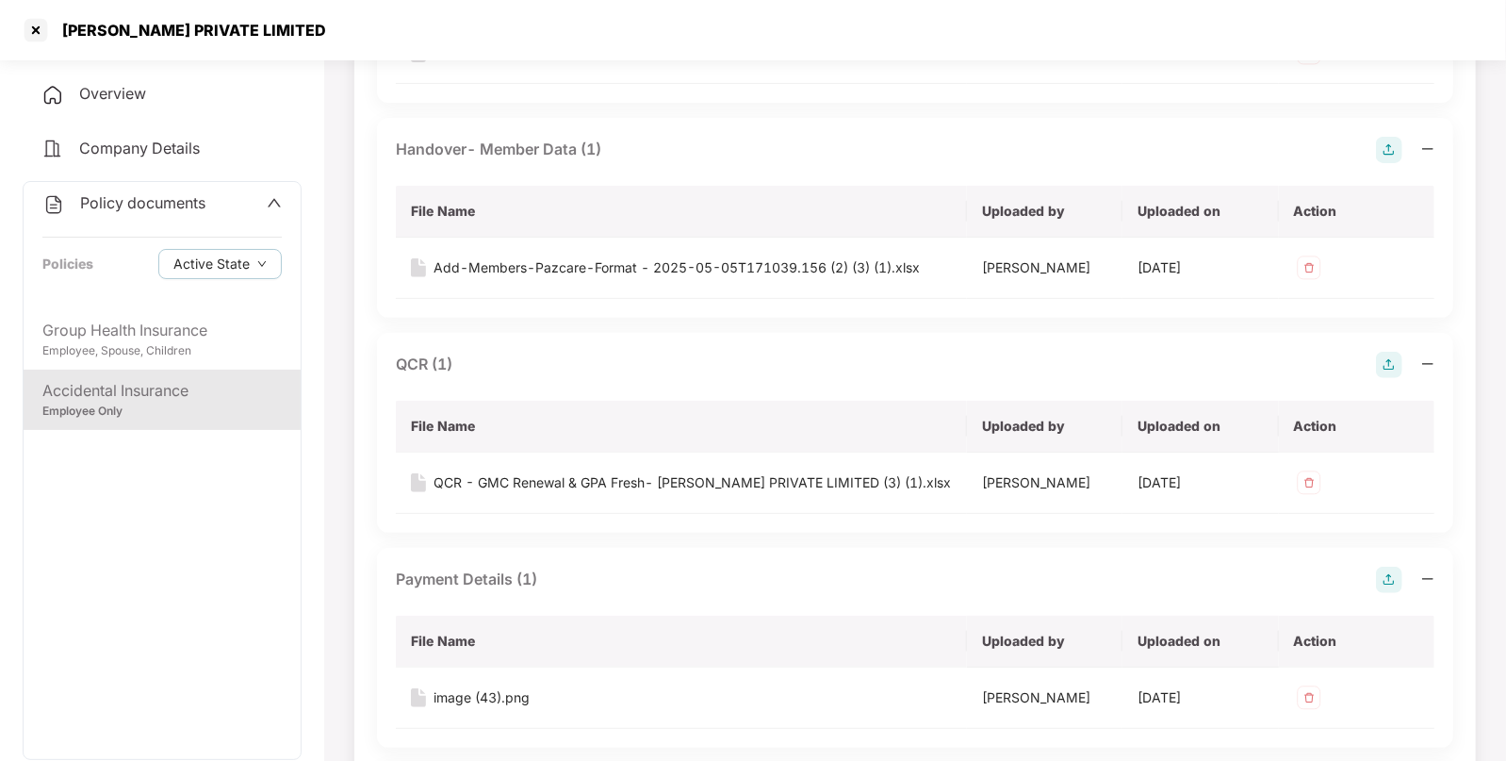
scroll to position [308, 0]
